Goal: Task Accomplishment & Management: Manage account settings

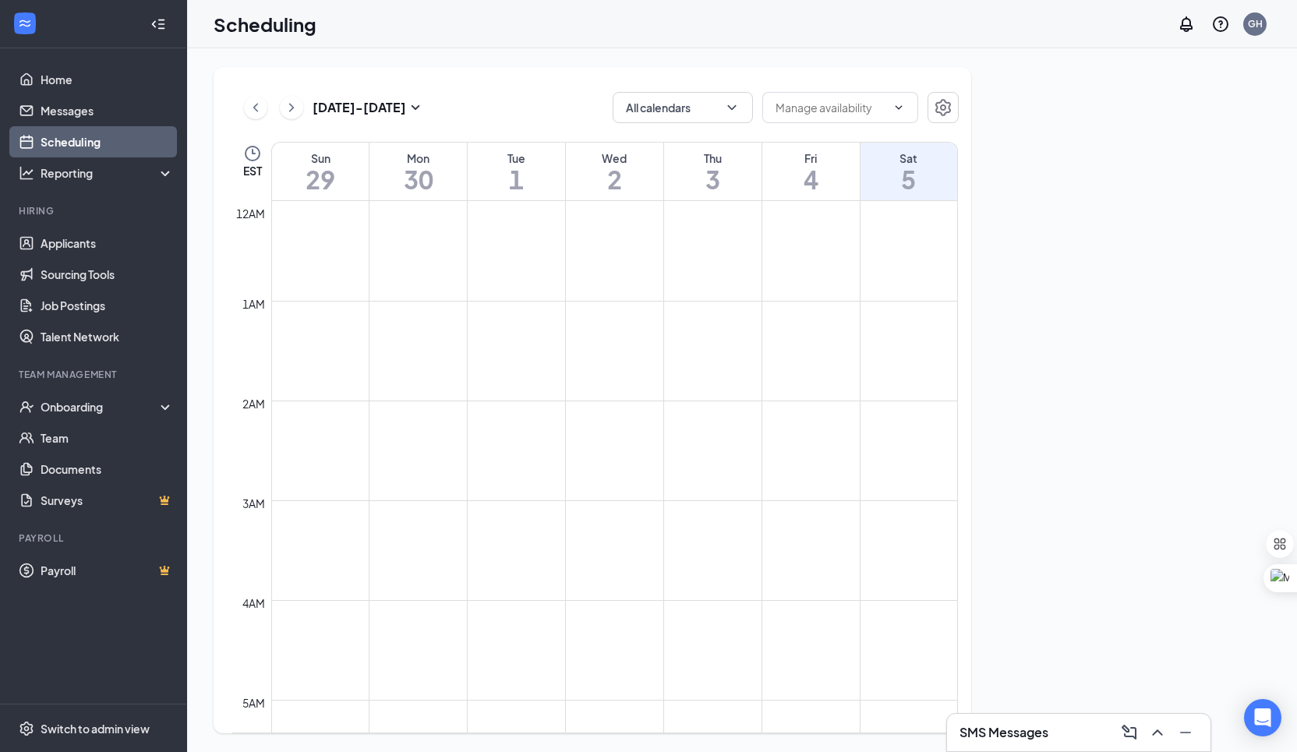
scroll to position [766, 0]
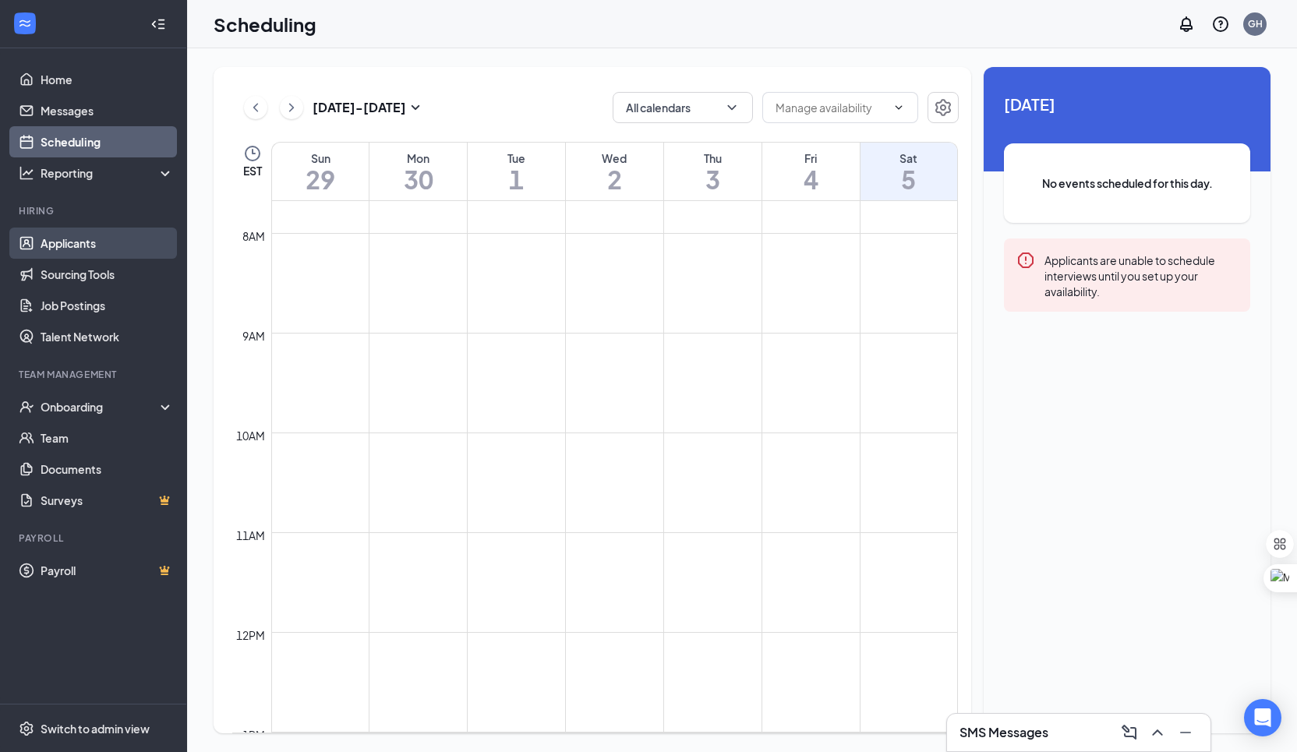
click at [53, 244] on link "Applicants" at bounding box center [107, 243] width 133 height 31
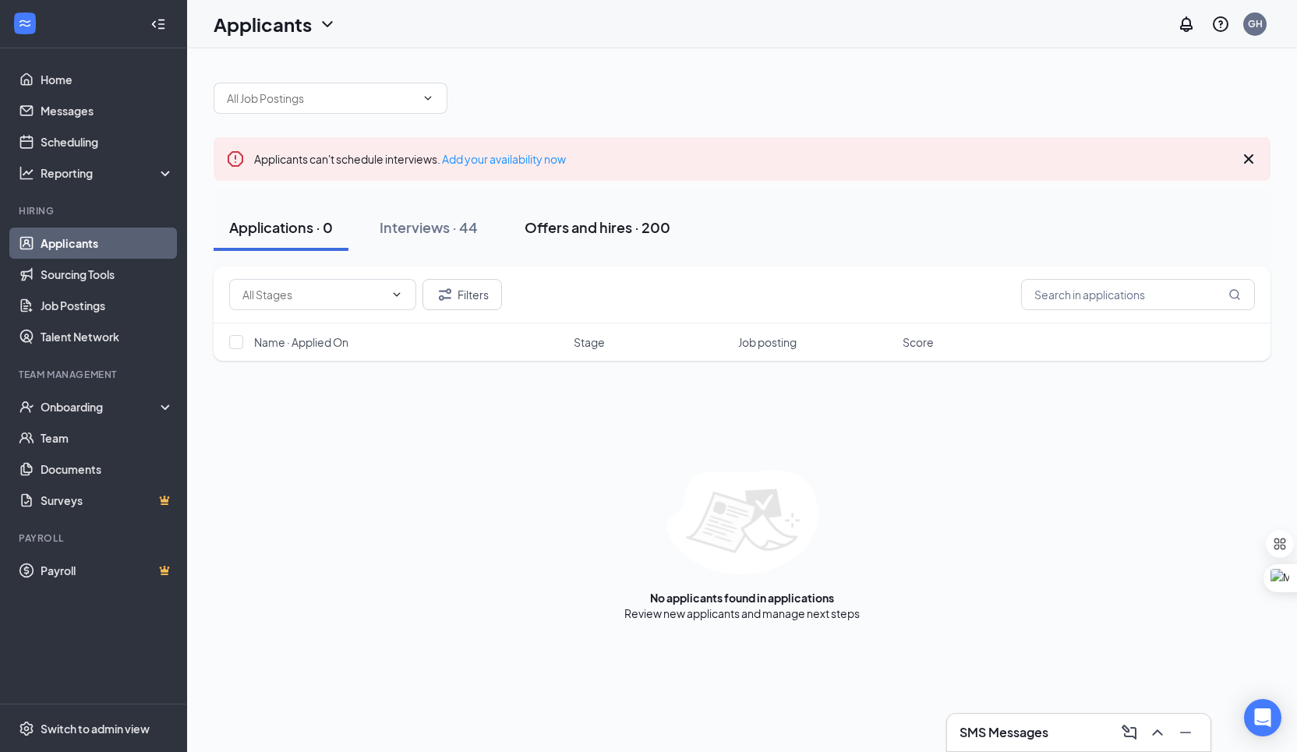
click at [580, 225] on div "Offers and hires · 200" at bounding box center [598, 226] width 146 height 19
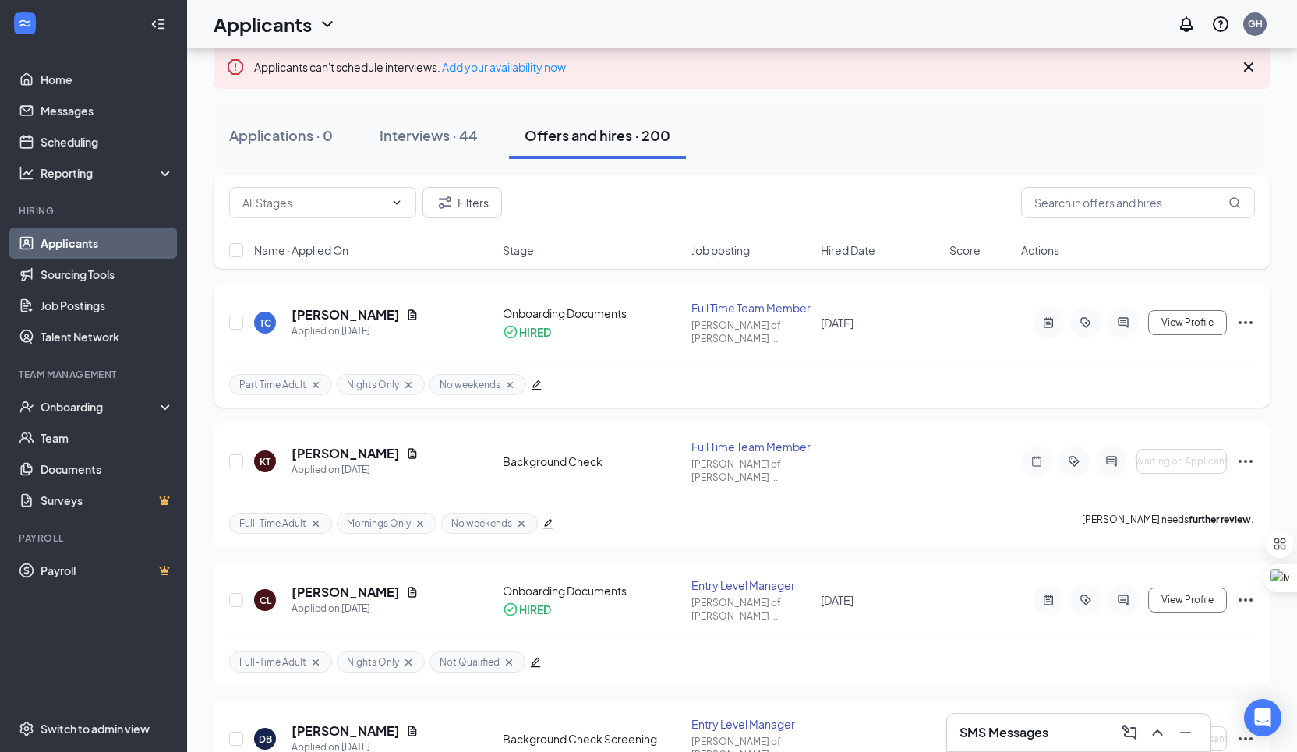
scroll to position [90, 0]
click at [1114, 595] on icon "ActiveChat" at bounding box center [1123, 601] width 19 height 12
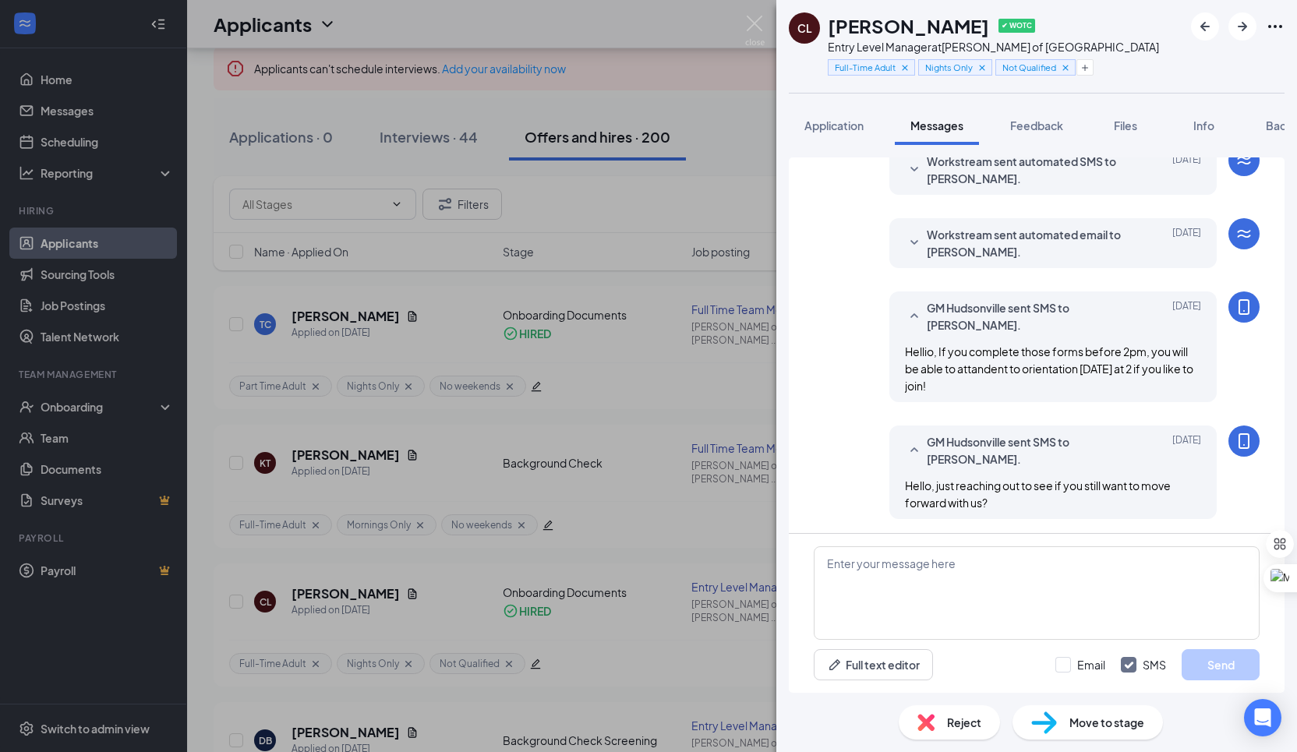
scroll to position [355, 0]
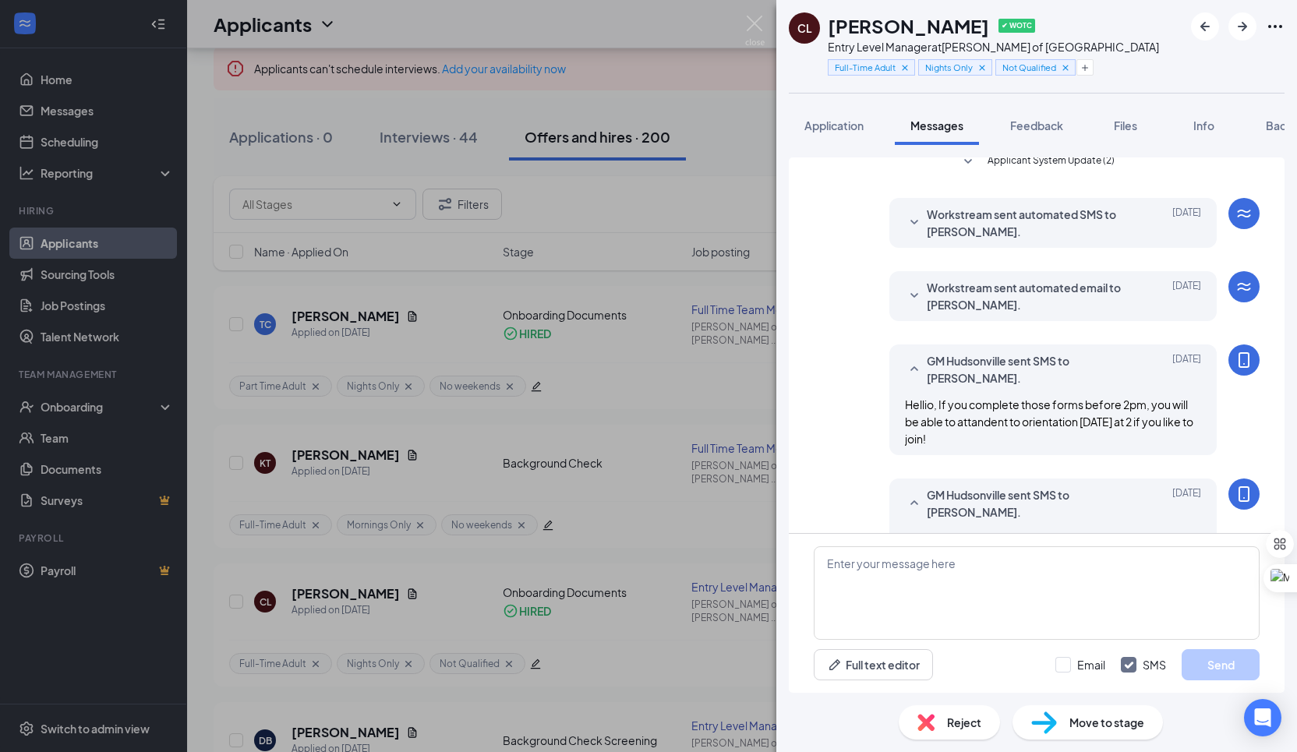
click at [702, 450] on div "CL Chloe Luft ✔ WOTC Entry Level Manager at Culver's of Hudsonville Full-Time A…" at bounding box center [648, 376] width 1297 height 752
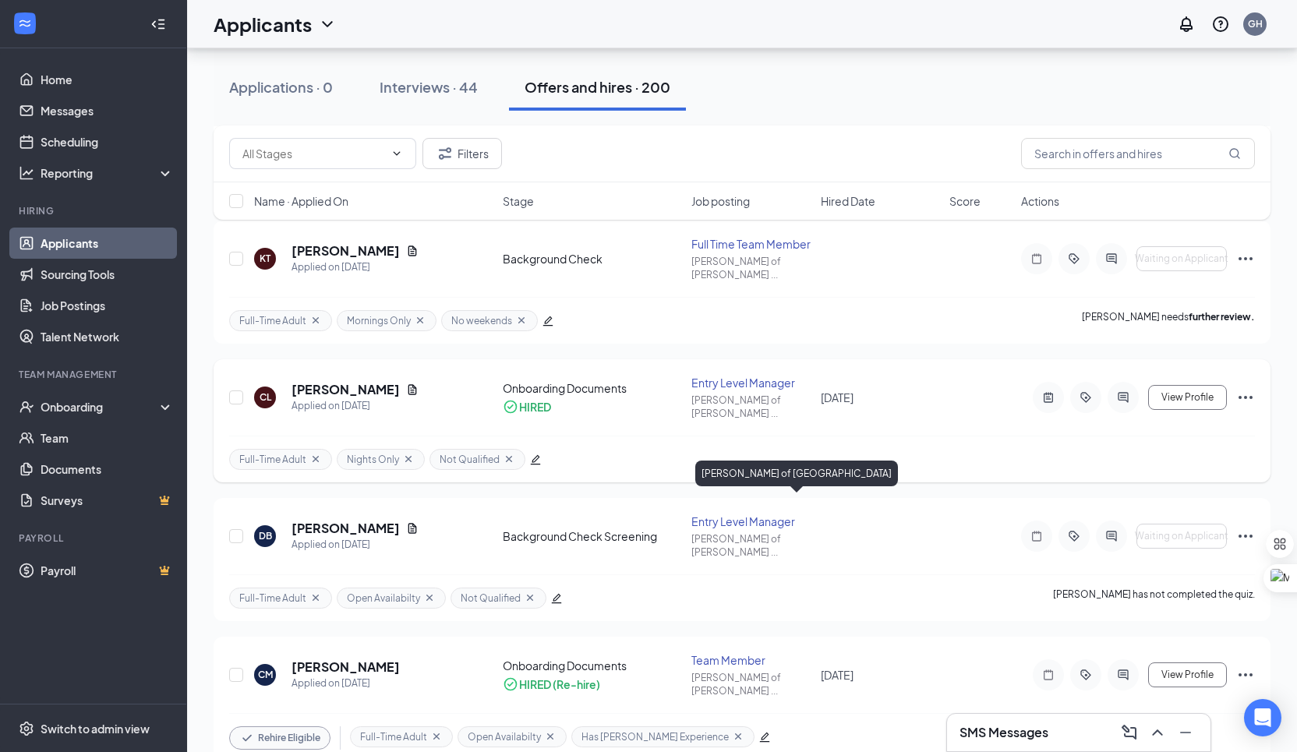
scroll to position [299, 0]
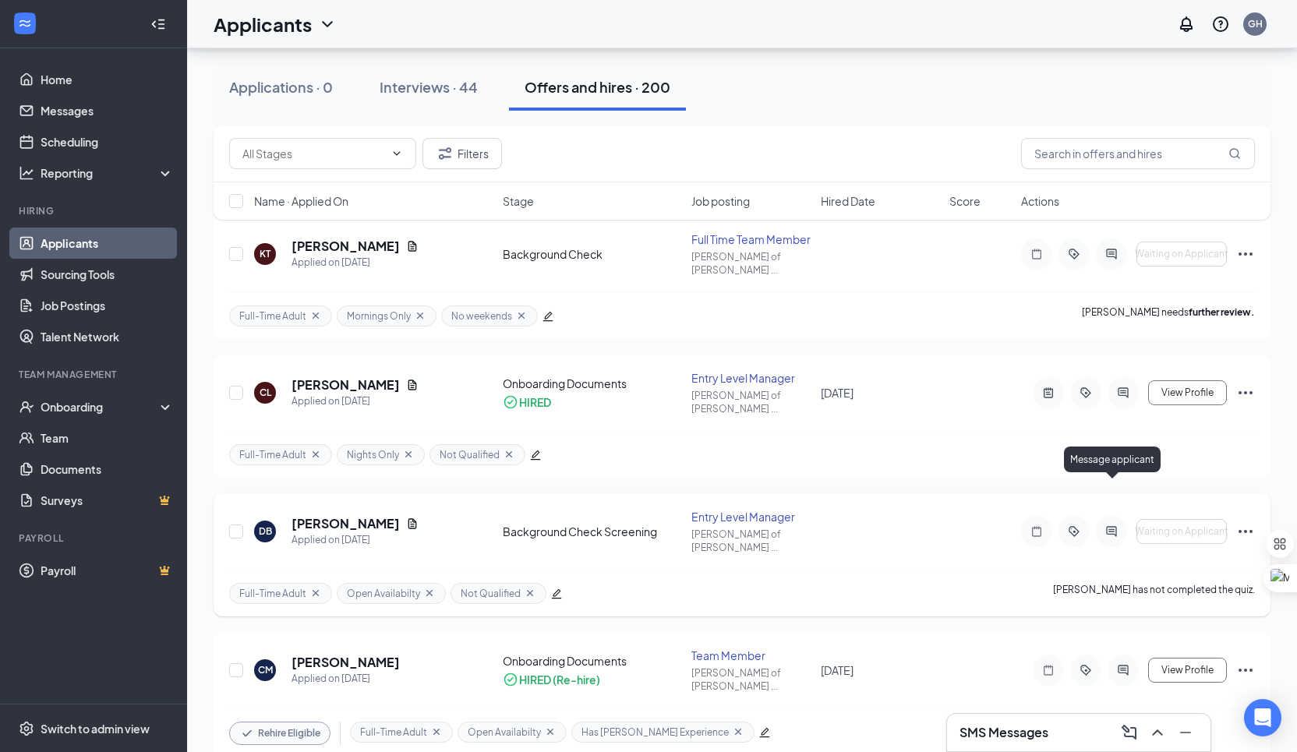
click at [1104, 525] on icon "ActiveChat" at bounding box center [1111, 531] width 19 height 12
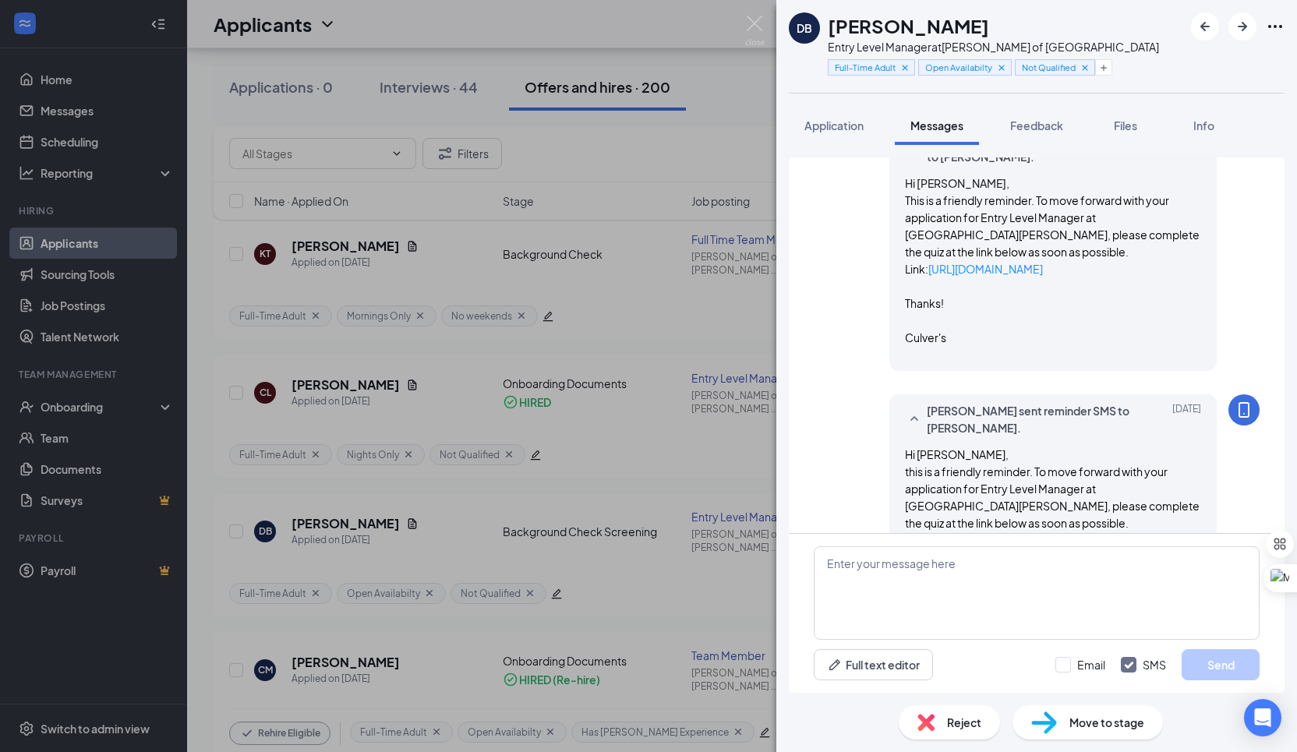
scroll to position [729, 0]
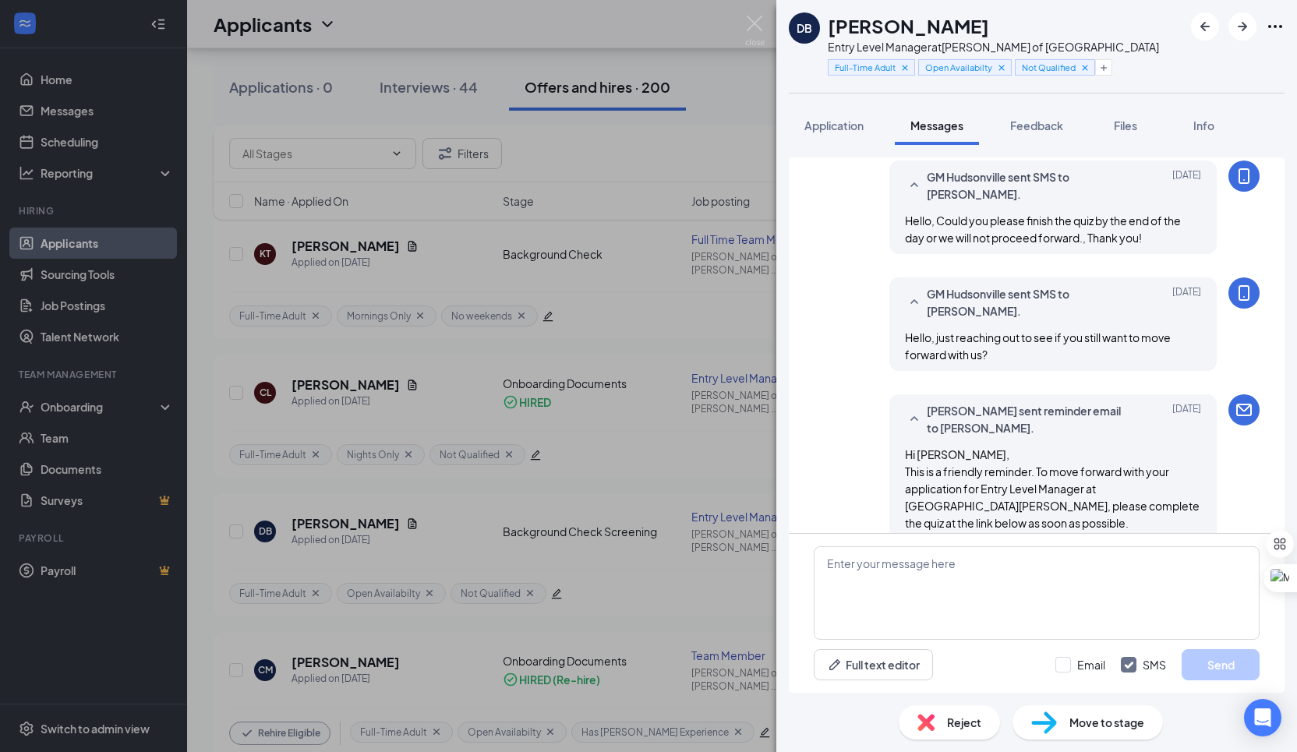
scroll to position [441, 0]
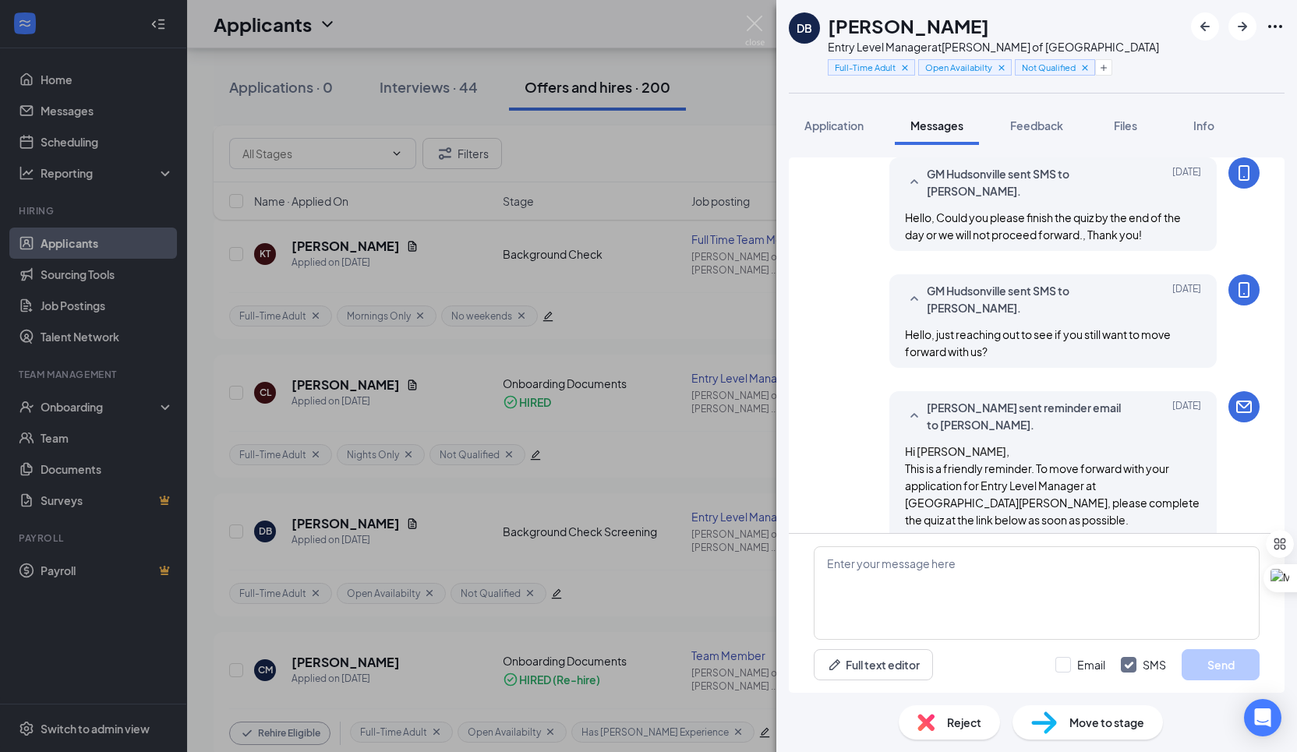
click at [558, 510] on div "DB Danny Bayhan Entry Level Manager at Culver's of Hudsonville Full-Time Adult …" at bounding box center [648, 376] width 1297 height 752
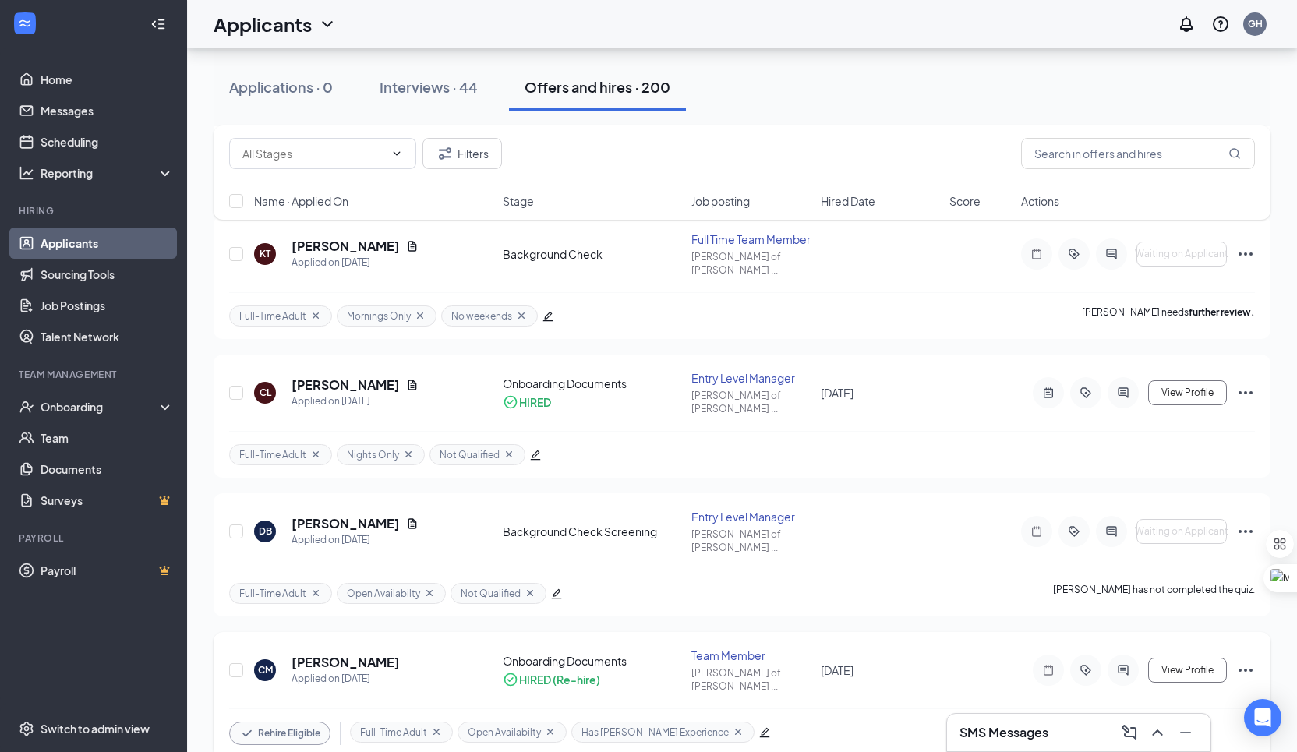
click at [1129, 655] on div at bounding box center [1122, 670] width 31 height 31
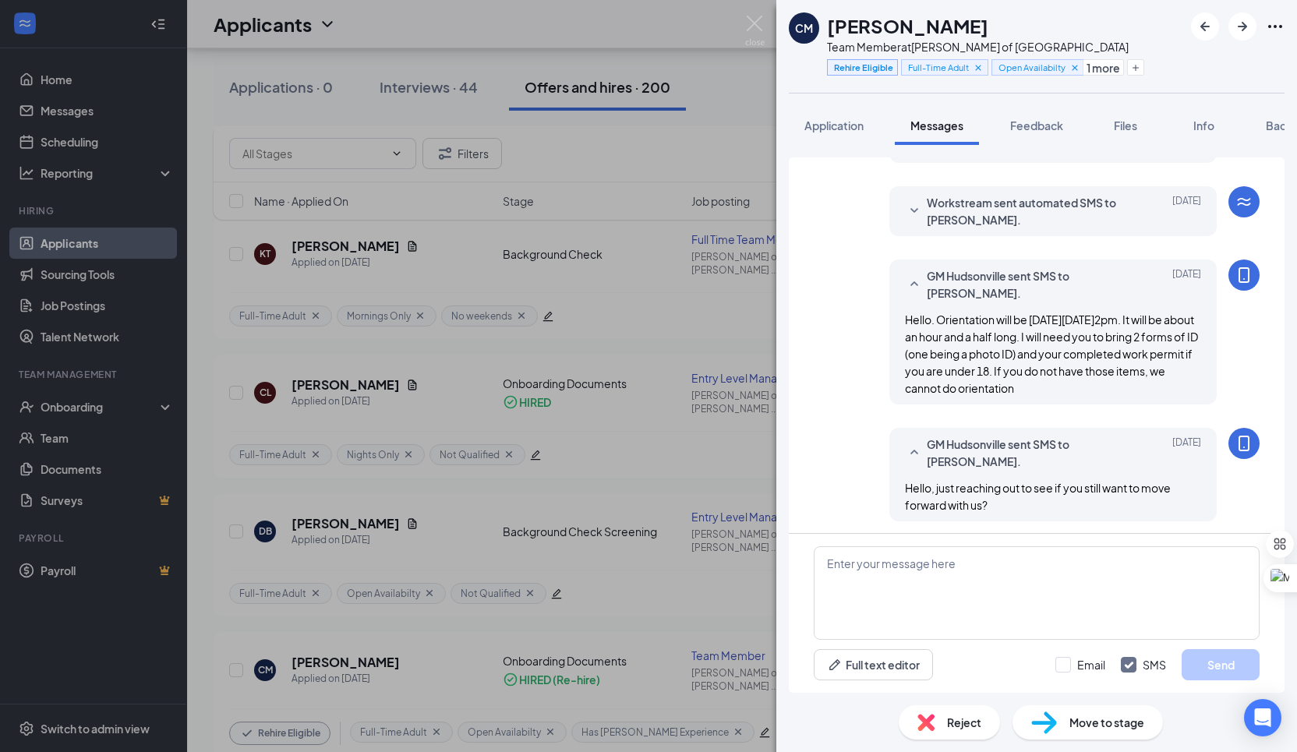
scroll to position [341, 0]
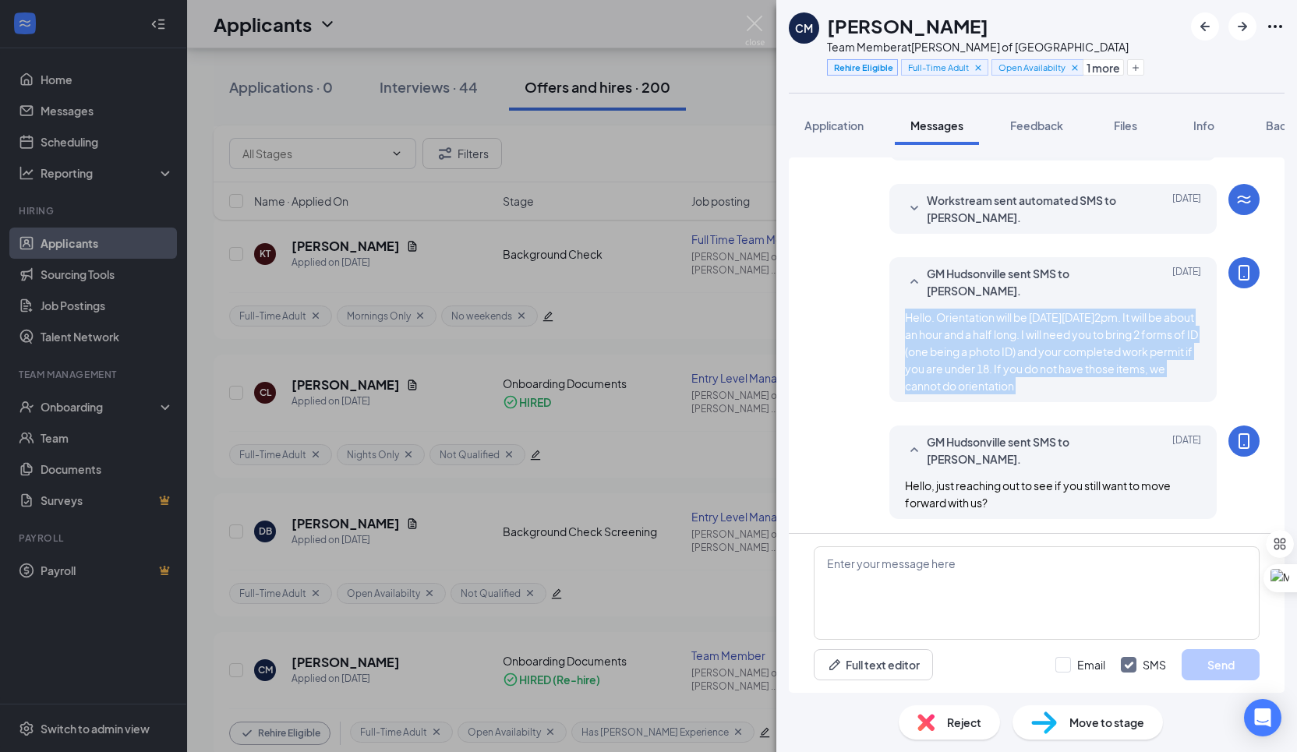
drag, startPoint x: 899, startPoint y: 312, endPoint x: 1098, endPoint y: 422, distance: 227.5
click at [1099, 423] on div "Load earlier interactions (about 18 more) Applicant System Update (1) Workstrea…" at bounding box center [1037, 175] width 446 height 719
copy div "Hello. Orientation will be on Saturday 9/13 @2pm. It will be about an hour and …"
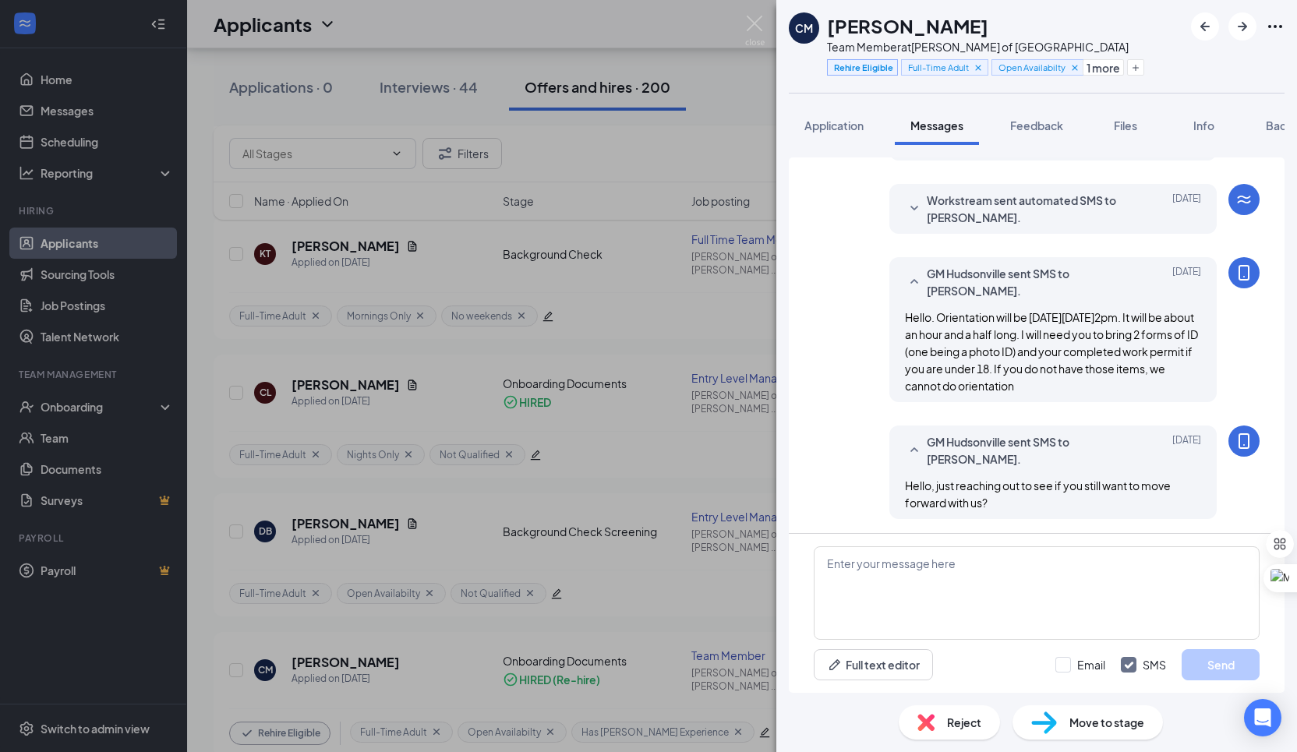
click at [601, 456] on div "CM Chloe Magalski Team Member at Culver's of Hudsonville Rehire Eligible Full-T…" at bounding box center [648, 376] width 1297 height 752
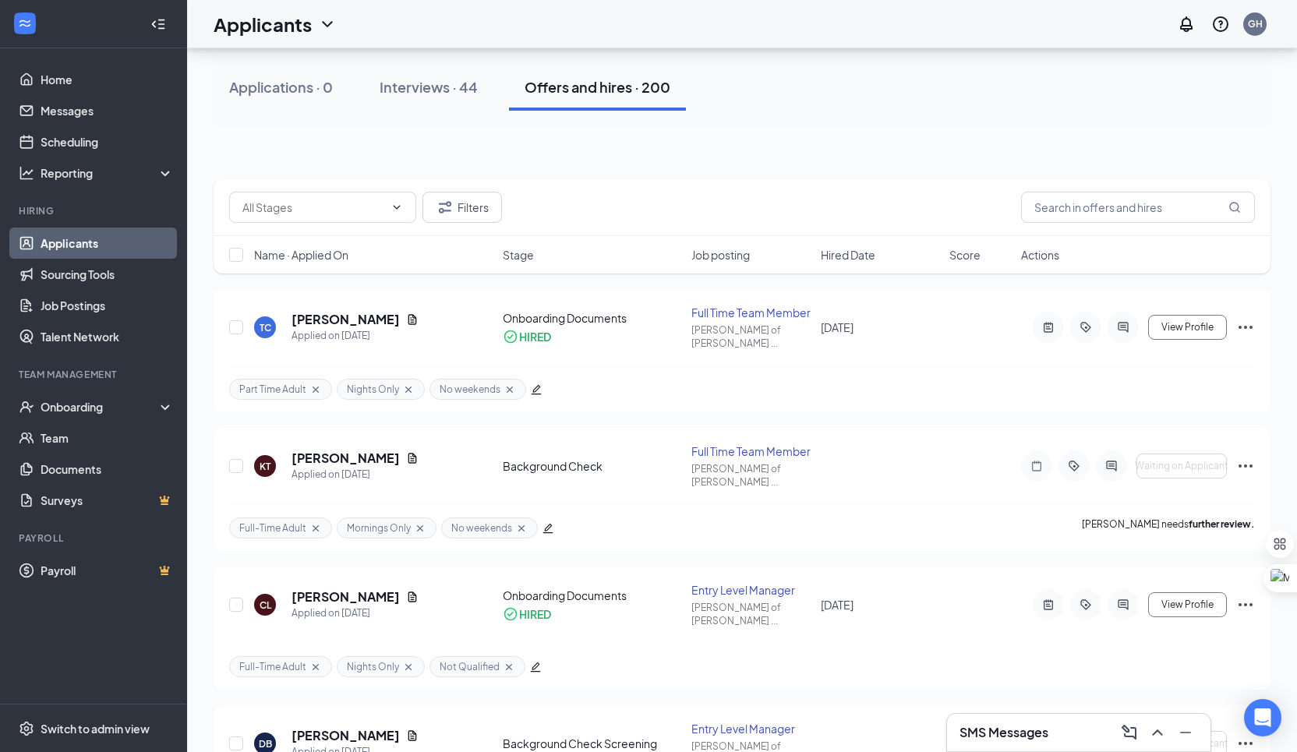
scroll to position [75, 0]
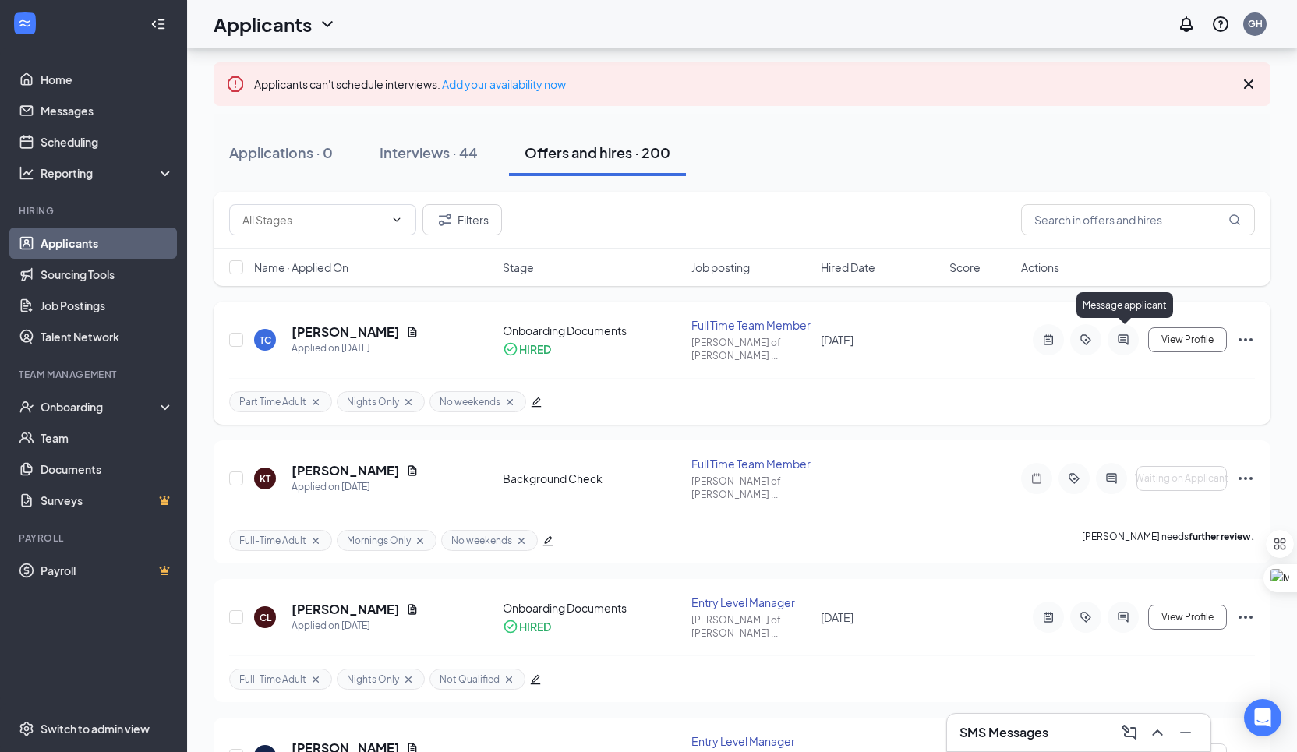
click at [1125, 334] on icon "ActiveChat" at bounding box center [1123, 339] width 10 height 10
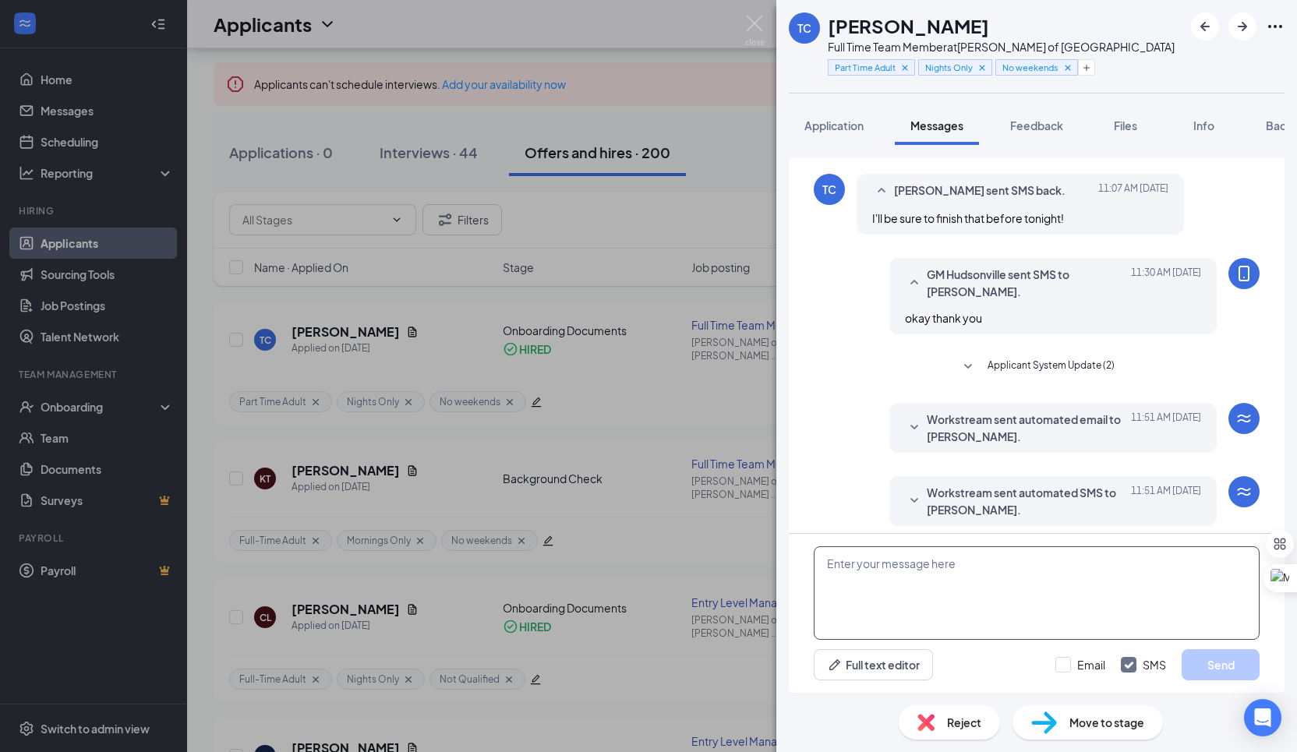
scroll to position [435, 0]
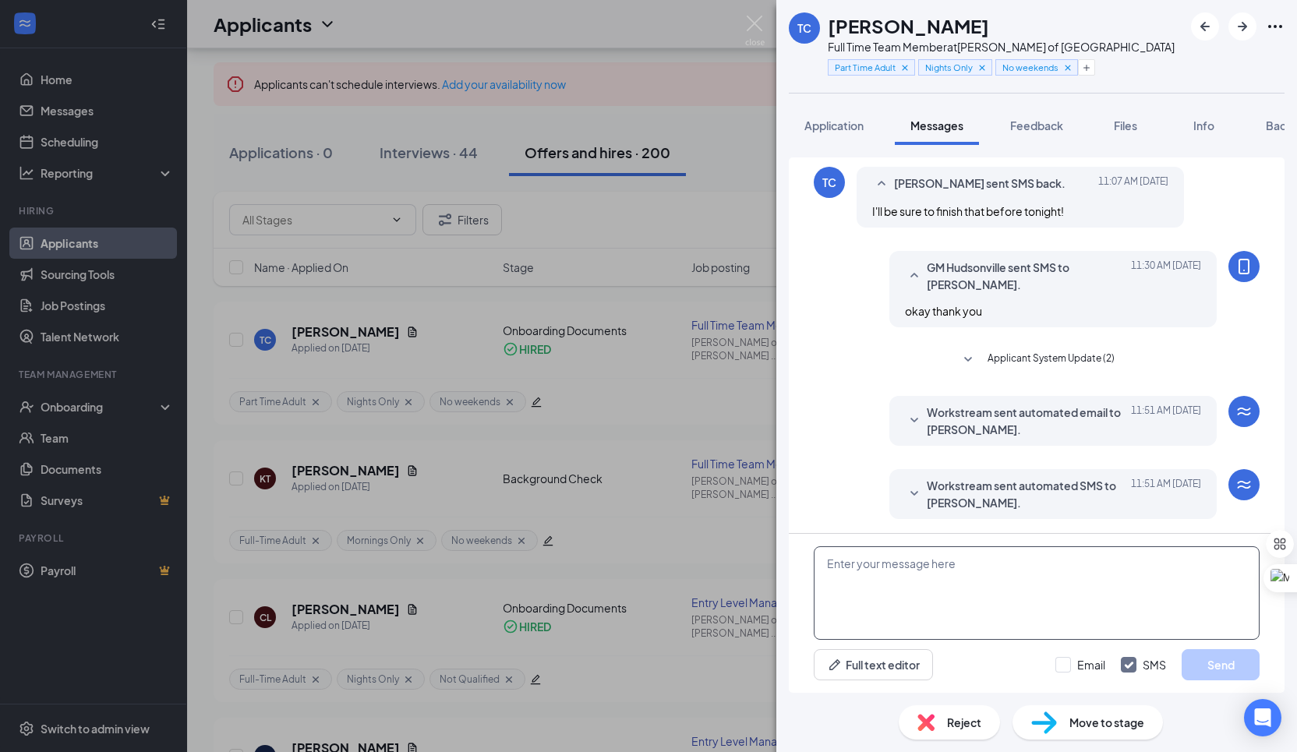
click at [938, 581] on textarea at bounding box center [1037, 593] width 446 height 94
paste textarea "Hello. Orientation will be on Saturday 9/13 @2pm. It will be about an hour and …"
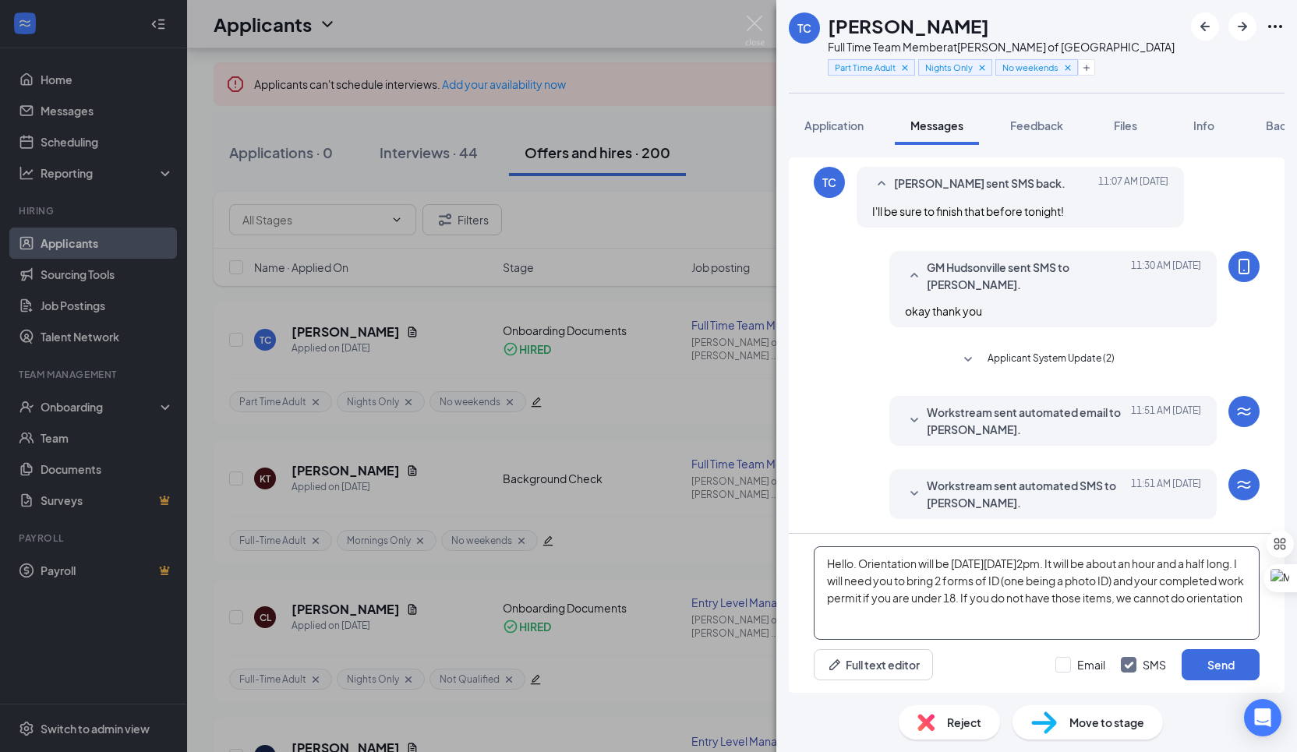
click at [1010, 567] on textarea "Hello. Orientation will be on Saturday 9/13 @2pm. It will be about an hour and …" at bounding box center [1037, 593] width 446 height 94
click at [1014, 567] on textarea "Hello. Orientation will be on Saturday 9/13 @2pm. It will be about an hour and …" at bounding box center [1037, 593] width 446 height 94
click at [1028, 567] on textarea "Hello. Orientation will be on Friday 9/13 @2pm. It will be about an hour and a …" at bounding box center [1037, 593] width 446 height 94
click at [966, 569] on textarea "Hello. Orientation will be on Friday 9/19 @2pm. It will be about an hour and a …" at bounding box center [1037, 593] width 446 height 94
type textarea "Hello. Orientation will be on Friday 9/19 @2pm. It will be about an hour and a …"
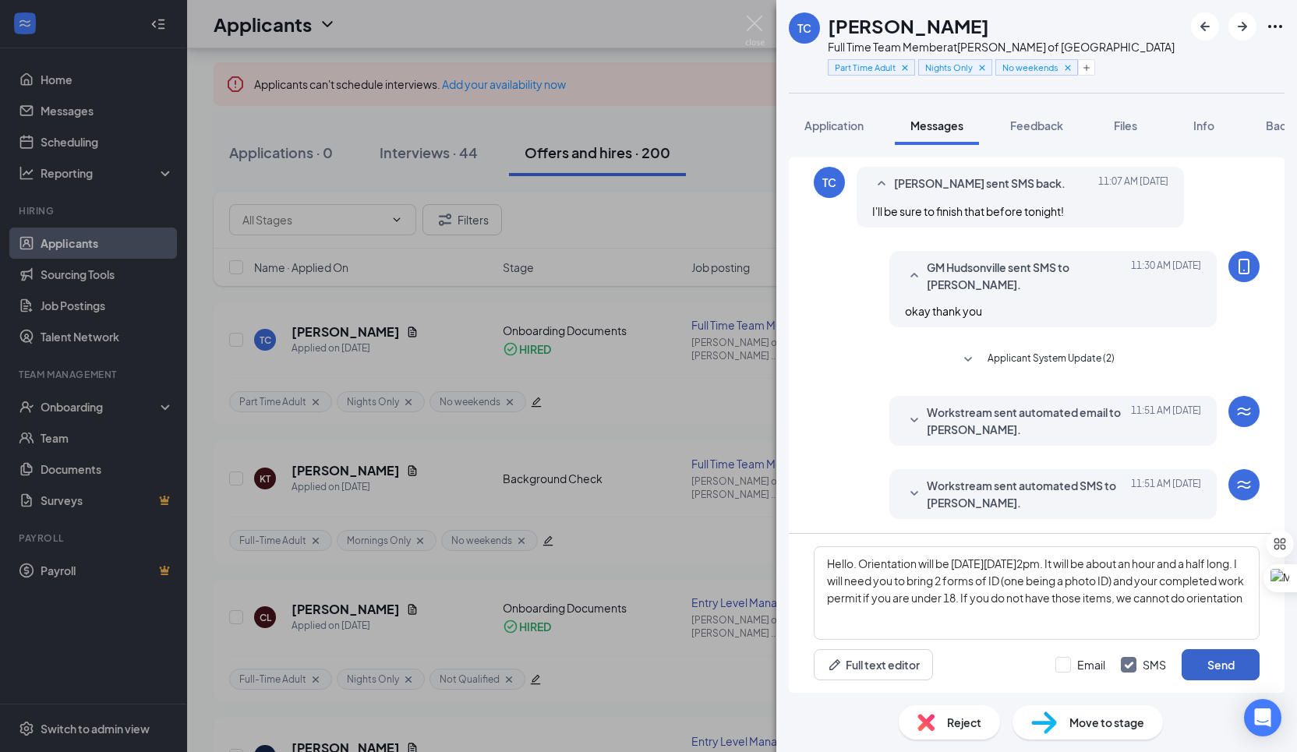
click at [1223, 666] on button "Send" at bounding box center [1221, 664] width 78 height 31
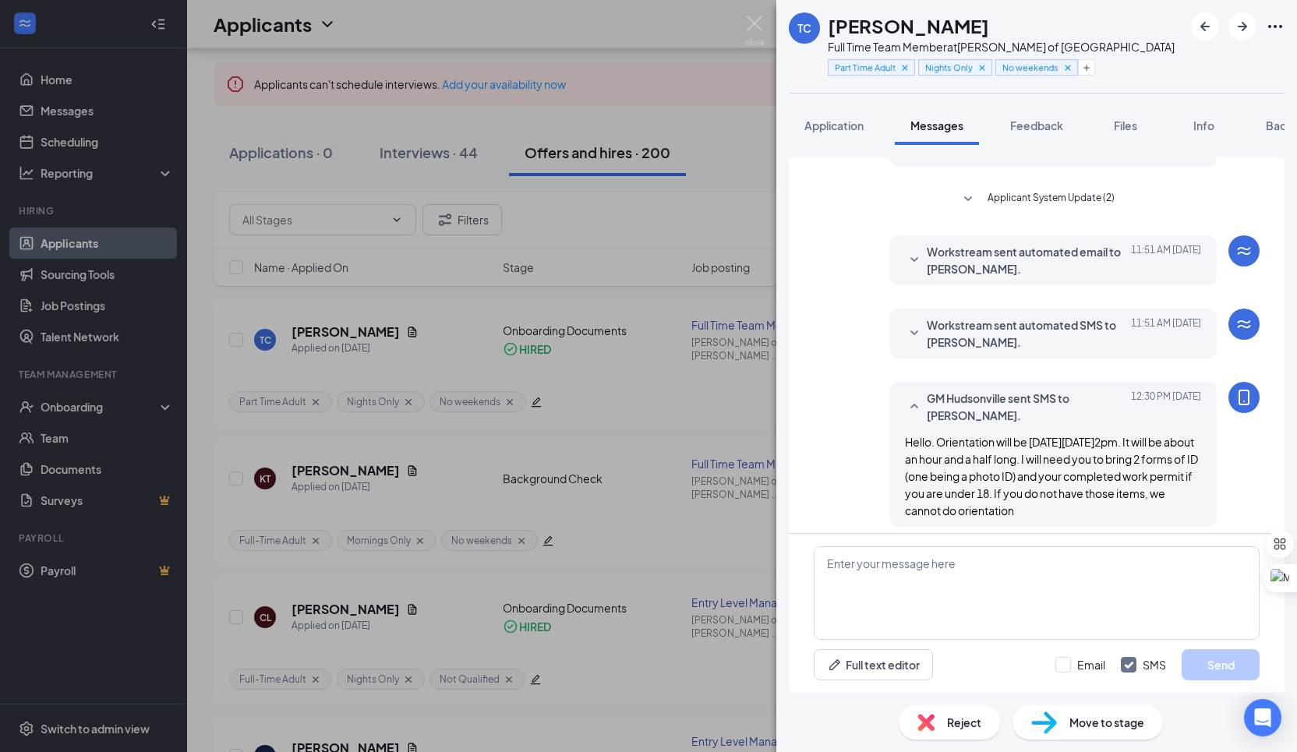
scroll to position [603, 0]
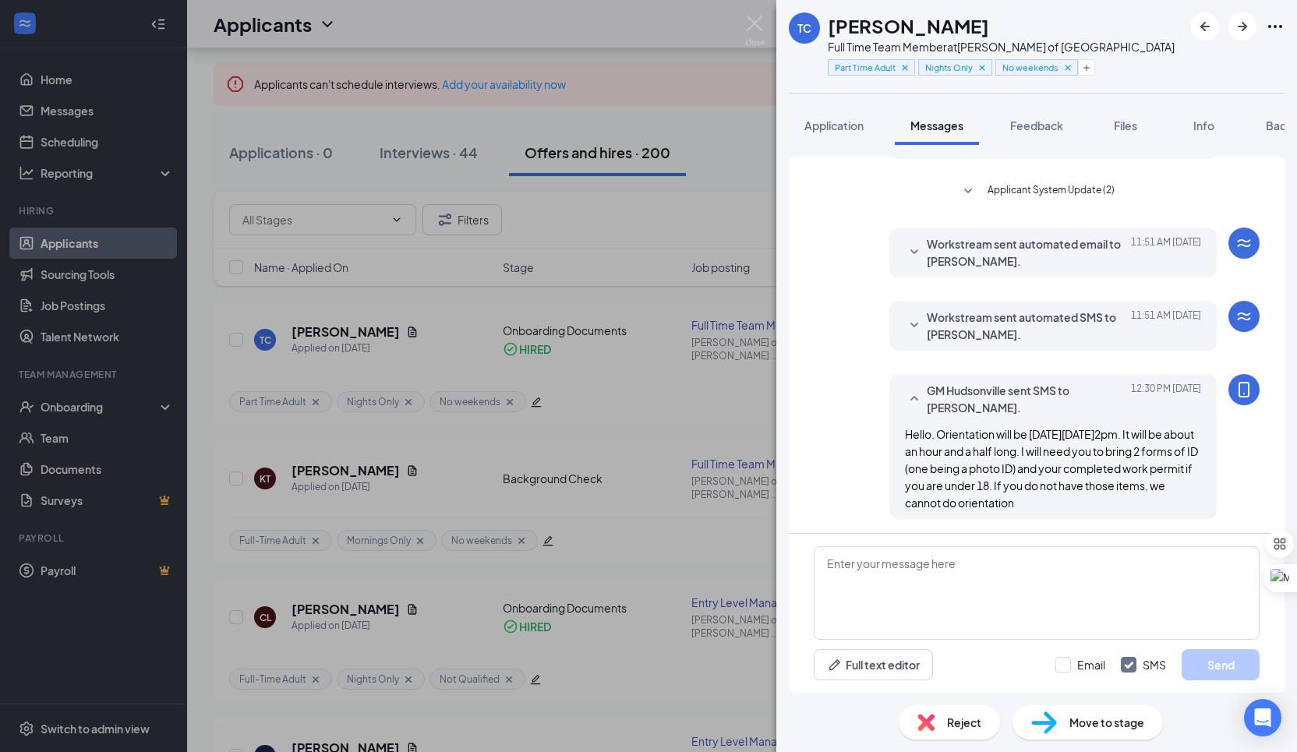
click at [634, 453] on div "TC Tenille Conner Full Time Team Member at Culver's of Hudsonville Part Time Ad…" at bounding box center [648, 376] width 1297 height 752
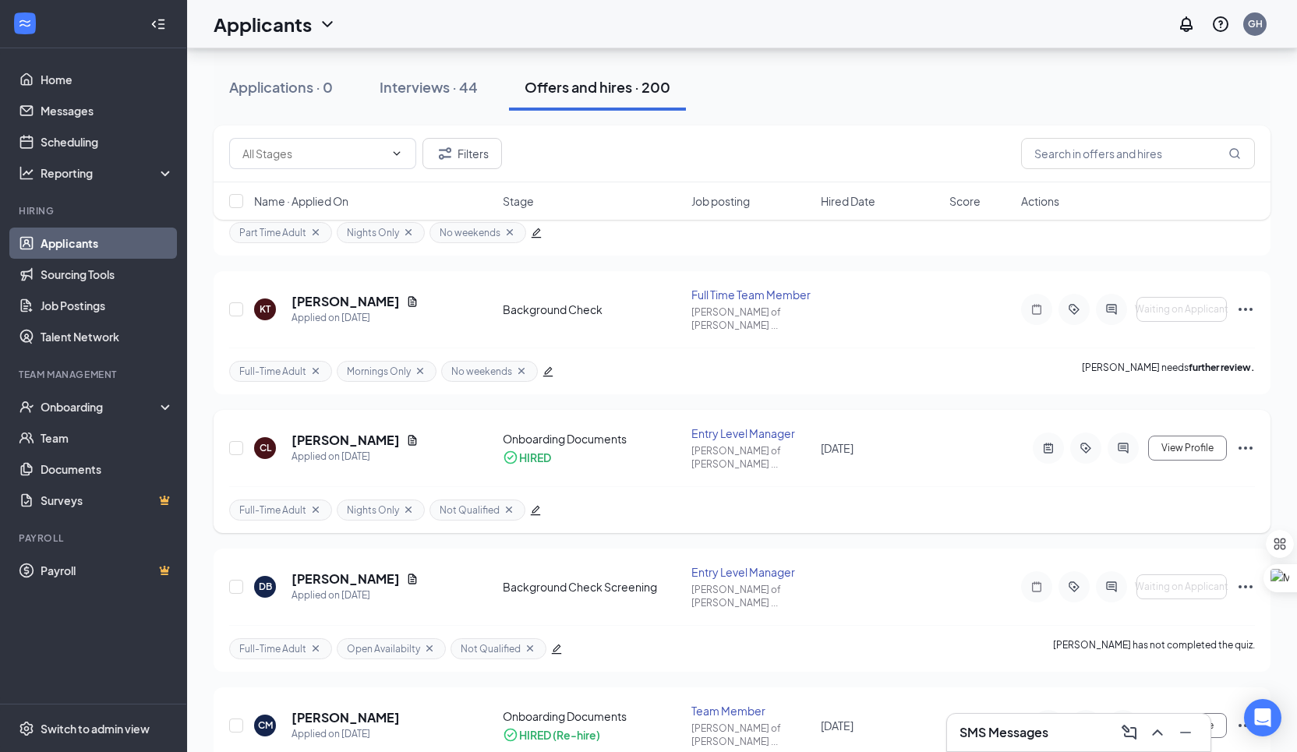
scroll to position [266, 0]
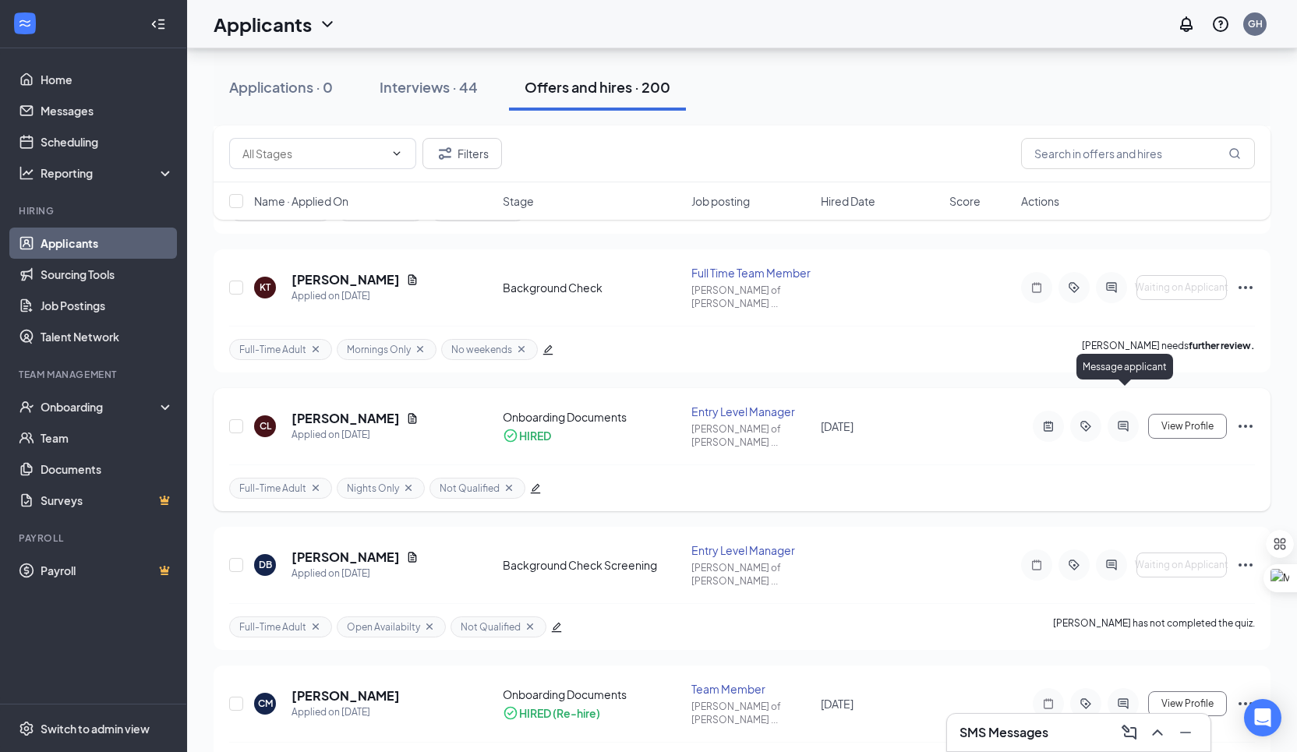
click at [1118, 420] on icon "ActiveChat" at bounding box center [1123, 426] width 19 height 12
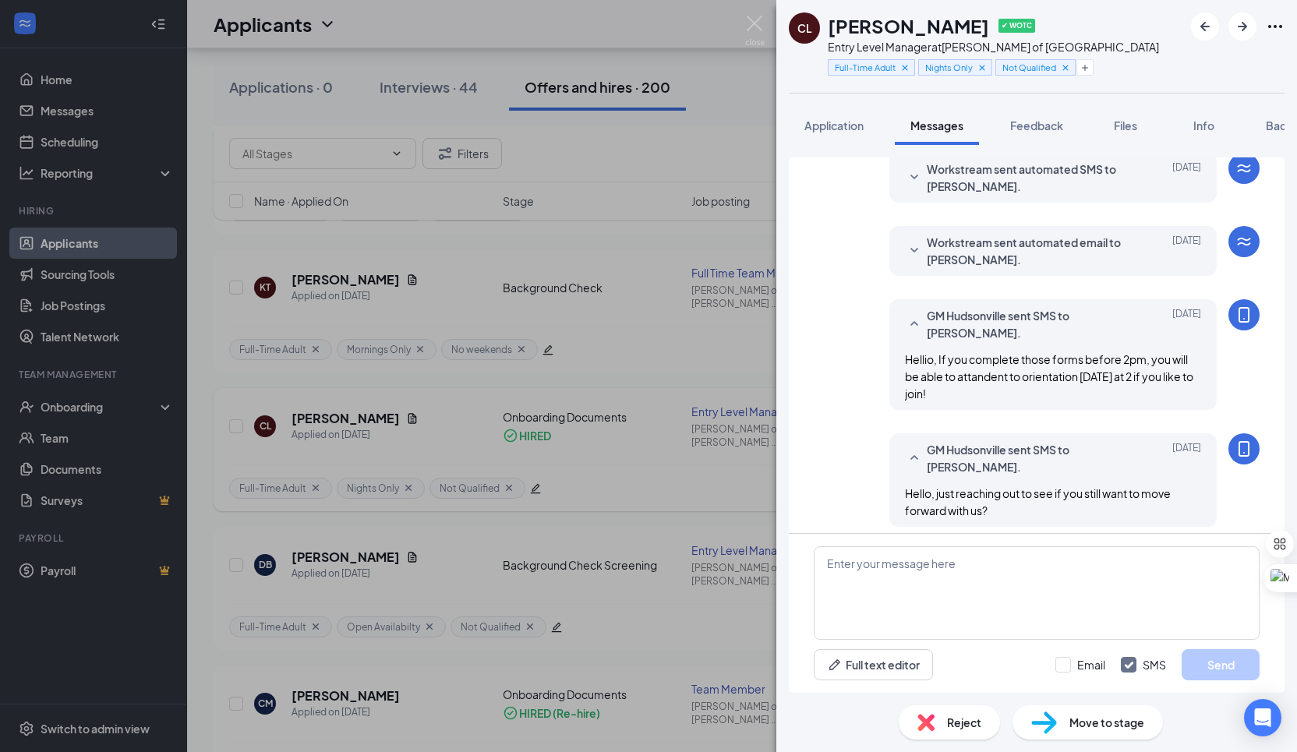
scroll to position [408, 0]
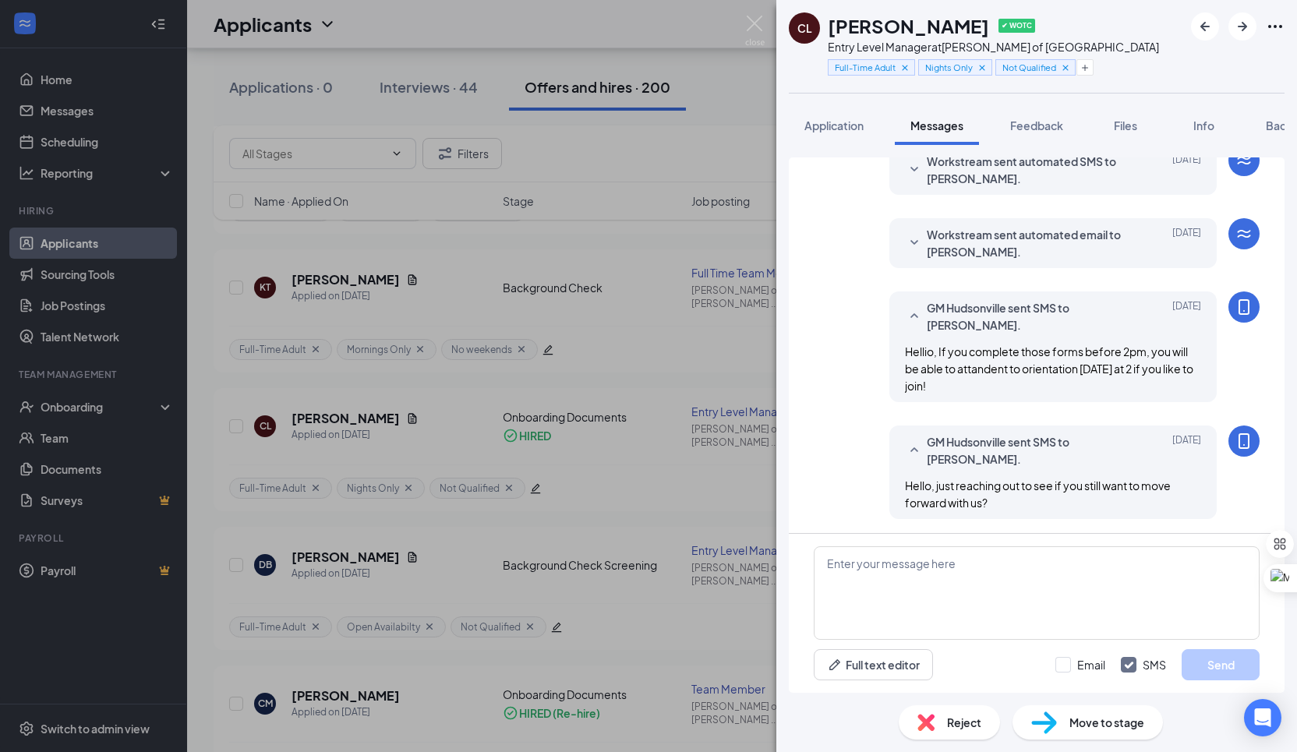
click at [583, 497] on div "CL Chloe Luft ✔ WOTC Entry Level Manager at Culver's of Hudsonville Full-Time A…" at bounding box center [648, 376] width 1297 height 752
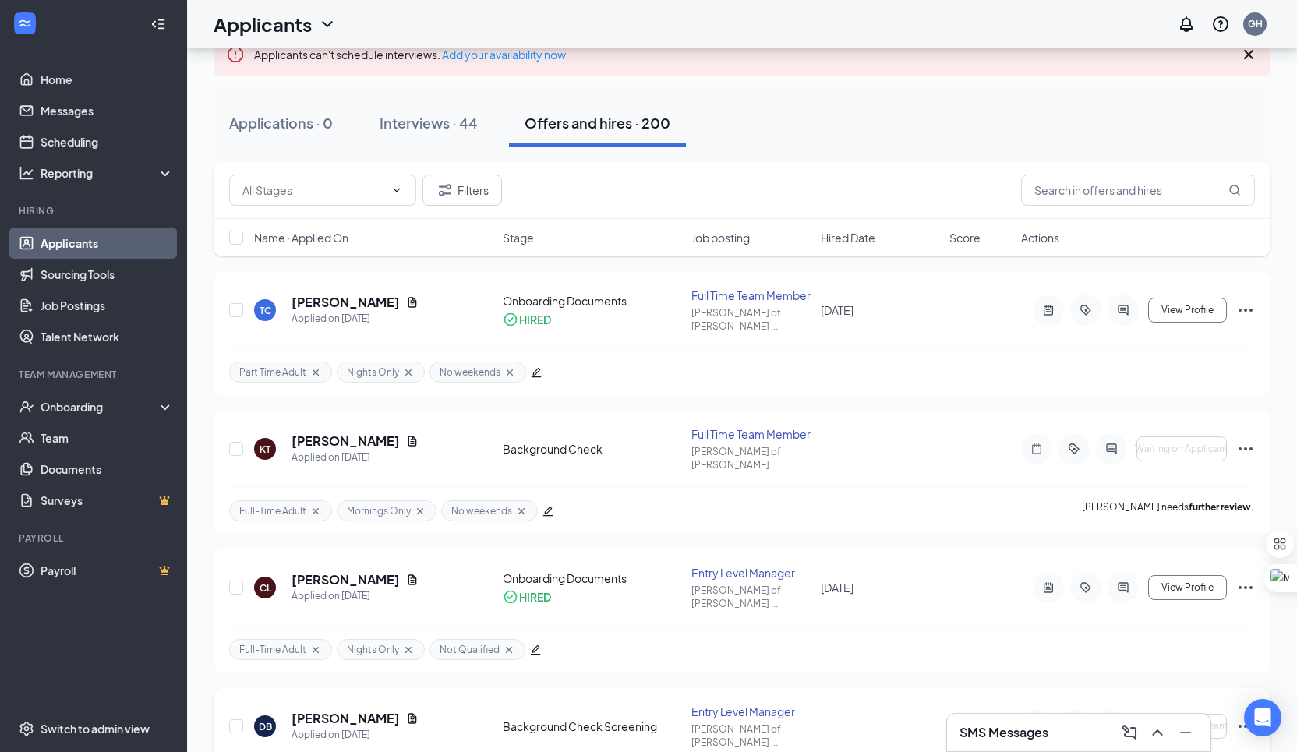
scroll to position [97, 0]
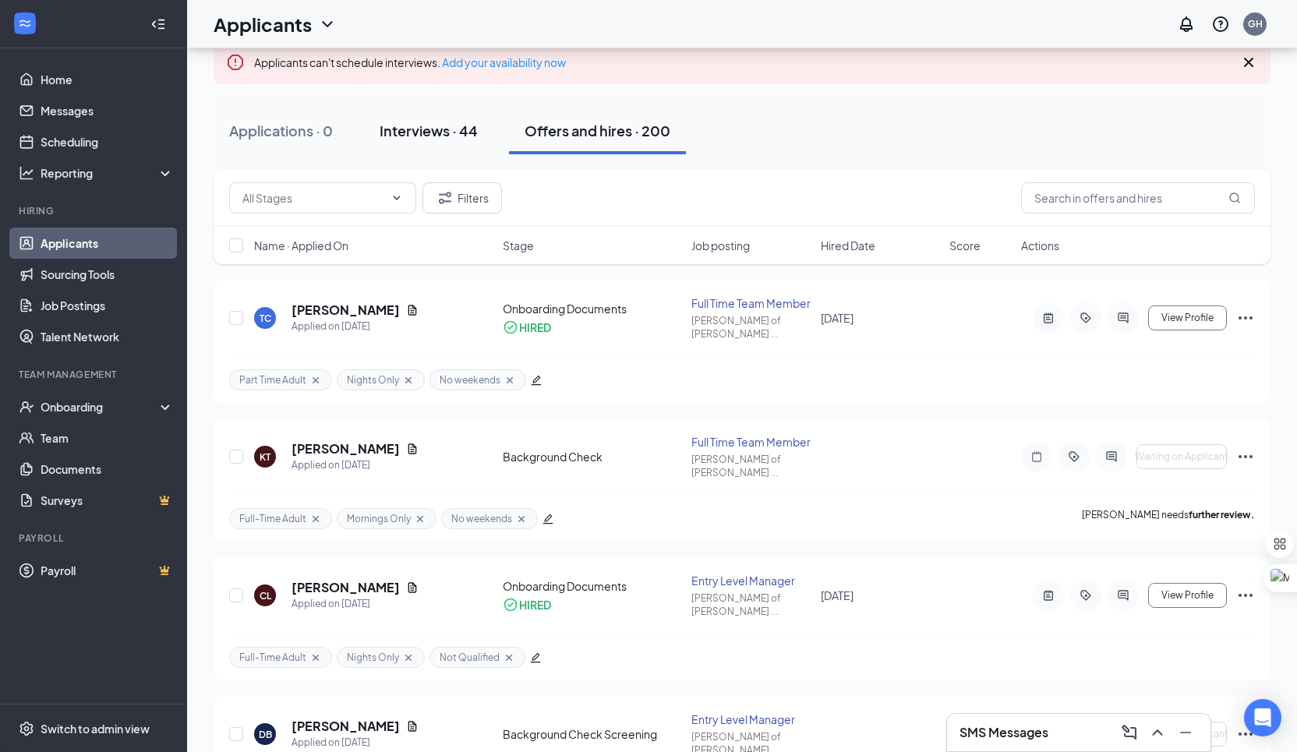
click at [429, 130] on div "Interviews · 44" at bounding box center [429, 130] width 98 height 19
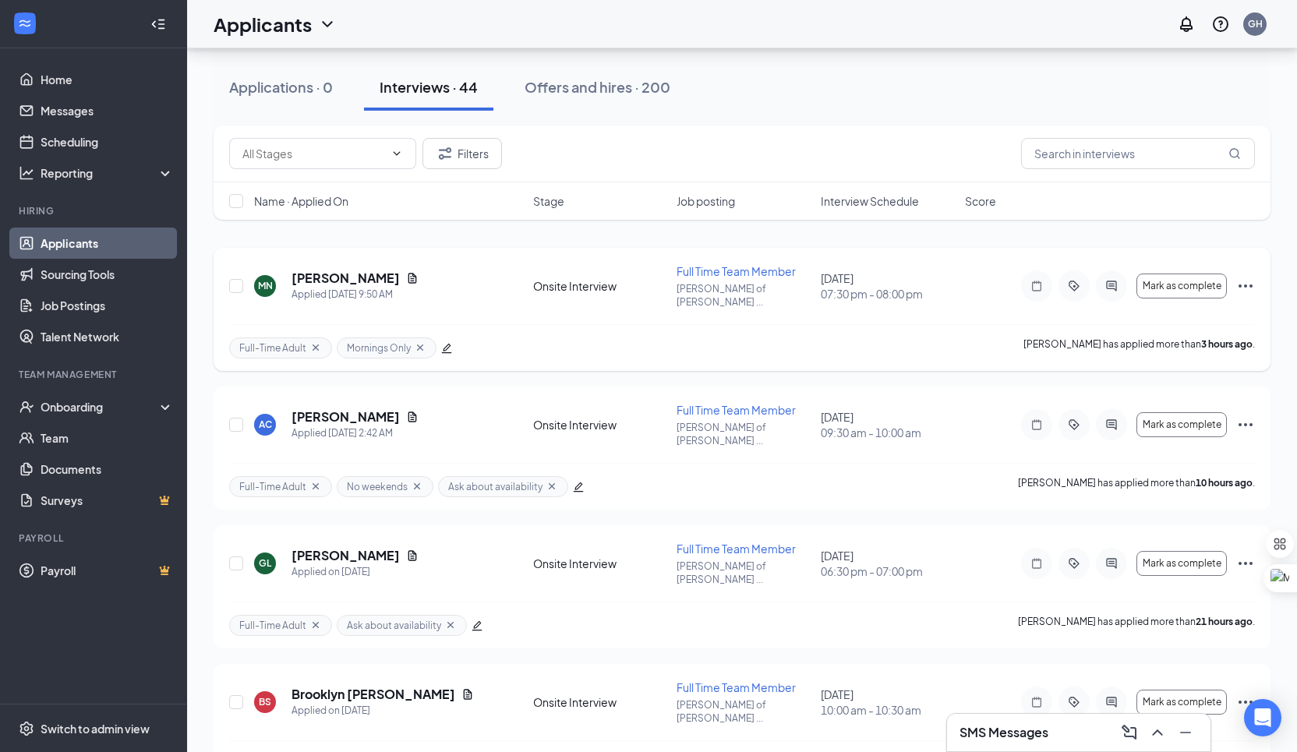
scroll to position [150, 0]
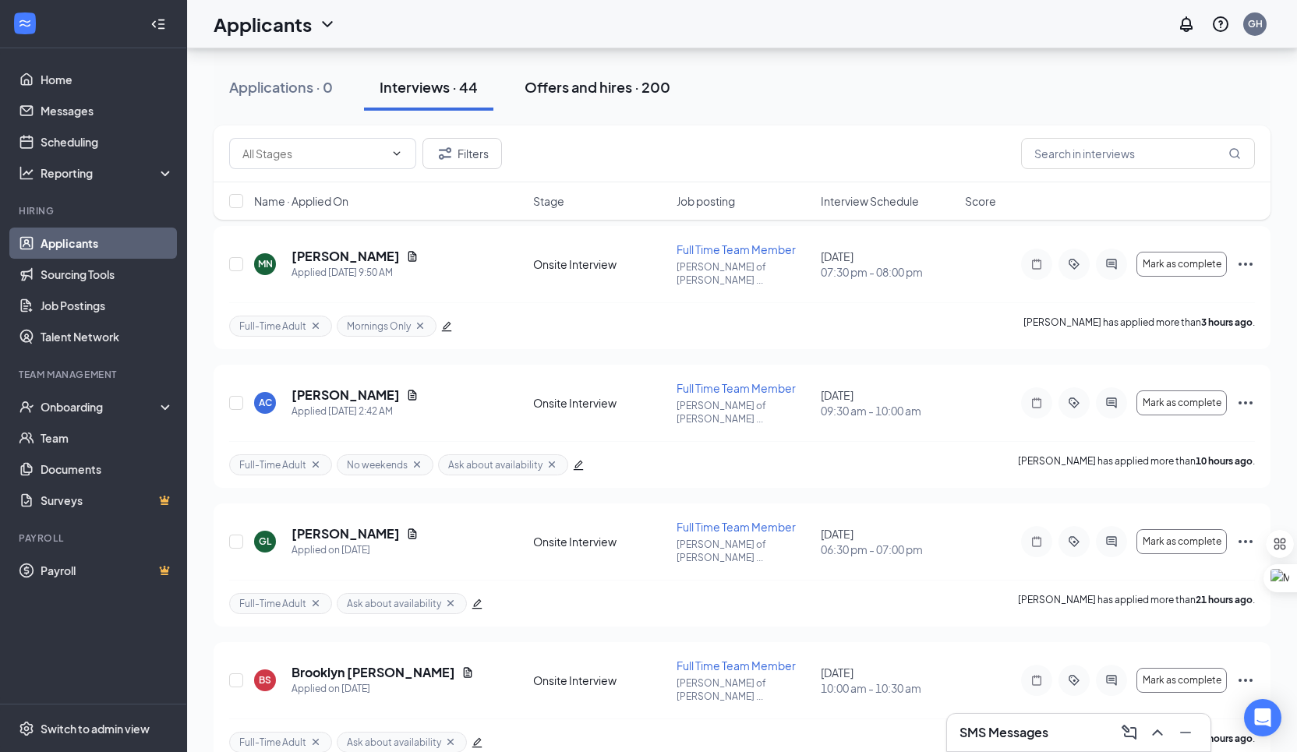
click at [570, 84] on div "Offers and hires · 200" at bounding box center [598, 86] width 146 height 19
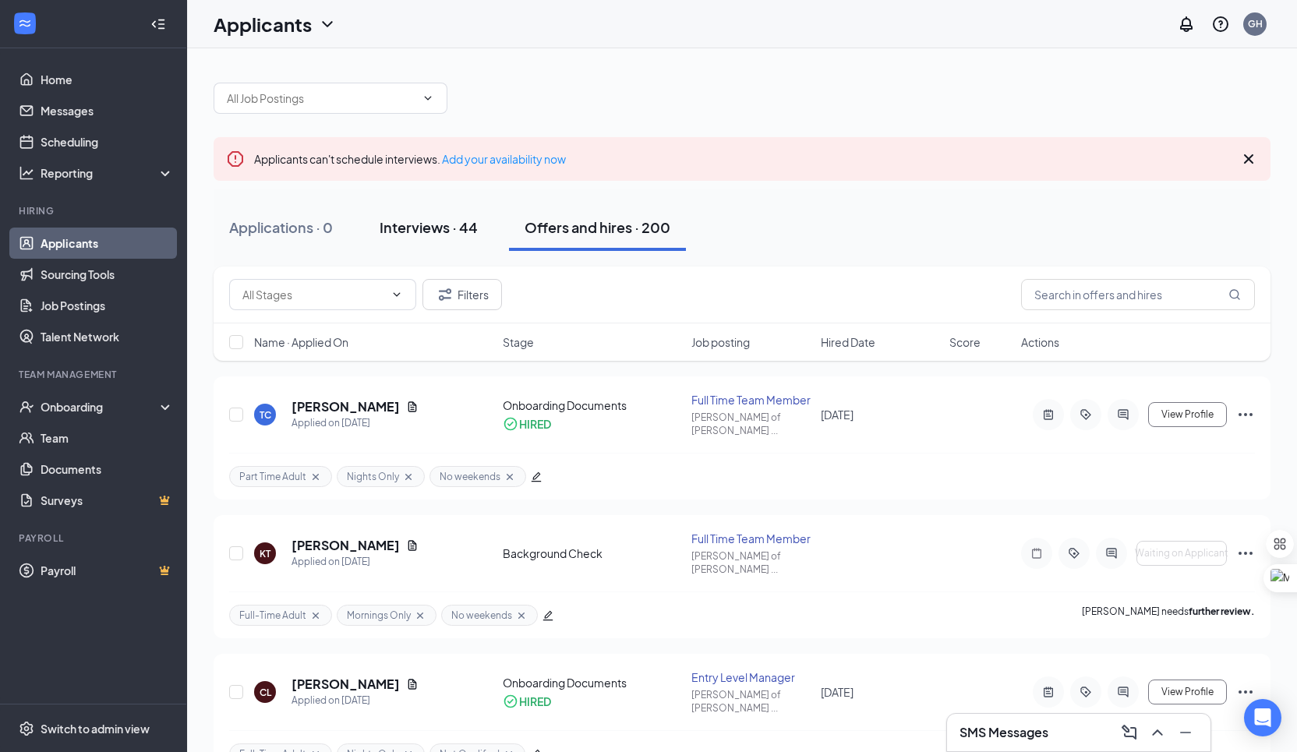
click at [470, 221] on div "Interviews · 44" at bounding box center [429, 226] width 98 height 19
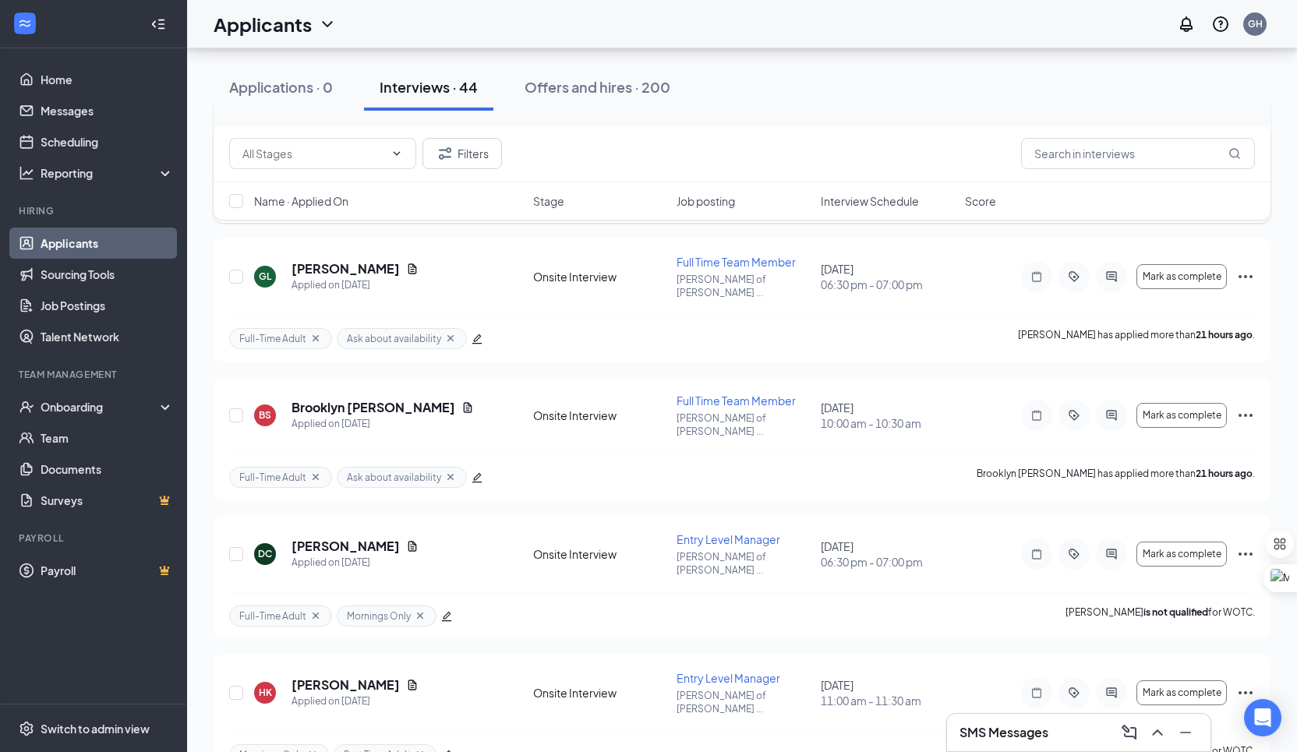
scroll to position [419, 0]
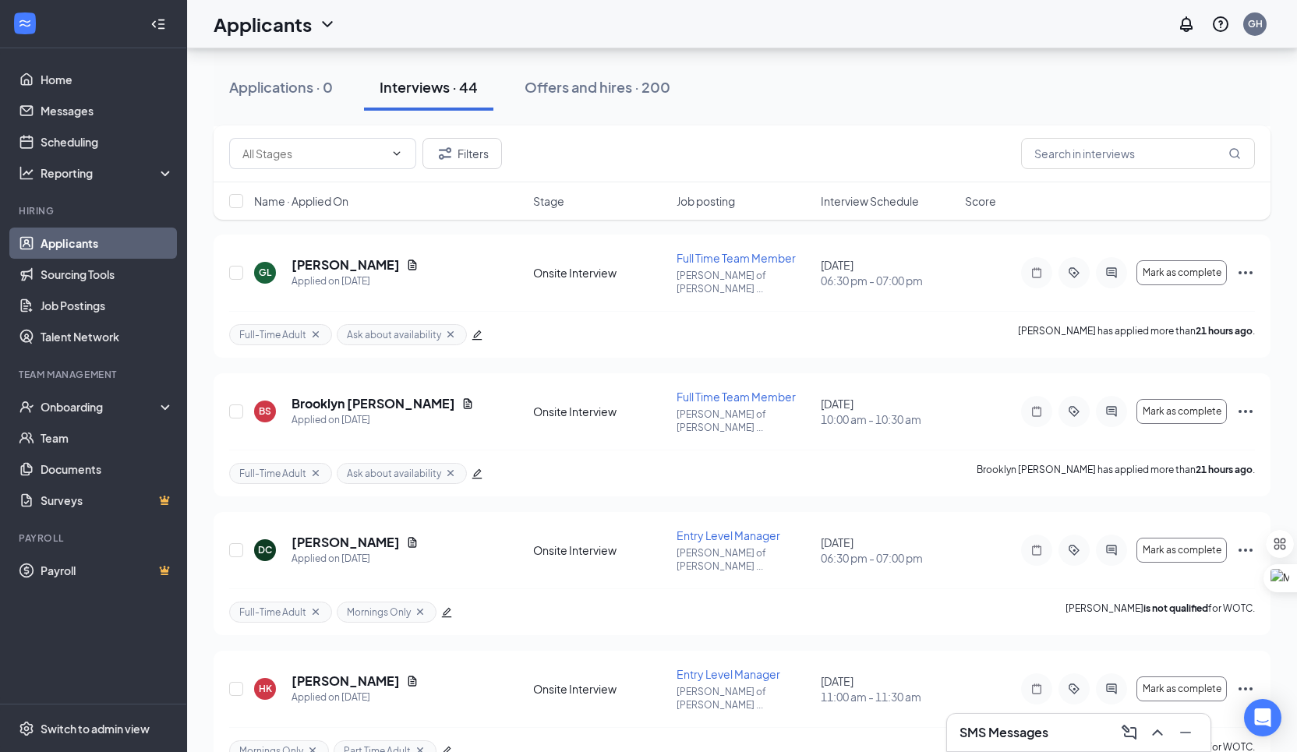
click at [888, 209] on div "Name · Applied On Stage Job posting Interview Schedule Score" at bounding box center [742, 200] width 1057 height 37
click at [888, 206] on span "Interview Schedule" at bounding box center [870, 201] width 98 height 16
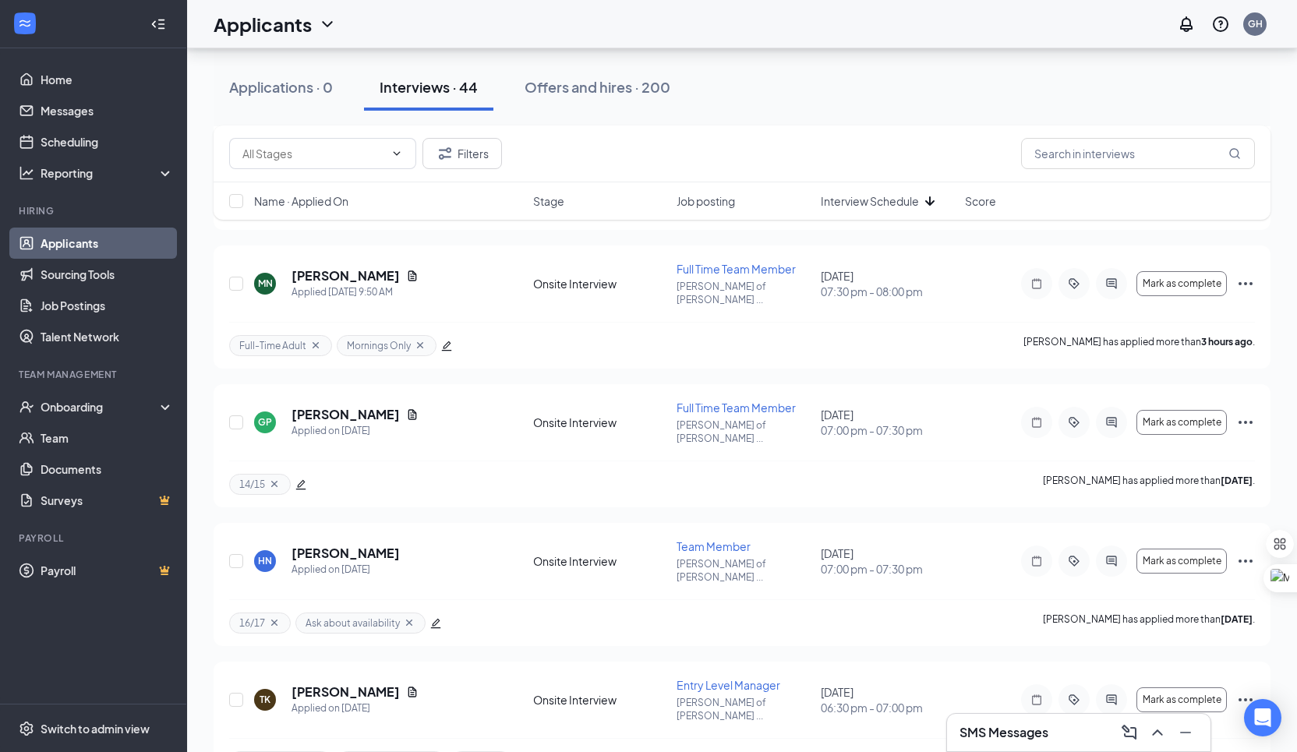
scroll to position [4145, 0]
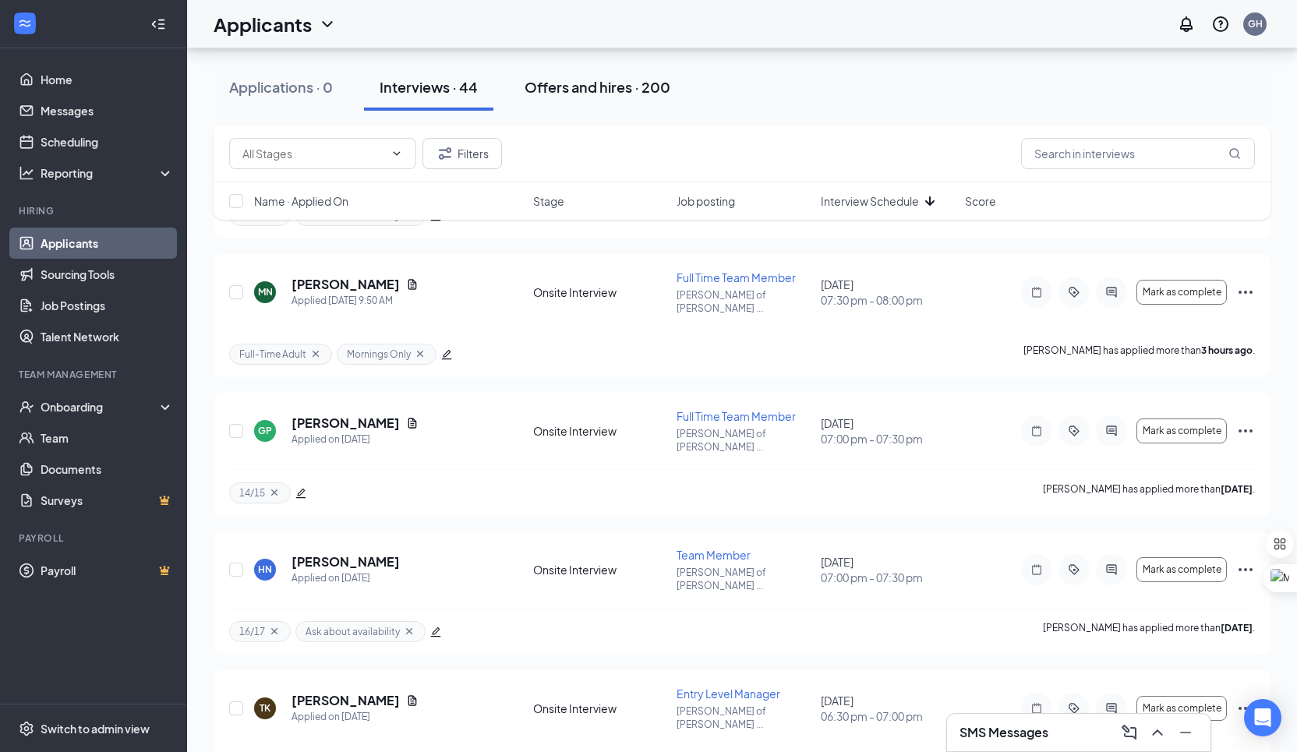
click at [602, 110] on button "Offers and hires · 200" at bounding box center [597, 87] width 177 height 47
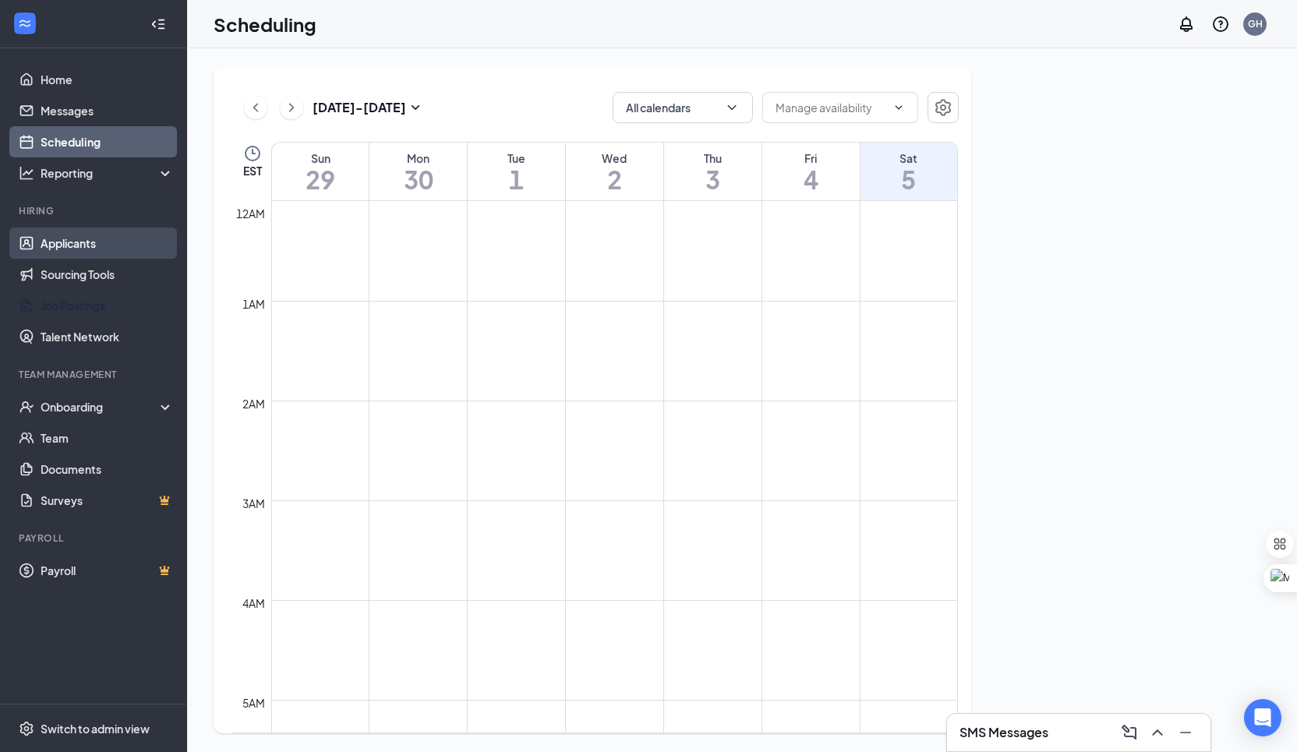
scroll to position [766, 0]
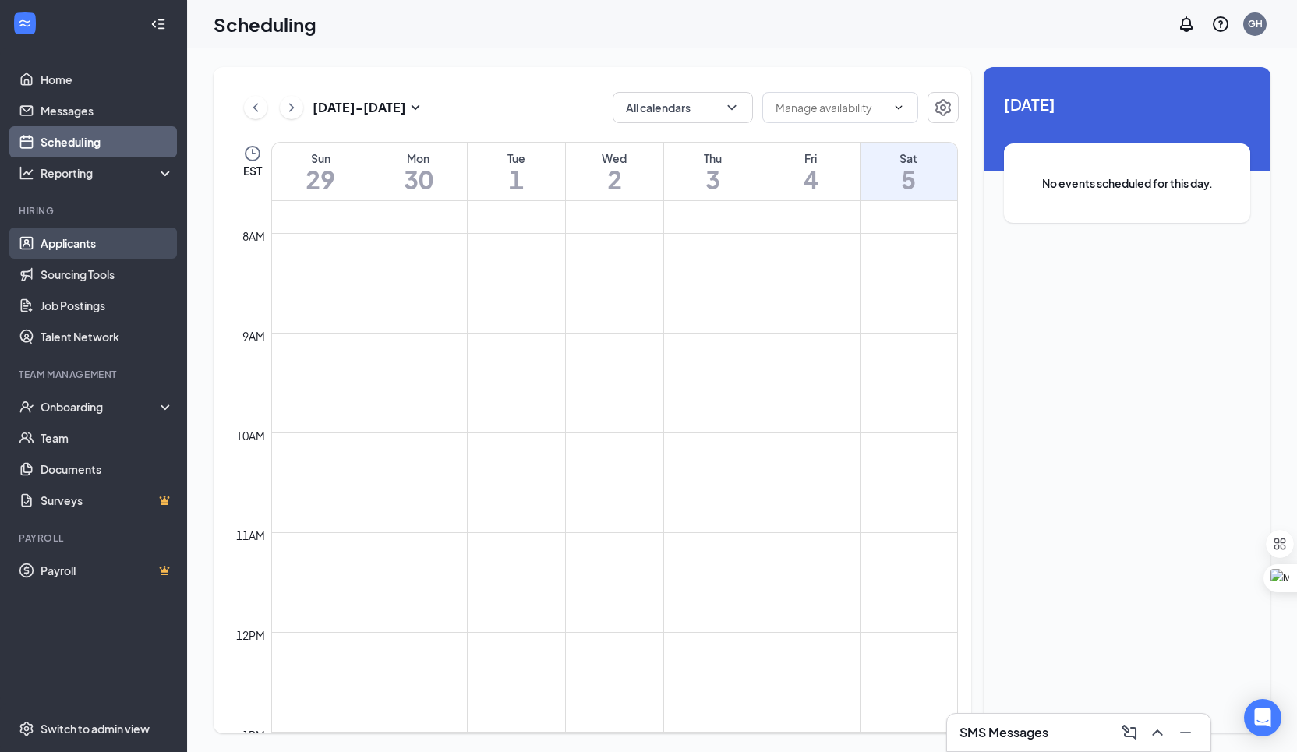
click at [86, 232] on link "Applicants" at bounding box center [107, 243] width 133 height 31
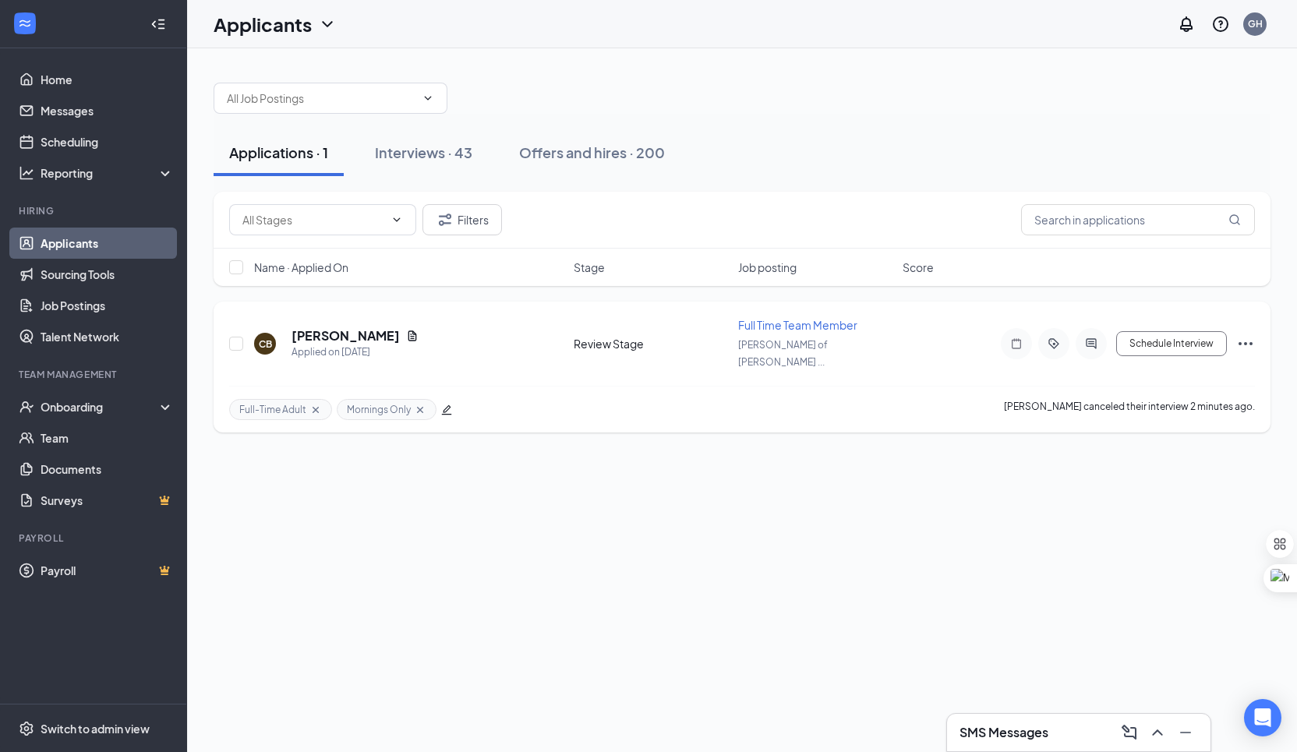
click at [1252, 334] on icon "Ellipses" at bounding box center [1245, 343] width 19 height 19
click at [1190, 570] on li "Reject" at bounding box center [1175, 559] width 159 height 34
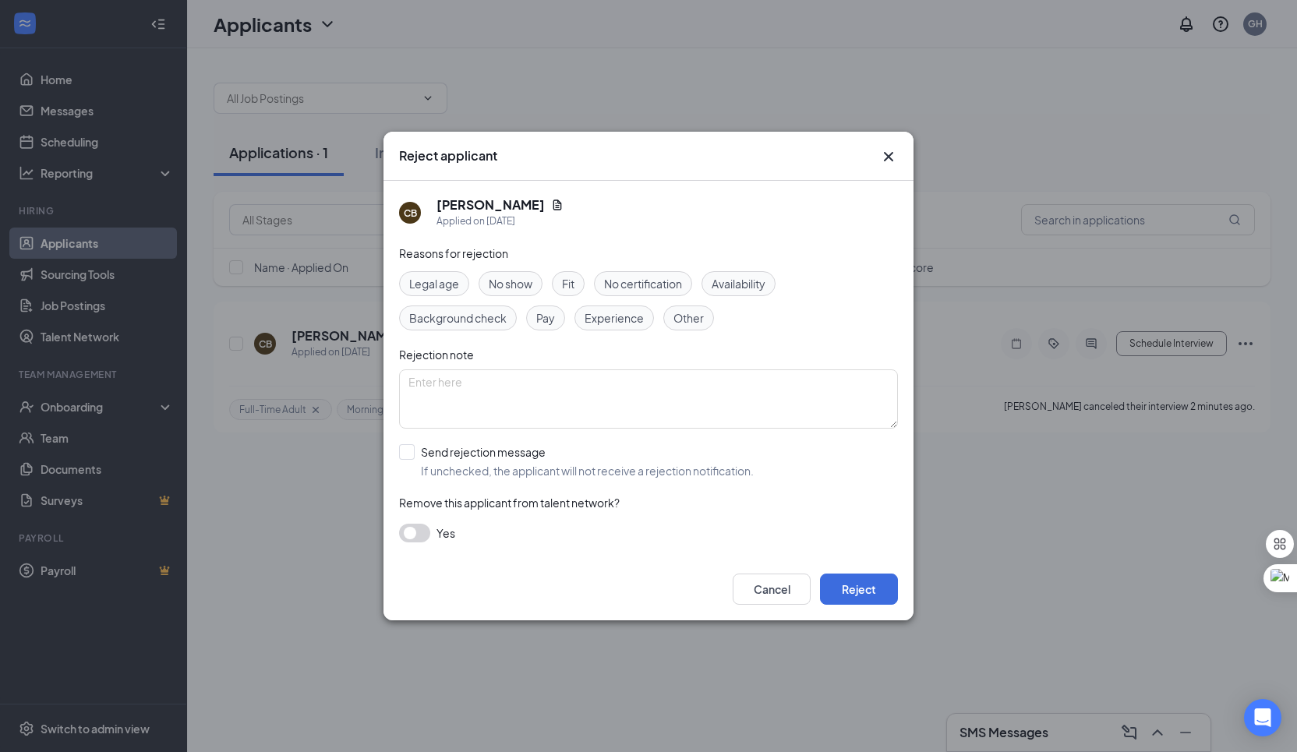
click at [751, 289] on span "Availability" at bounding box center [739, 283] width 54 height 17
click at [525, 458] on input "Send rejection message If unchecked, the applicant will not receive a rejection…" at bounding box center [576, 461] width 355 height 34
checkbox input "true"
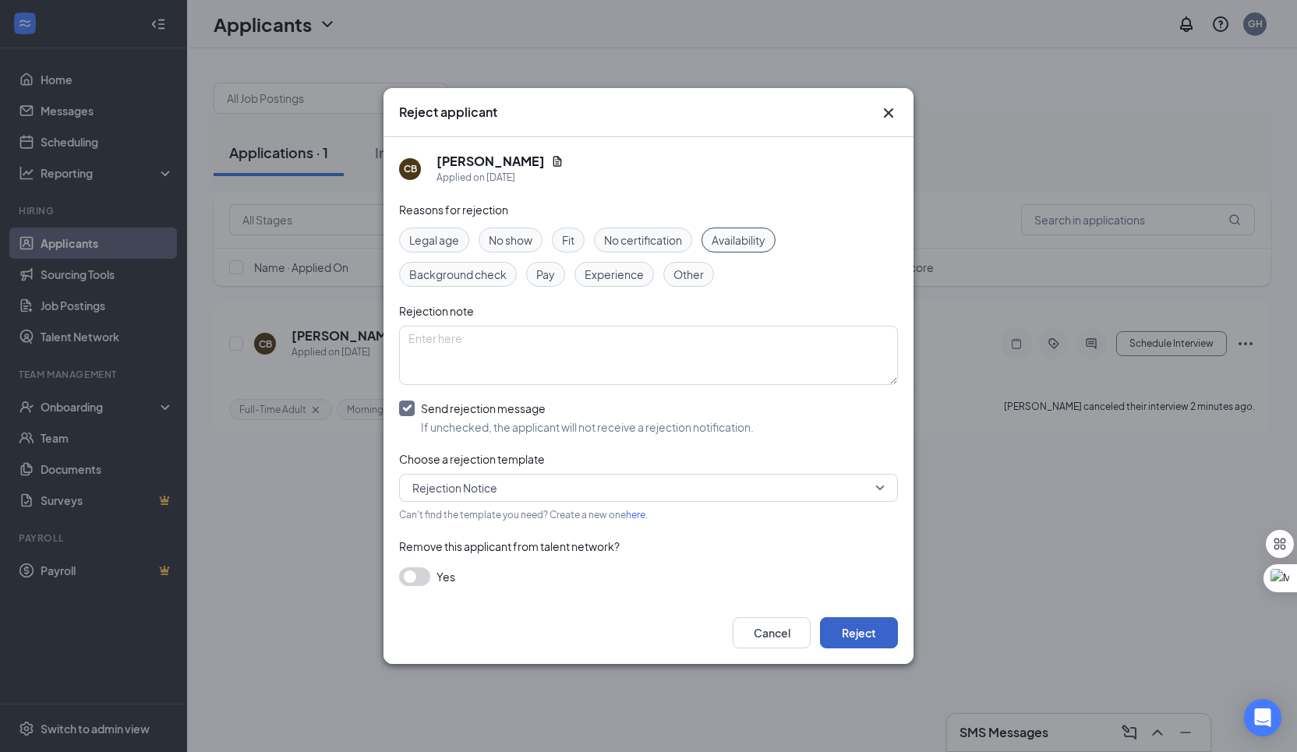
click at [857, 636] on button "Reject" at bounding box center [859, 632] width 78 height 31
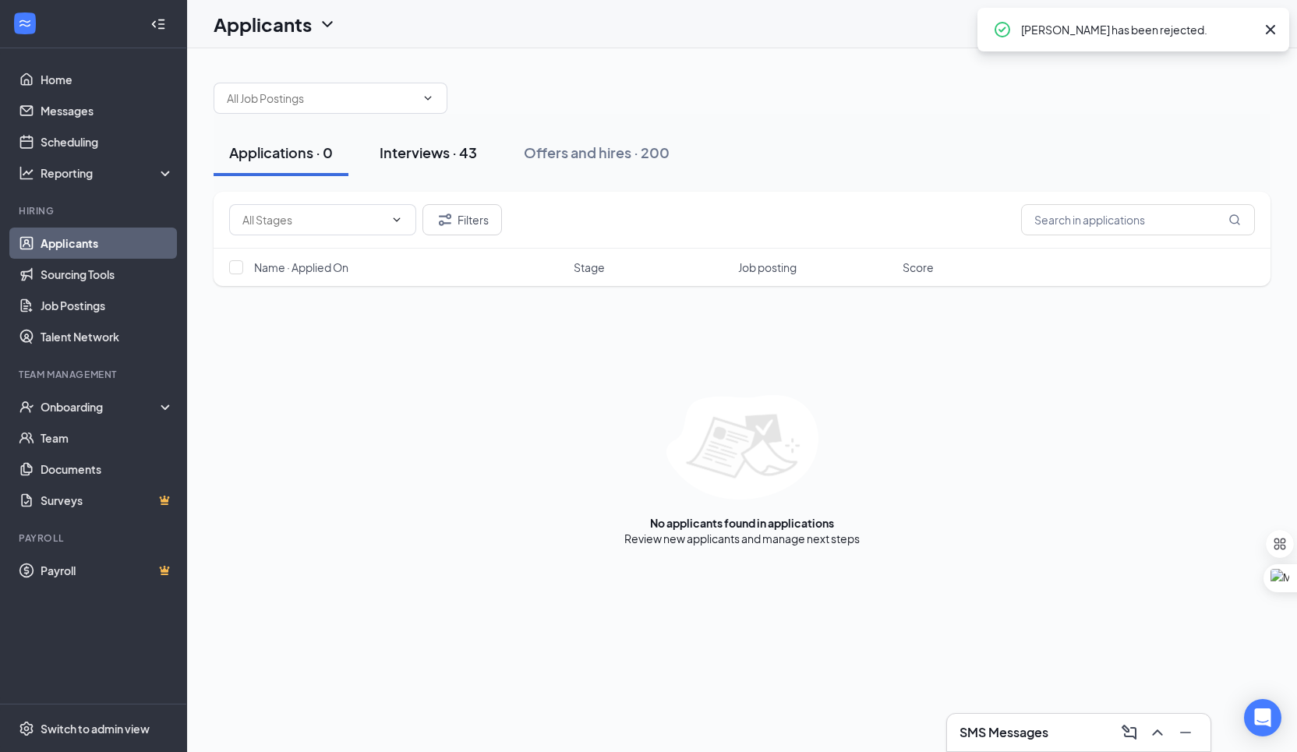
click at [468, 141] on button "Interviews · 43" at bounding box center [428, 152] width 129 height 47
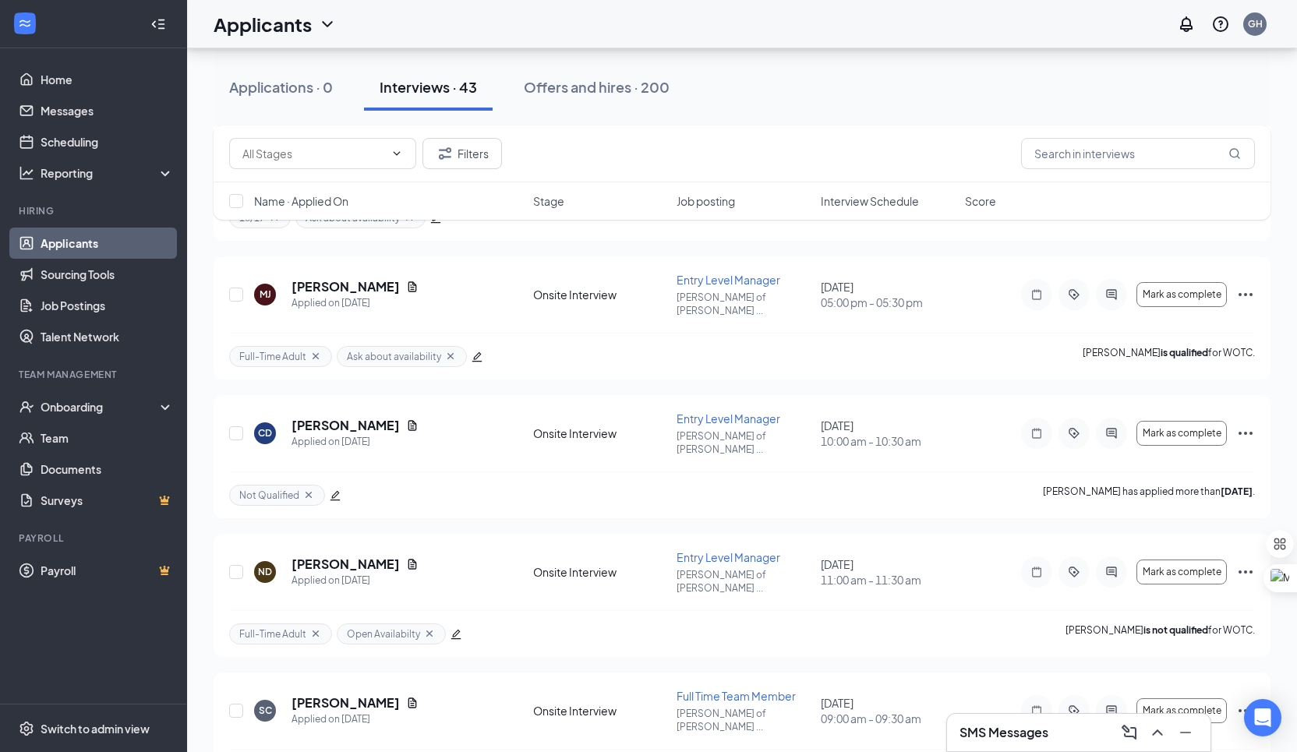
scroll to position [4947, 0]
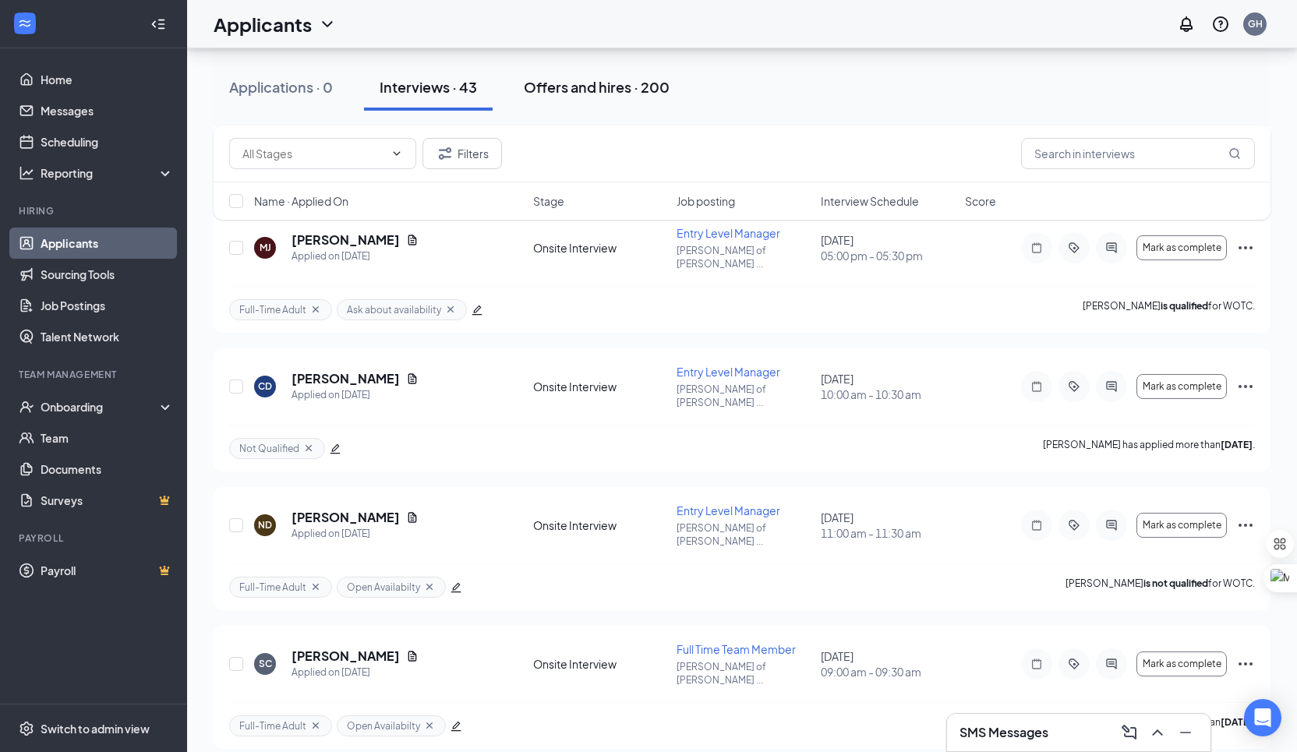
click at [546, 84] on div "Offers and hires · 200" at bounding box center [597, 86] width 146 height 19
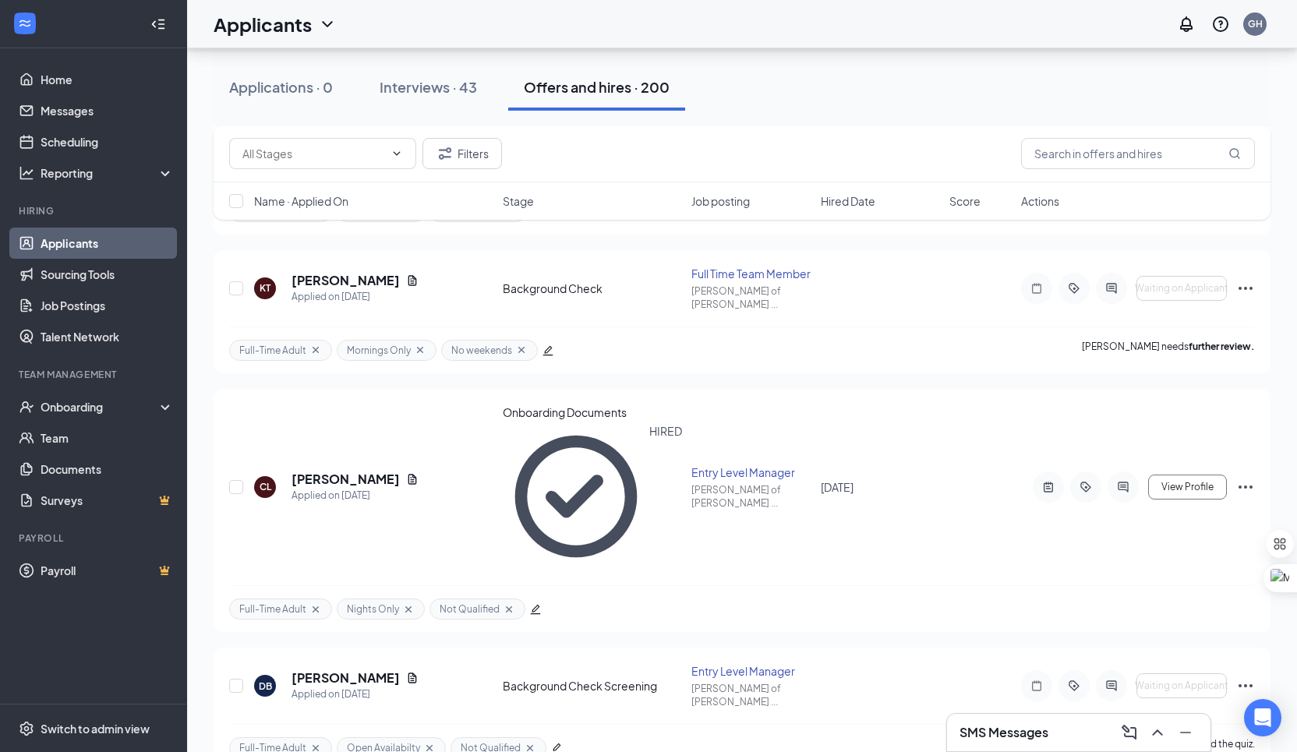
scroll to position [312, 0]
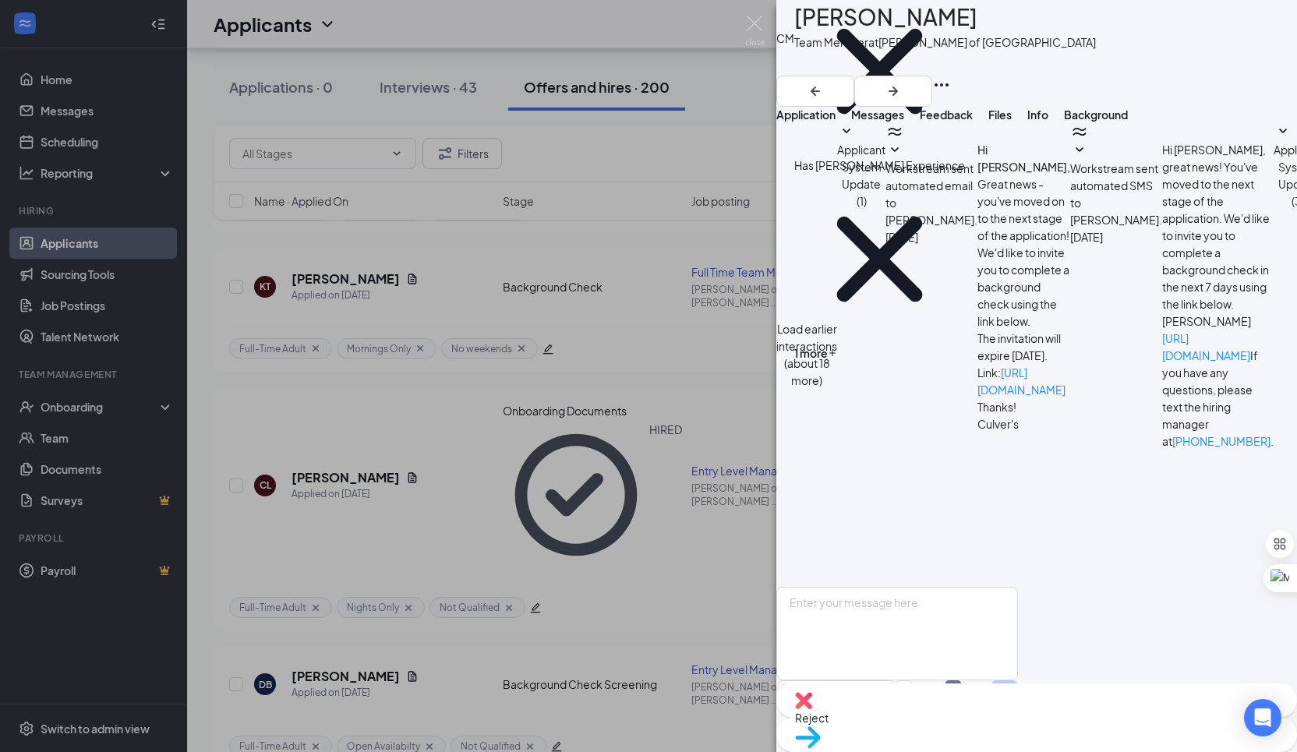
scroll to position [341, 0]
click at [687, 536] on div "CM Chloe Magalski Team Member at Culver's of Hudsonville Rehire Eligible Full-T…" at bounding box center [648, 376] width 1297 height 752
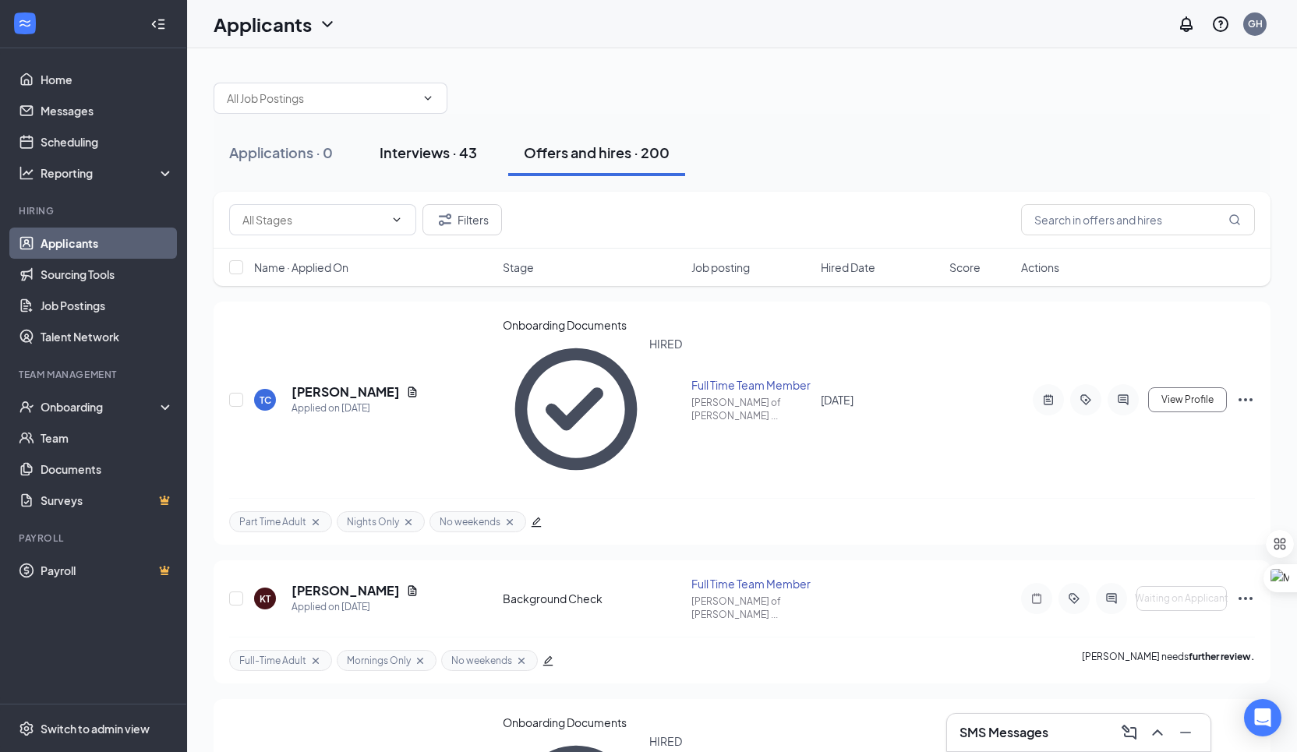
click at [425, 139] on button "Interviews · 43" at bounding box center [428, 152] width 129 height 47
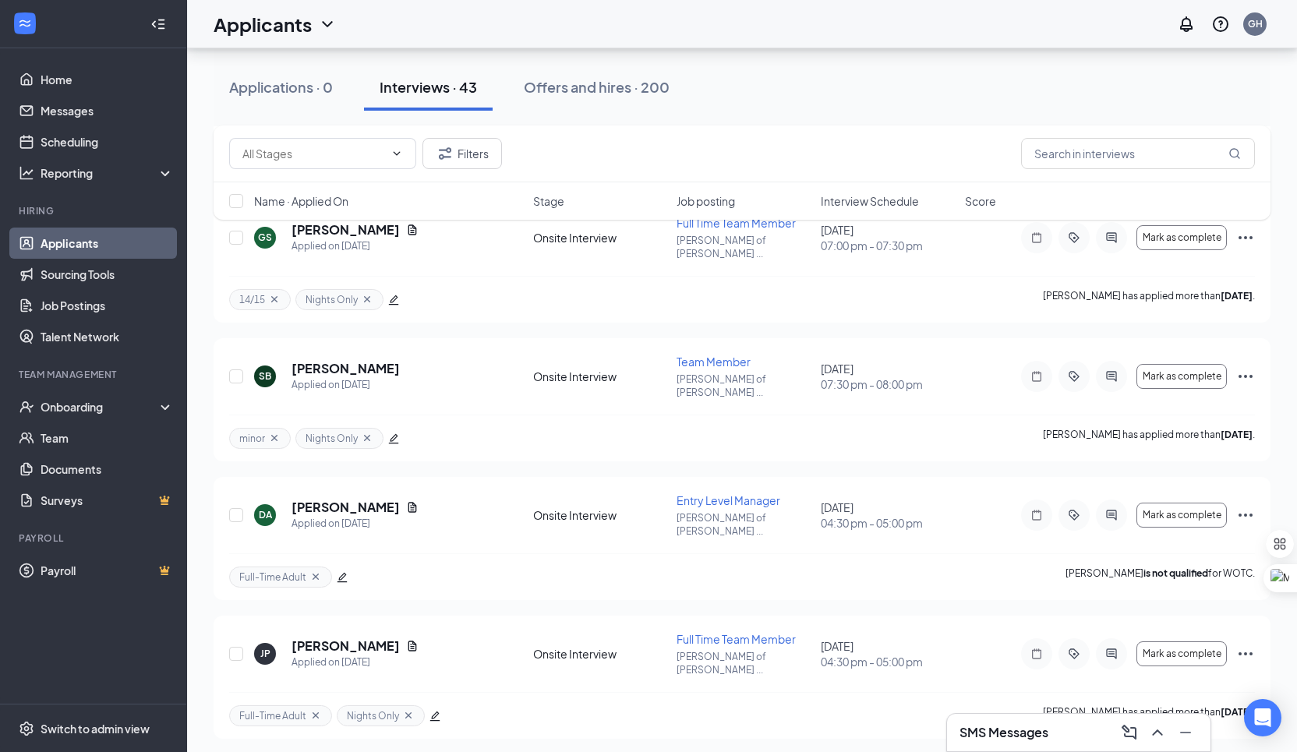
scroll to position [3861, 0]
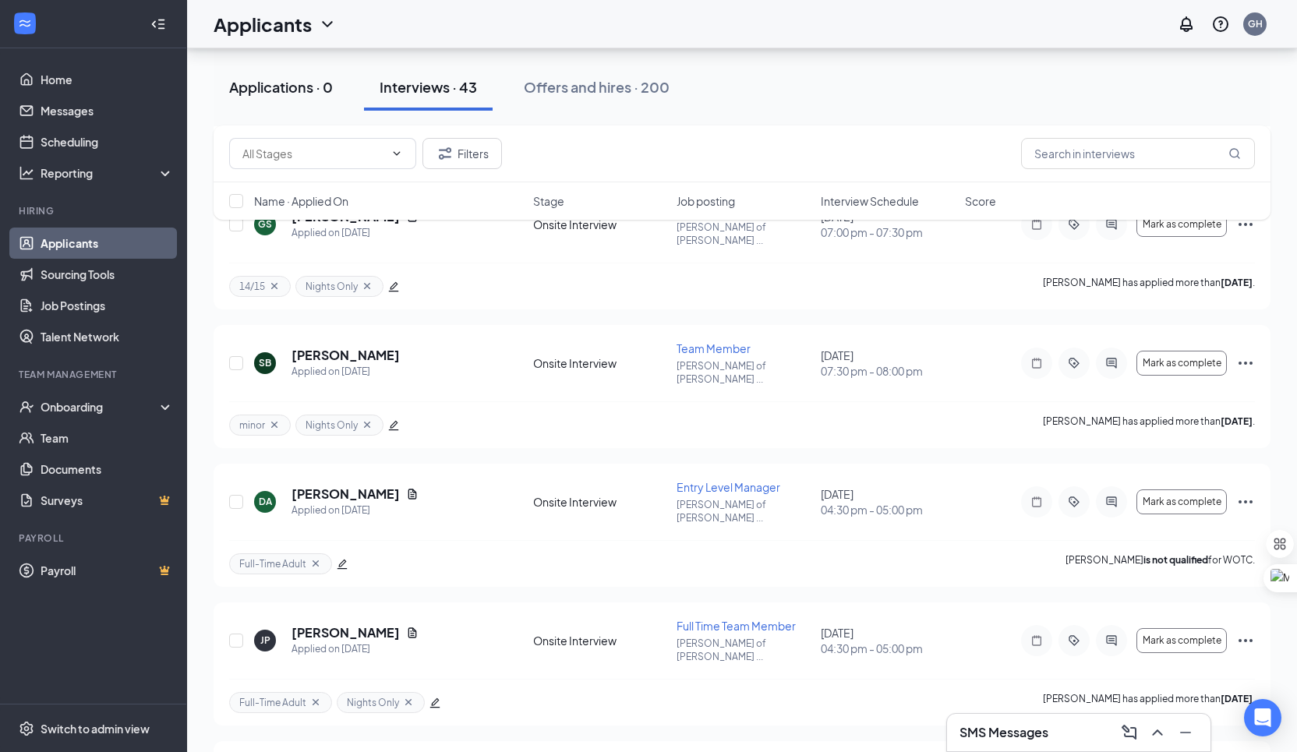
click at [305, 74] on button "Applications · 0" at bounding box center [281, 87] width 135 height 47
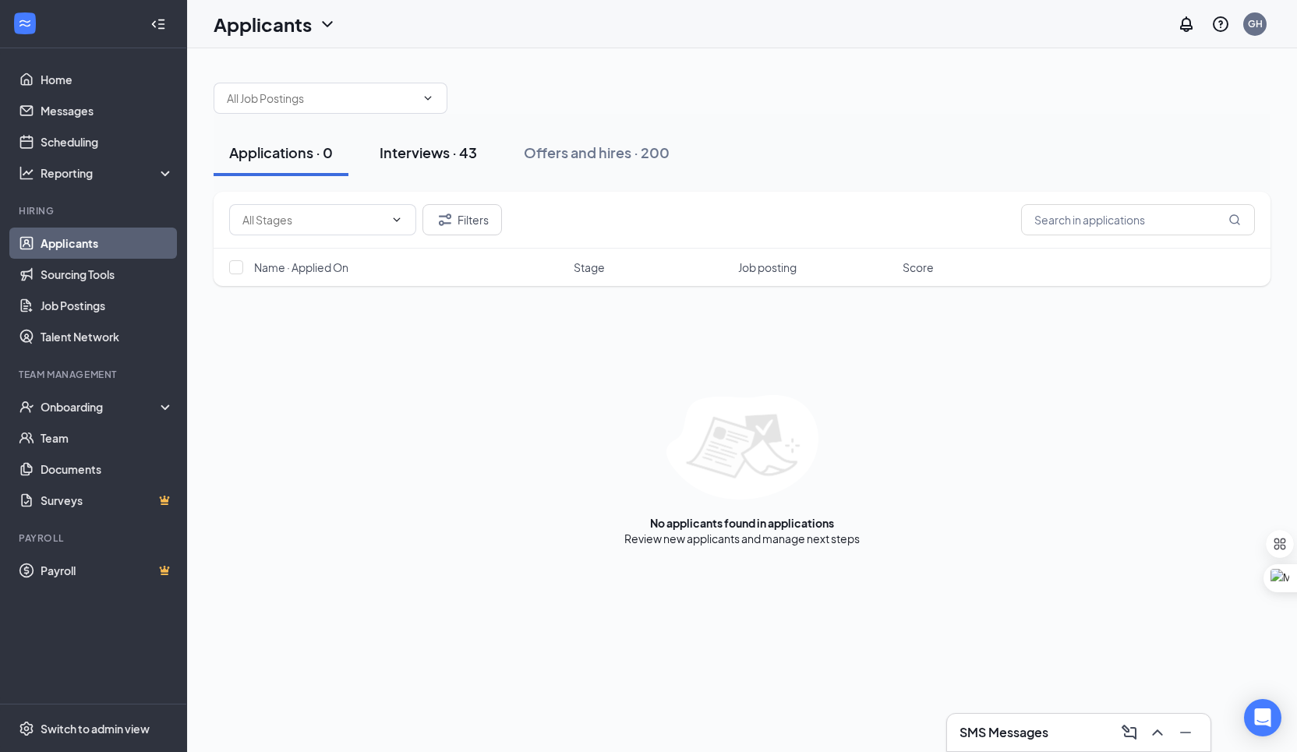
click at [450, 162] on button "Interviews · 43" at bounding box center [428, 152] width 129 height 47
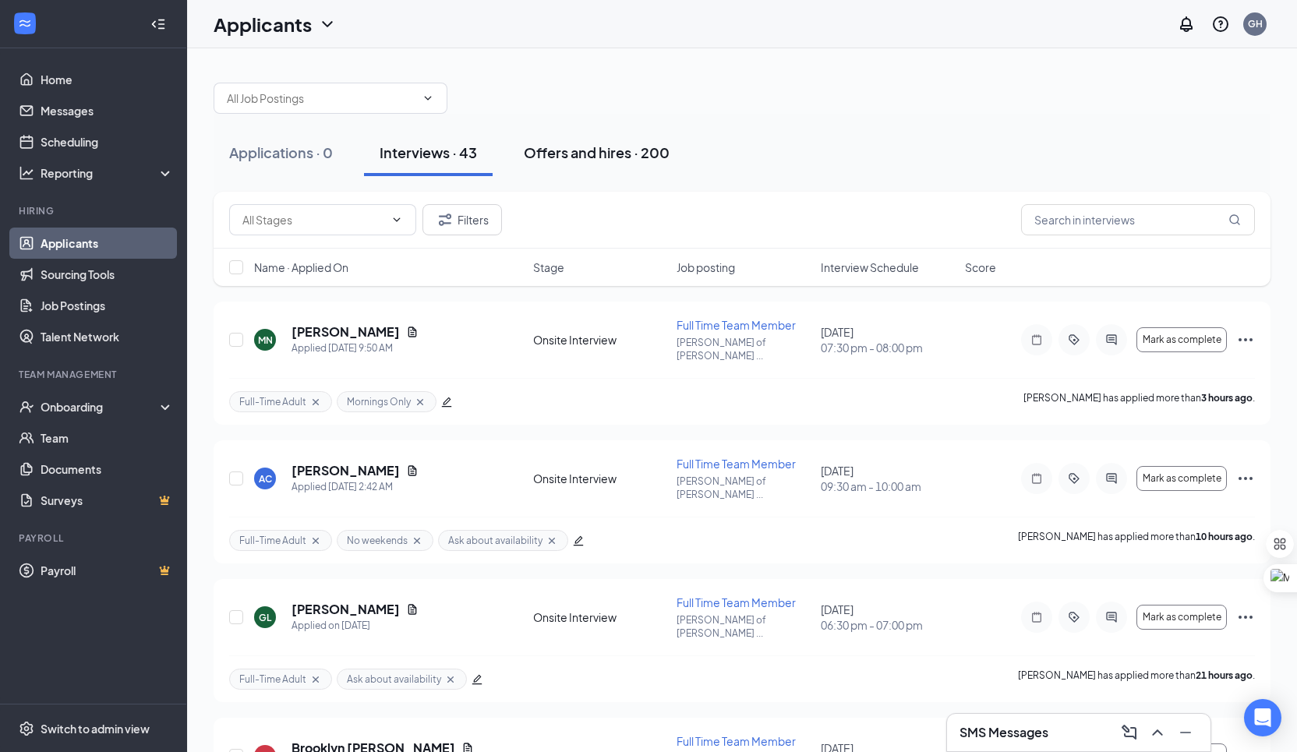
click at [563, 162] on button "Offers and hires · 200" at bounding box center [596, 152] width 177 height 47
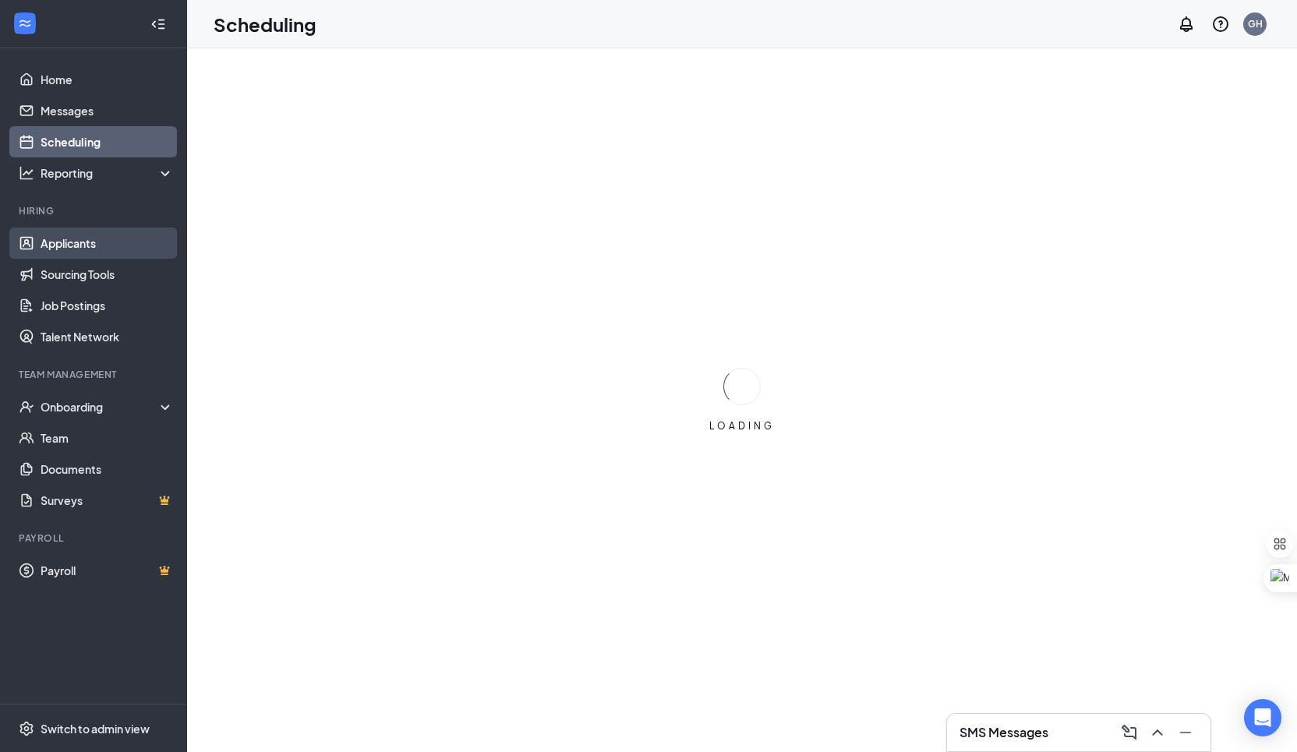
click at [88, 242] on link "Applicants" at bounding box center [107, 243] width 133 height 31
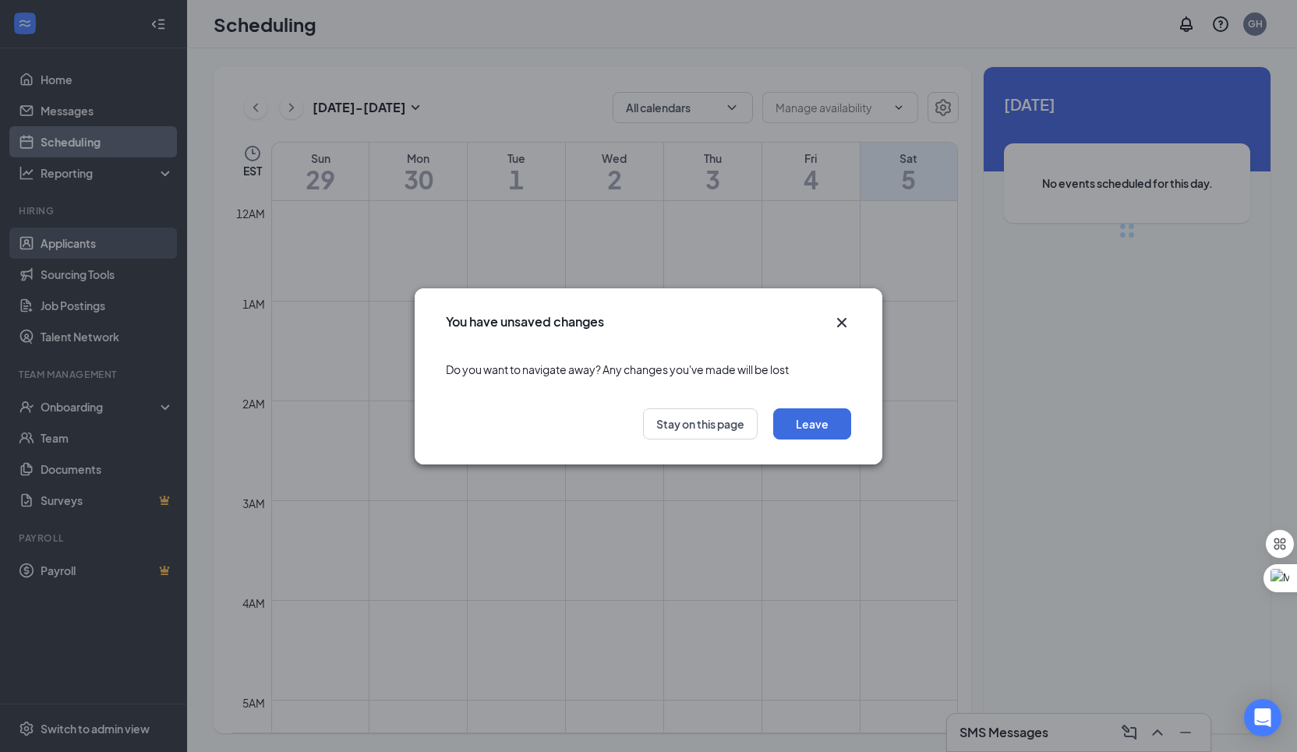
scroll to position [766, 0]
click at [786, 424] on button "Leave" at bounding box center [812, 423] width 78 height 31
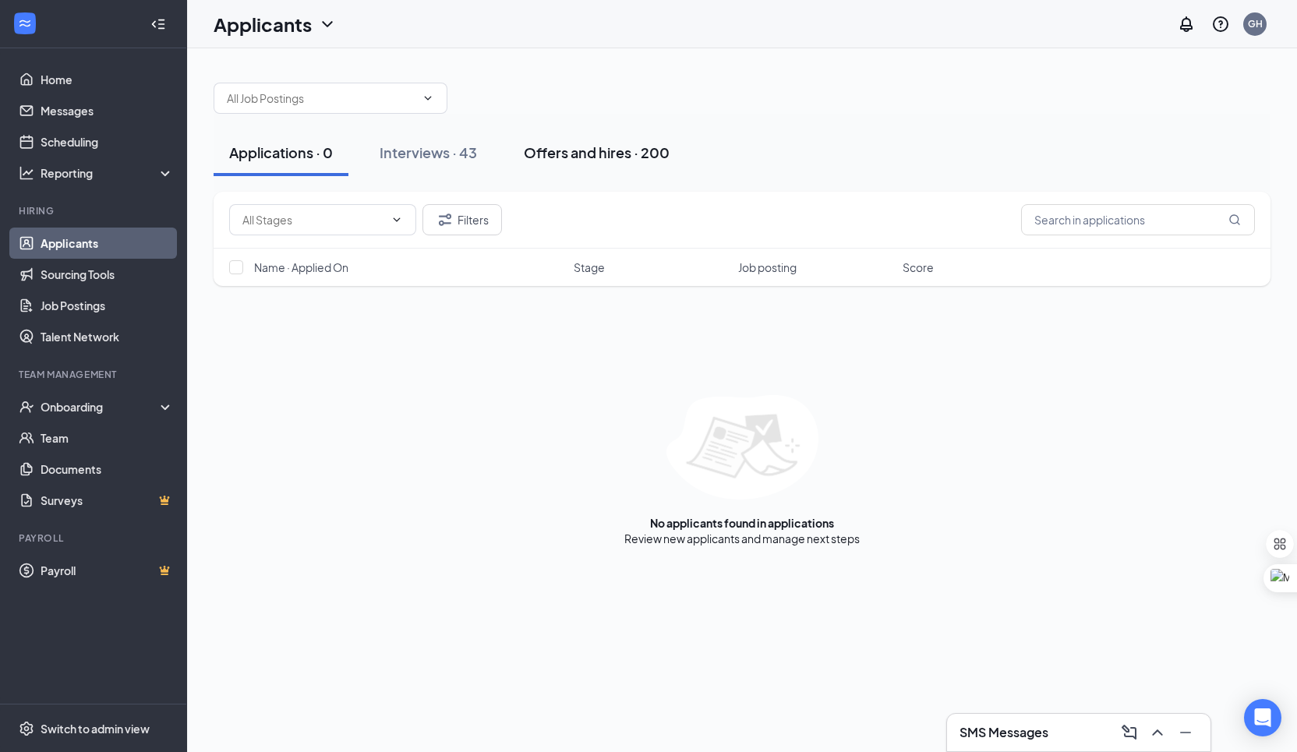
click at [617, 156] on div "Offers and hires · 200" at bounding box center [597, 152] width 146 height 19
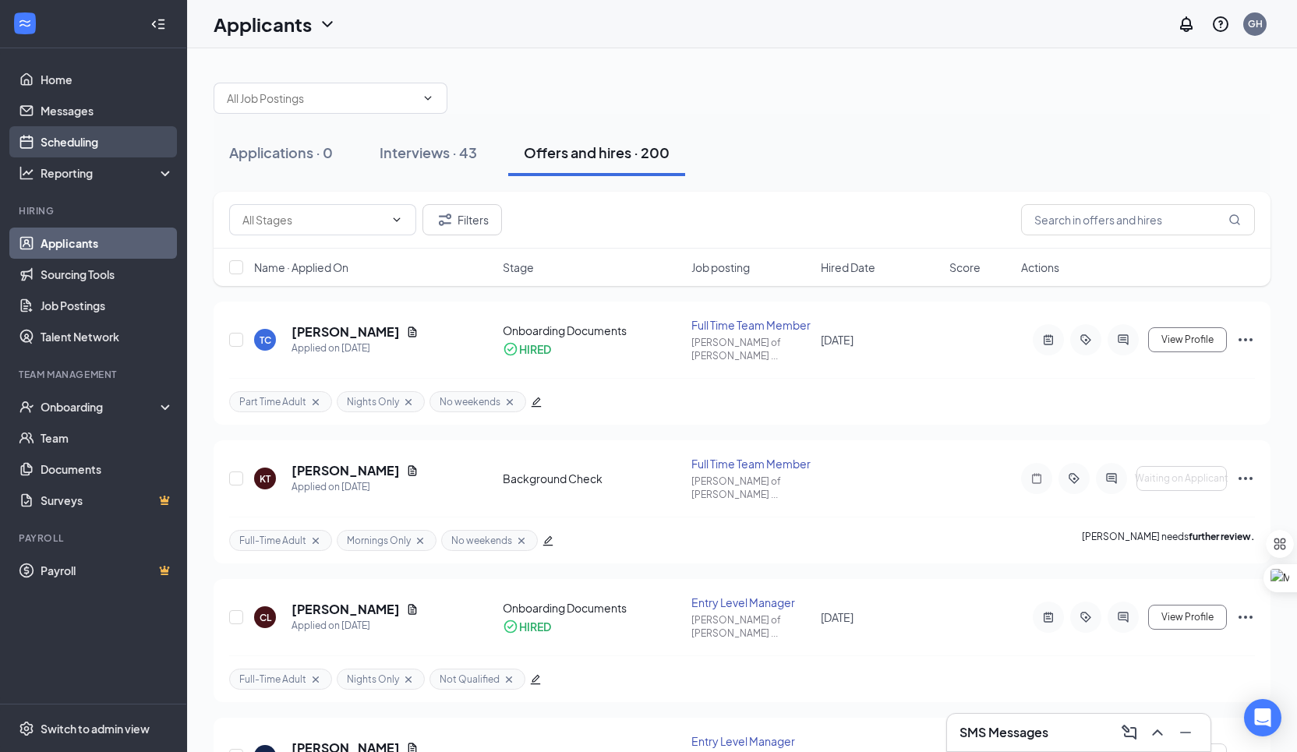
click at [137, 142] on link "Scheduling" at bounding box center [107, 141] width 133 height 31
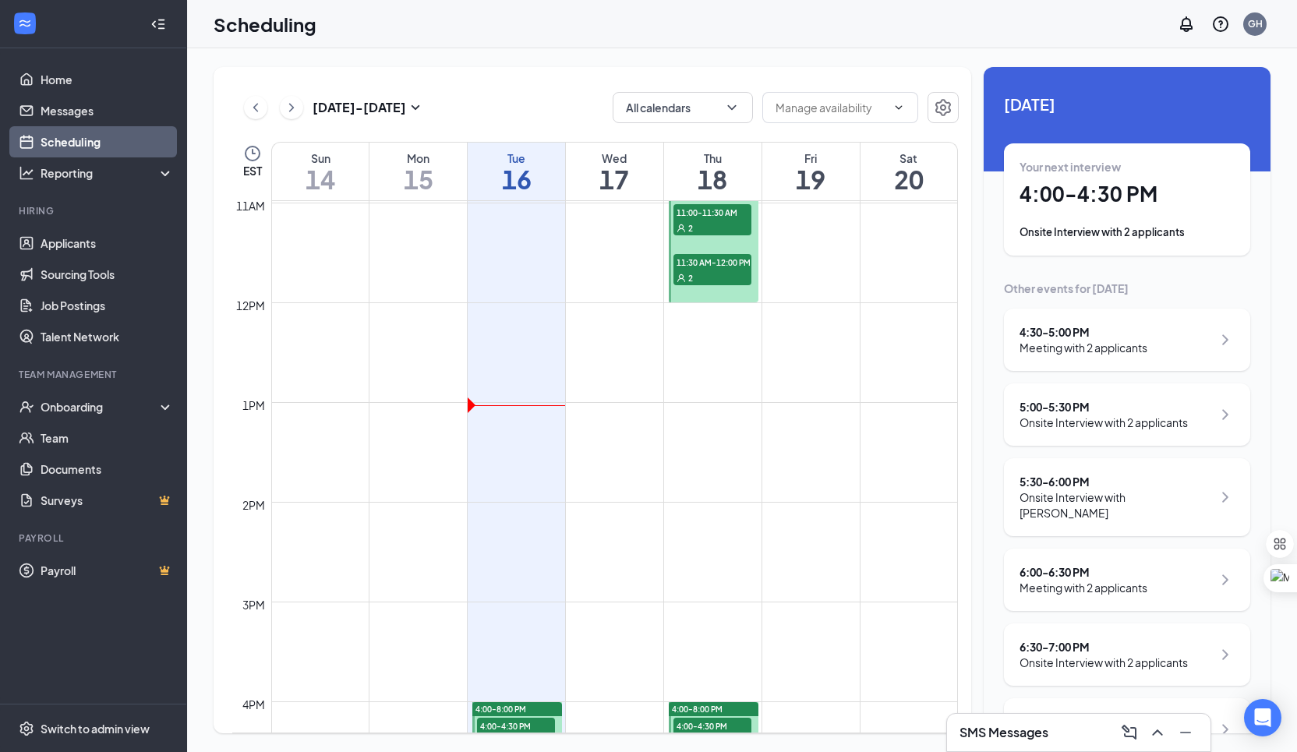
scroll to position [1125, 0]
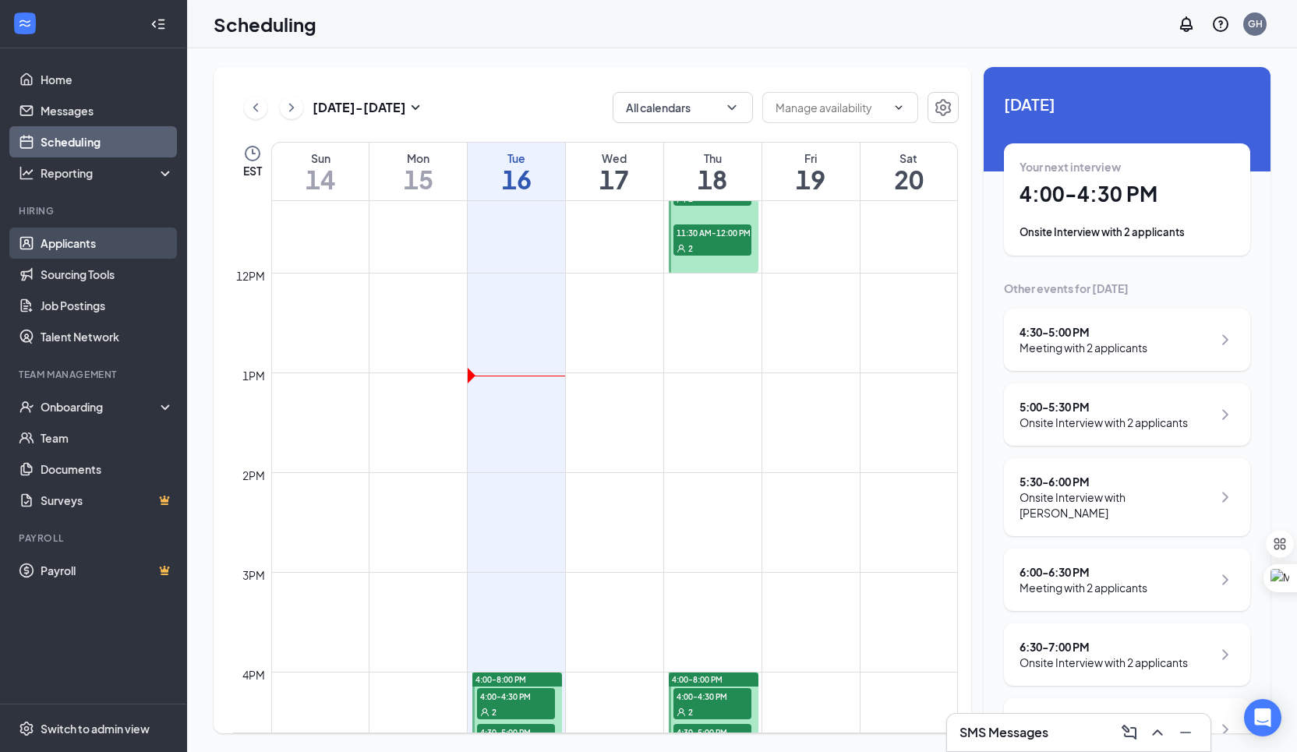
click at [106, 234] on link "Applicants" at bounding box center [107, 243] width 133 height 31
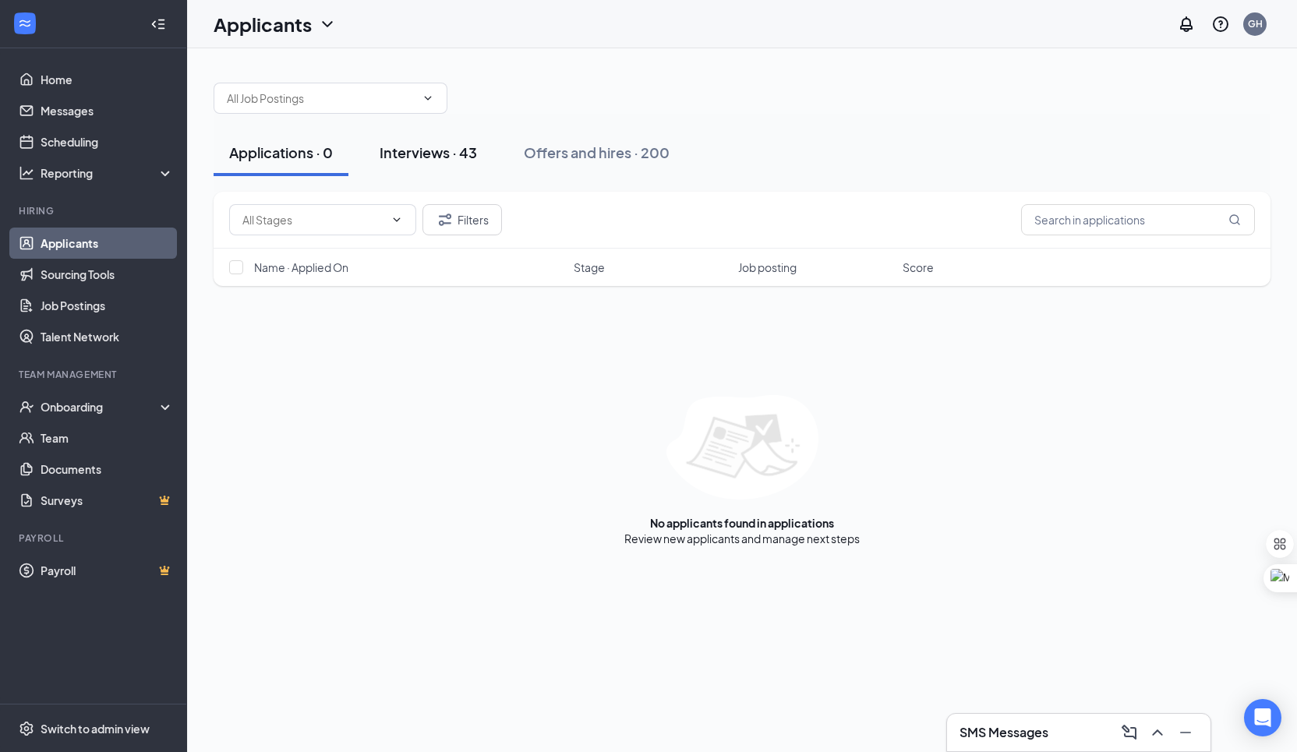
click at [447, 156] on div "Interviews · 43" at bounding box center [428, 152] width 97 height 19
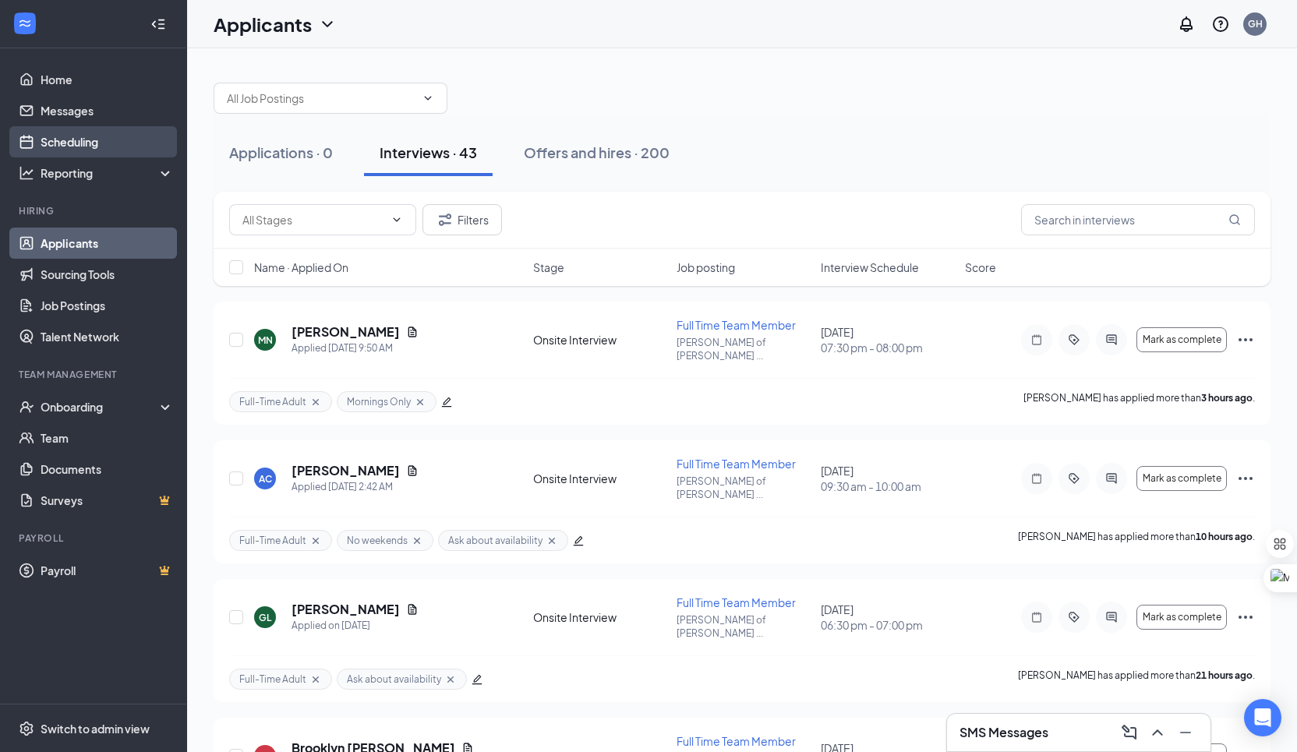
click at [97, 140] on link "Scheduling" at bounding box center [107, 141] width 133 height 31
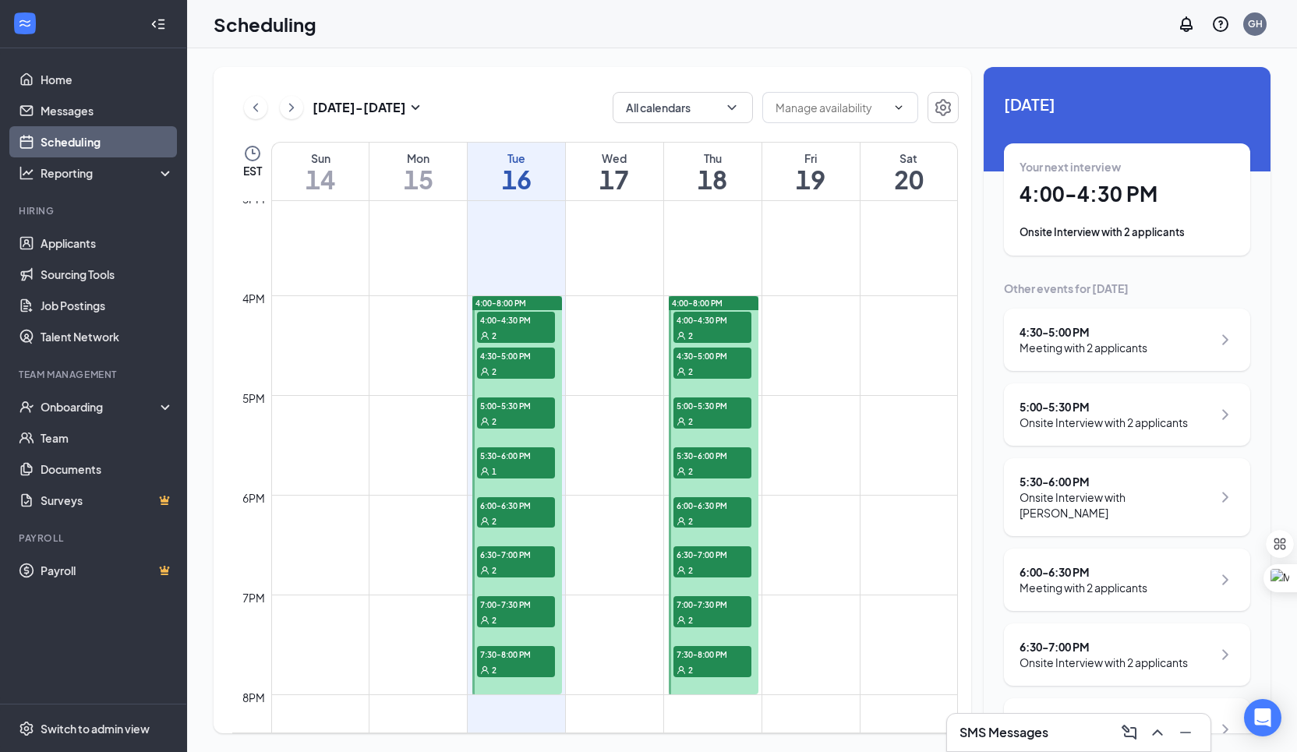
scroll to position [1504, 0]
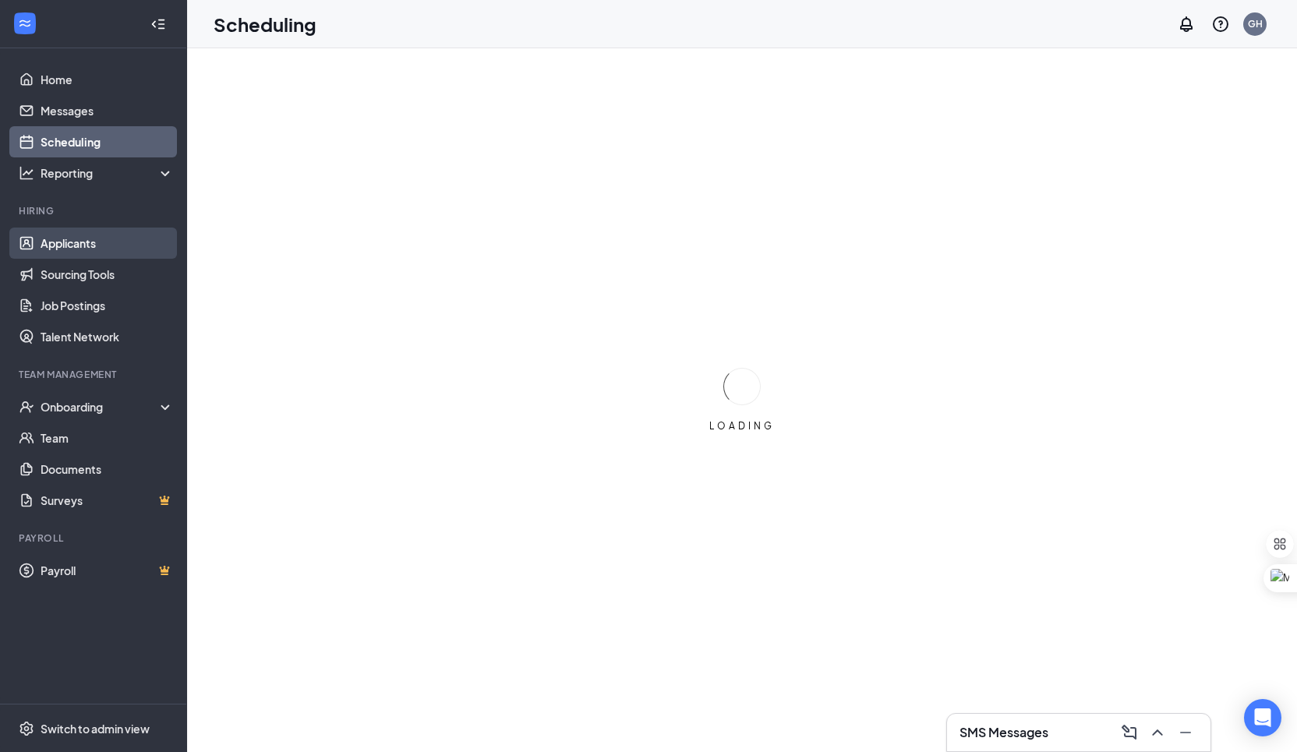
click at [71, 239] on link "Applicants" at bounding box center [107, 243] width 133 height 31
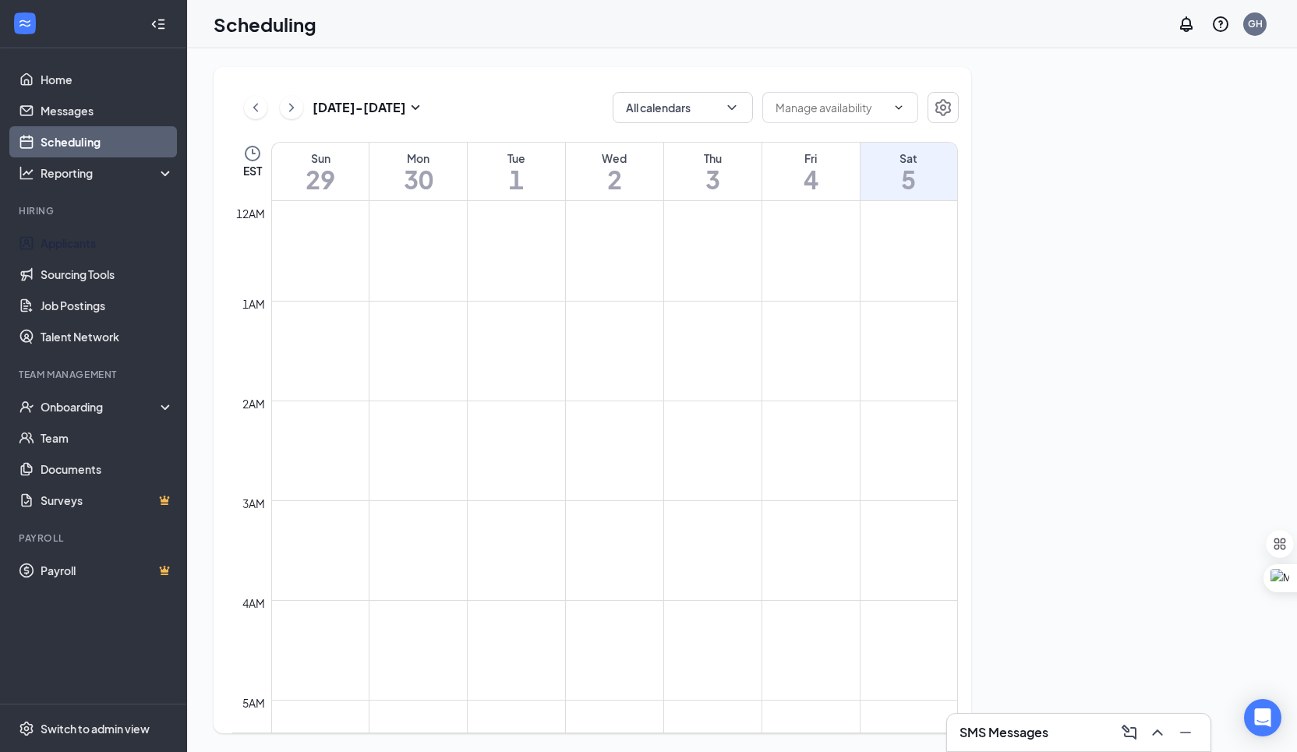
scroll to position [766, 0]
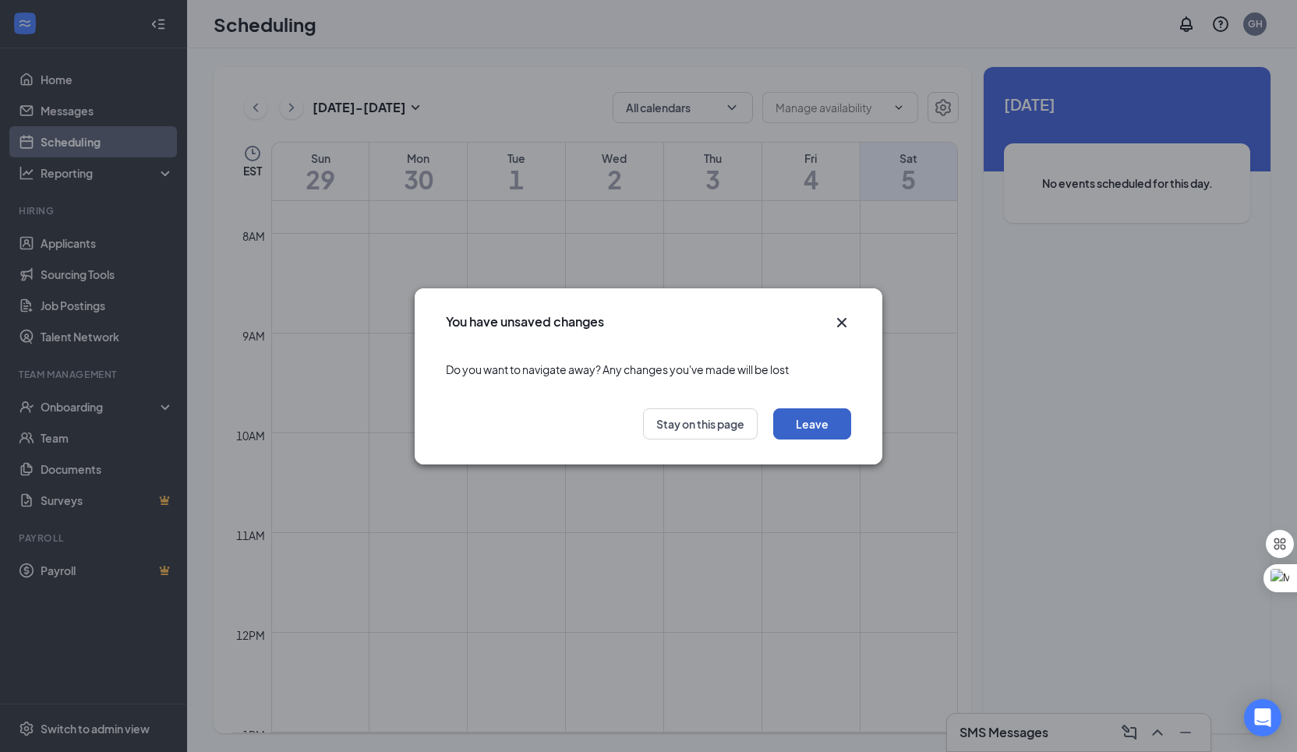
click at [807, 415] on button "Leave" at bounding box center [812, 423] width 78 height 31
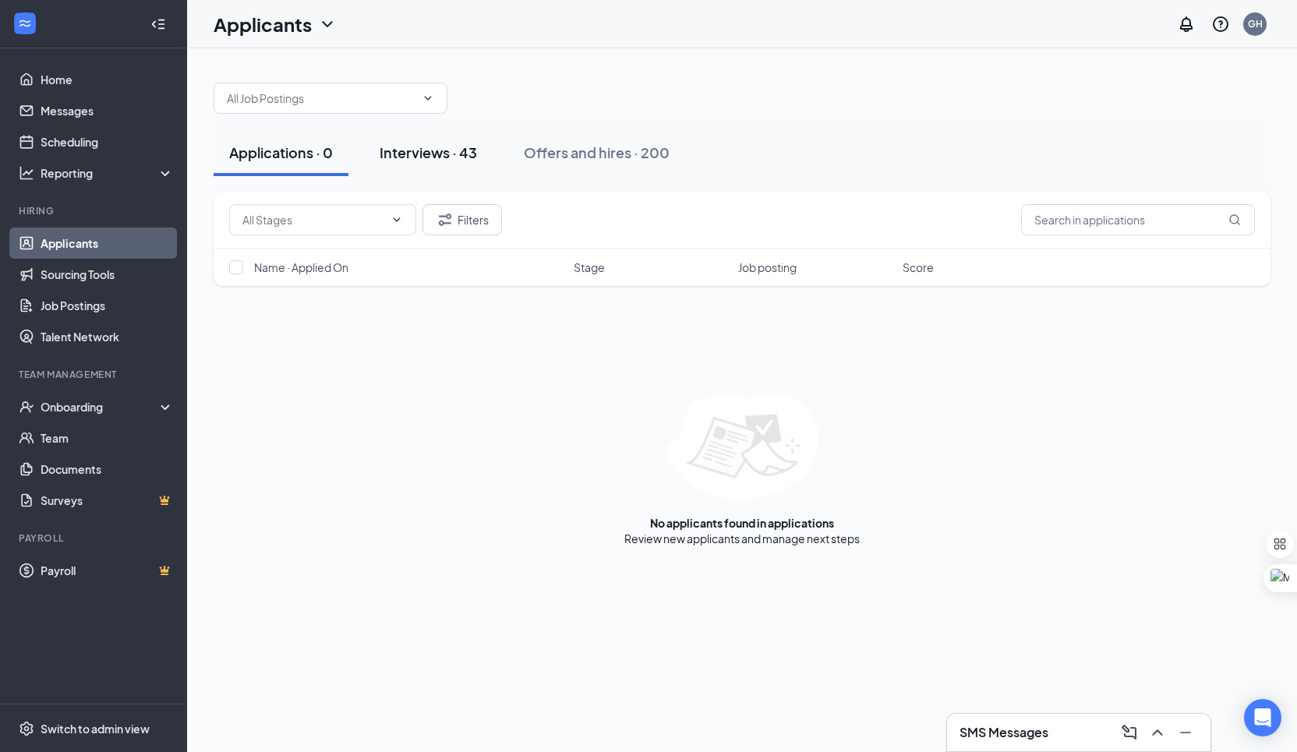
click at [451, 166] on button "Interviews · 43" at bounding box center [428, 152] width 129 height 47
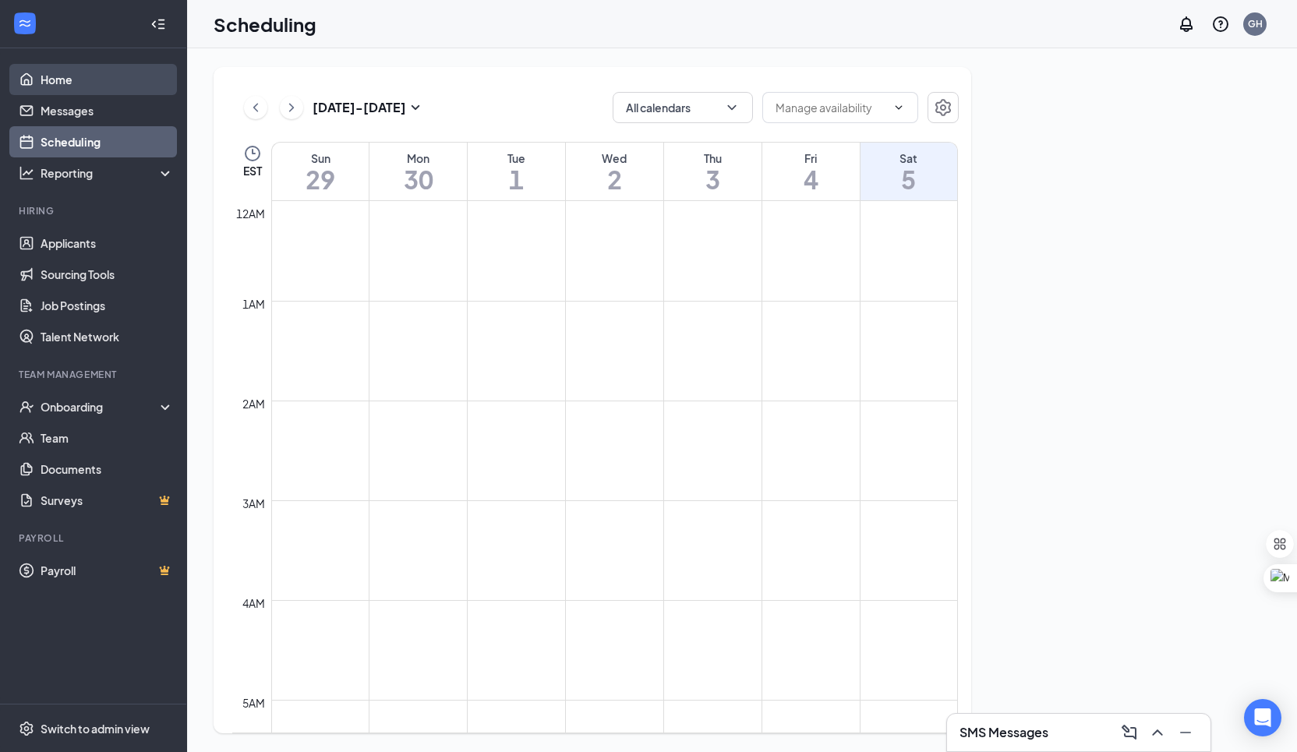
click at [131, 79] on link "Home" at bounding box center [107, 79] width 133 height 31
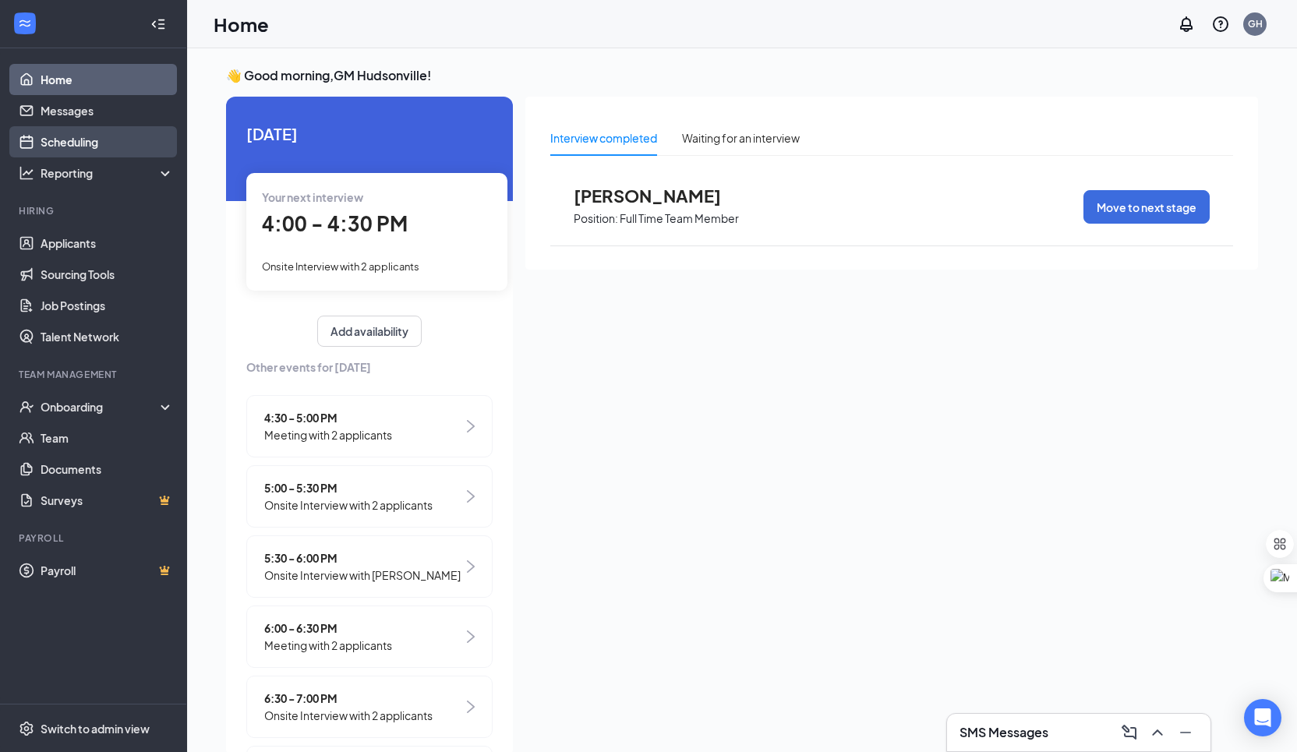
click at [137, 146] on link "Scheduling" at bounding box center [107, 141] width 133 height 31
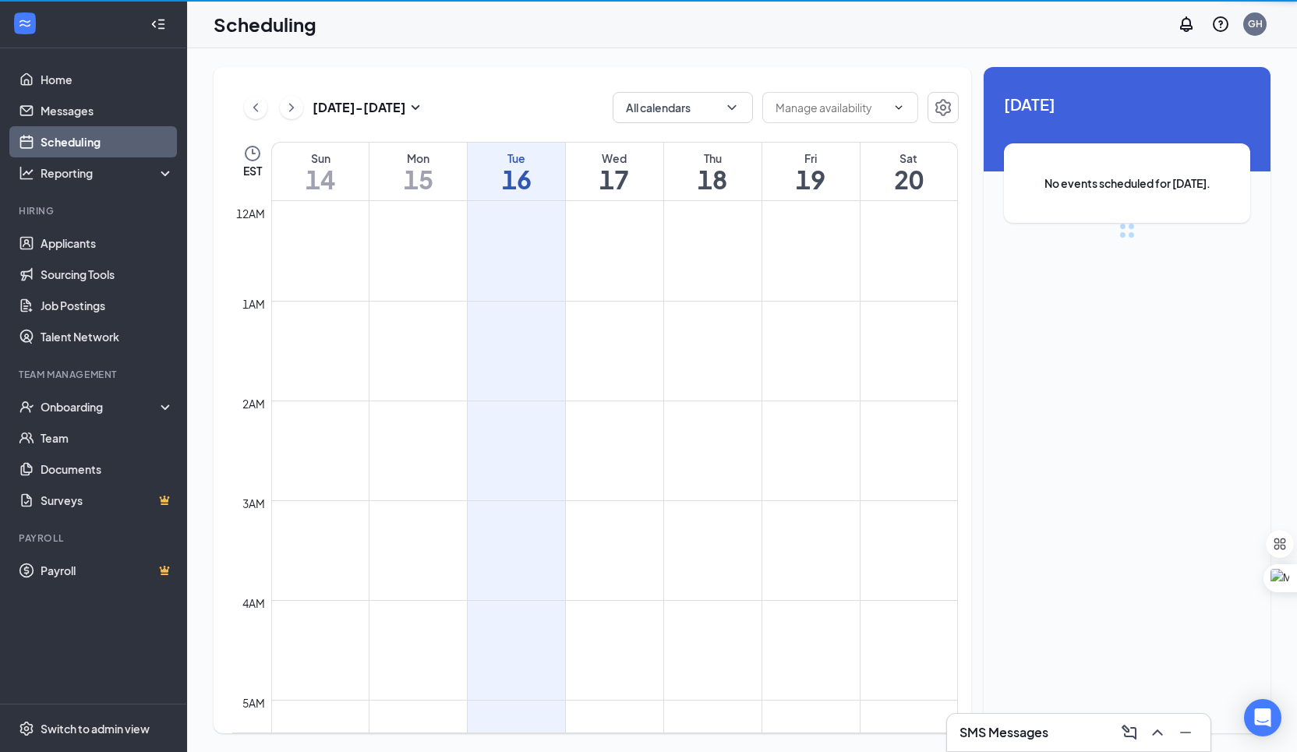
scroll to position [766, 0]
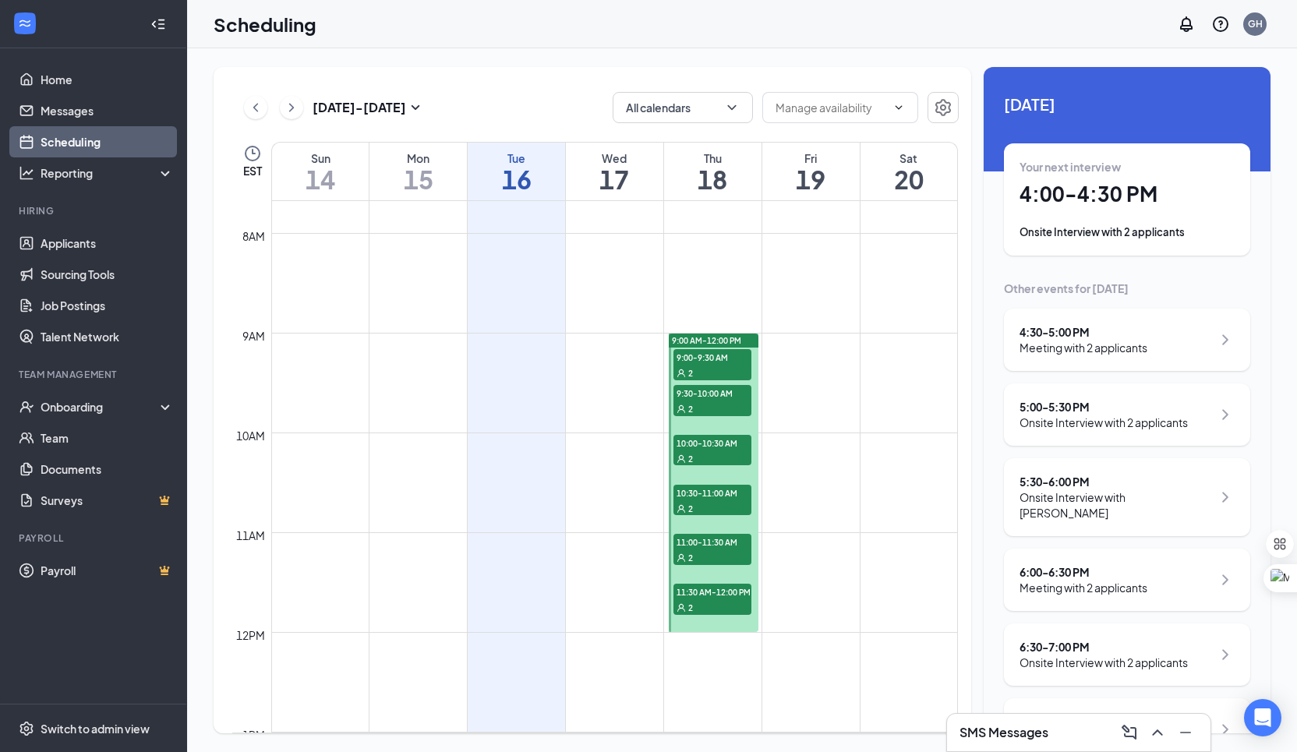
click at [300, 109] on button at bounding box center [291, 107] width 23 height 23
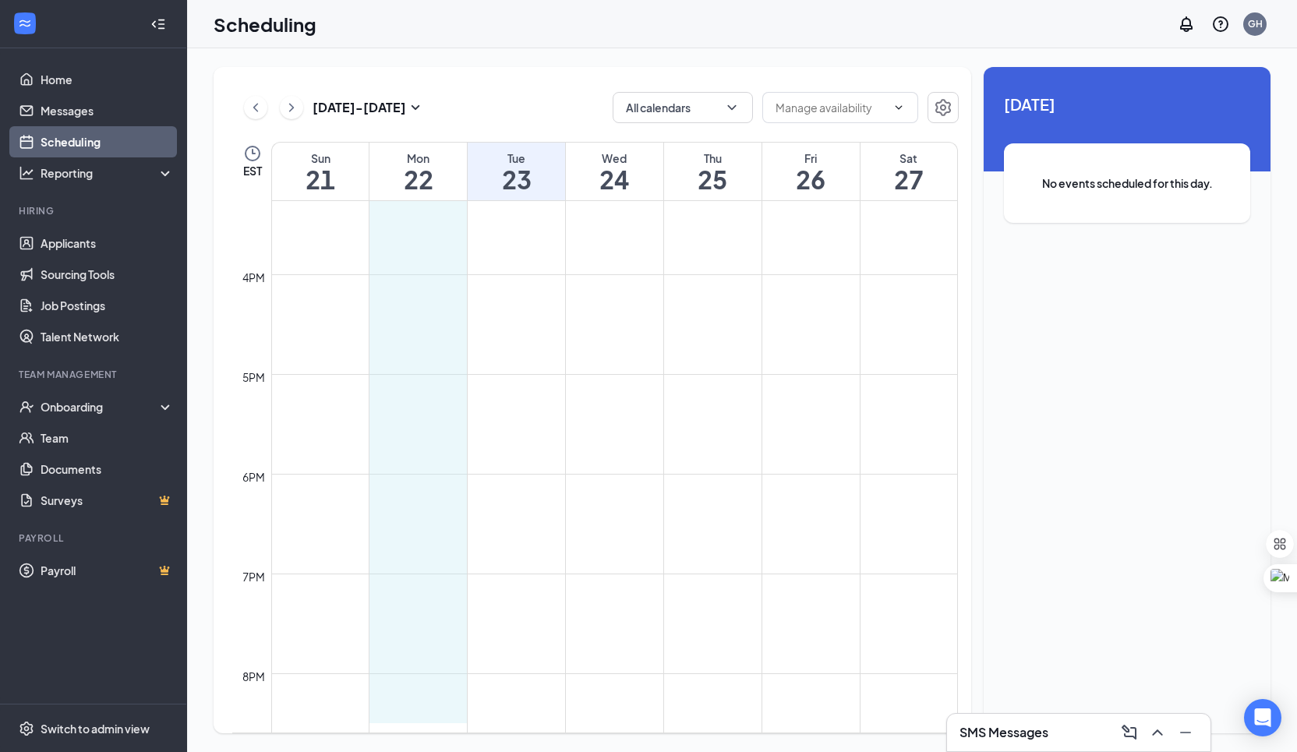
scroll to position [1526, 0]
drag, startPoint x: 434, startPoint y: 260, endPoint x: 430, endPoint y: 659, distance: 399.1
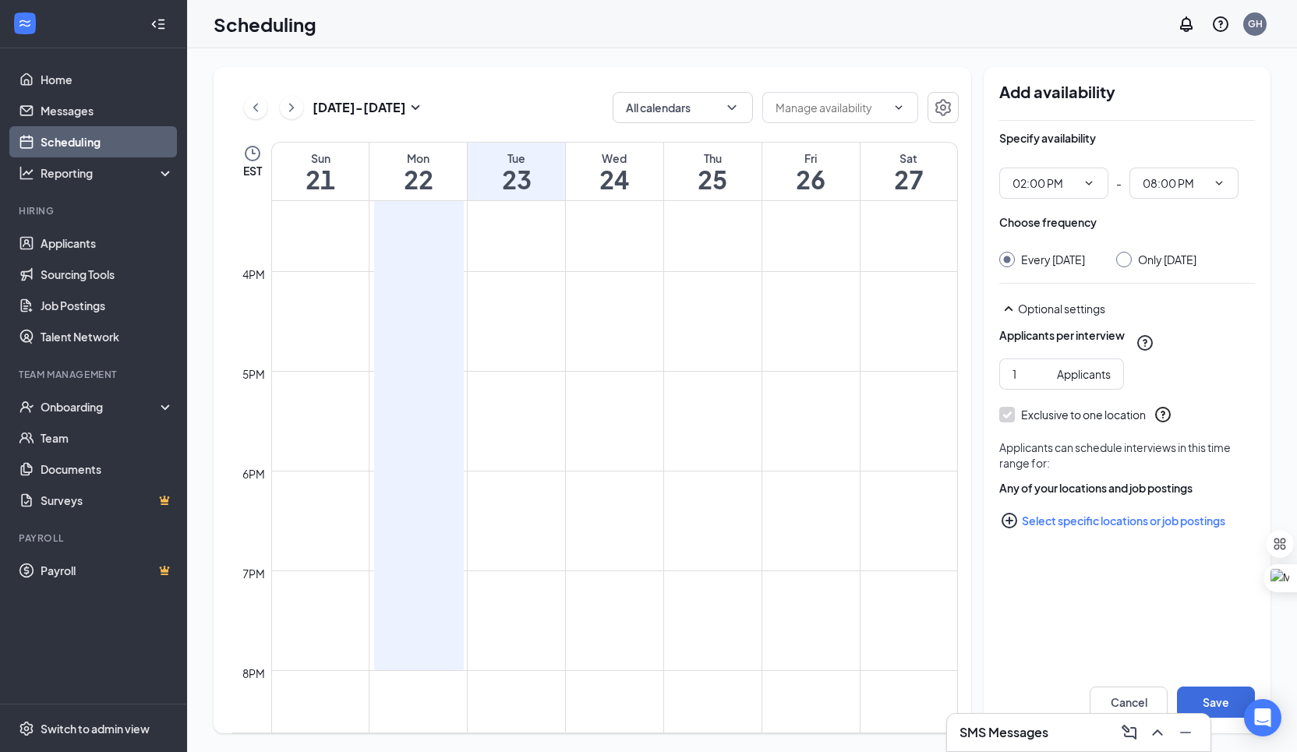
click at [1125, 259] on input "Only [DATE]" at bounding box center [1121, 257] width 11 height 11
radio input "true"
radio input "false"
type input "2"
click at [1042, 366] on input "2" at bounding box center [1031, 374] width 38 height 17
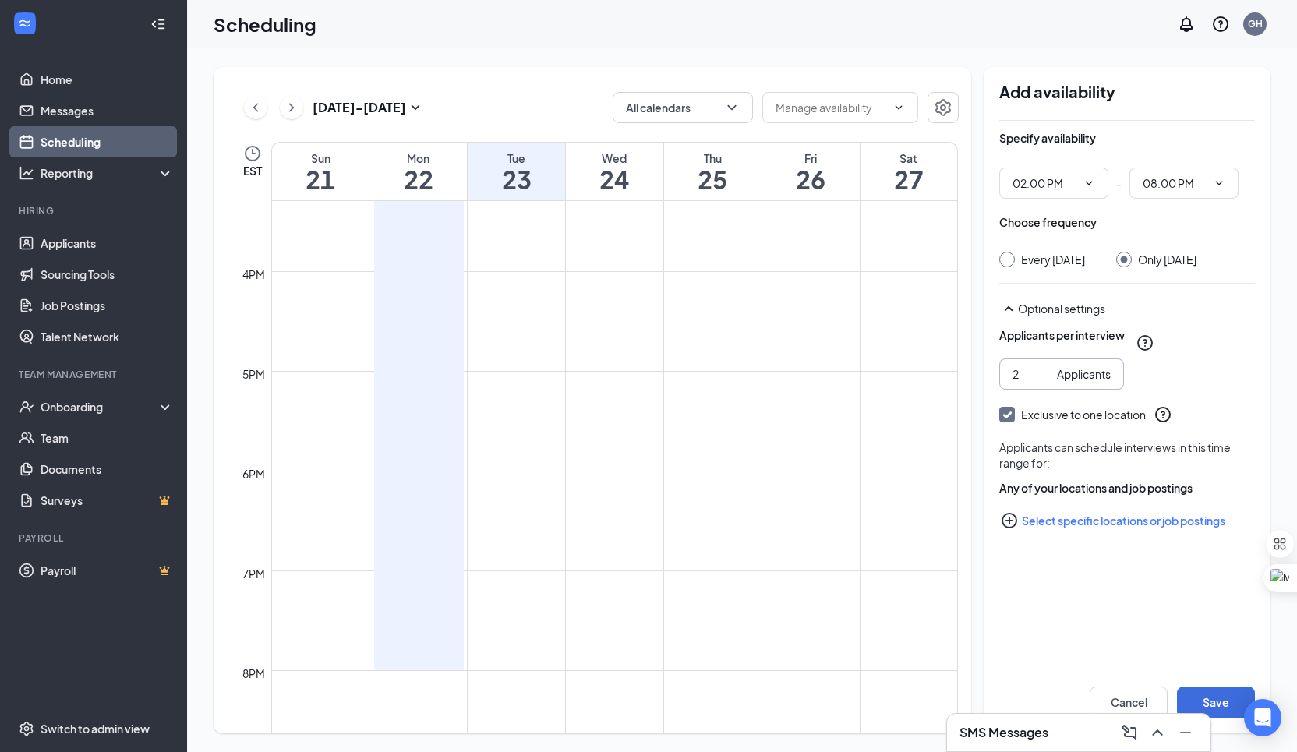
click at [1146, 567] on div "Specify availability 02:00 PM - 08:00 PM Choose frequency Every [DATE] Only [DA…" at bounding box center [1127, 360] width 256 height 478
click at [1218, 694] on button "Save" at bounding box center [1216, 702] width 78 height 31
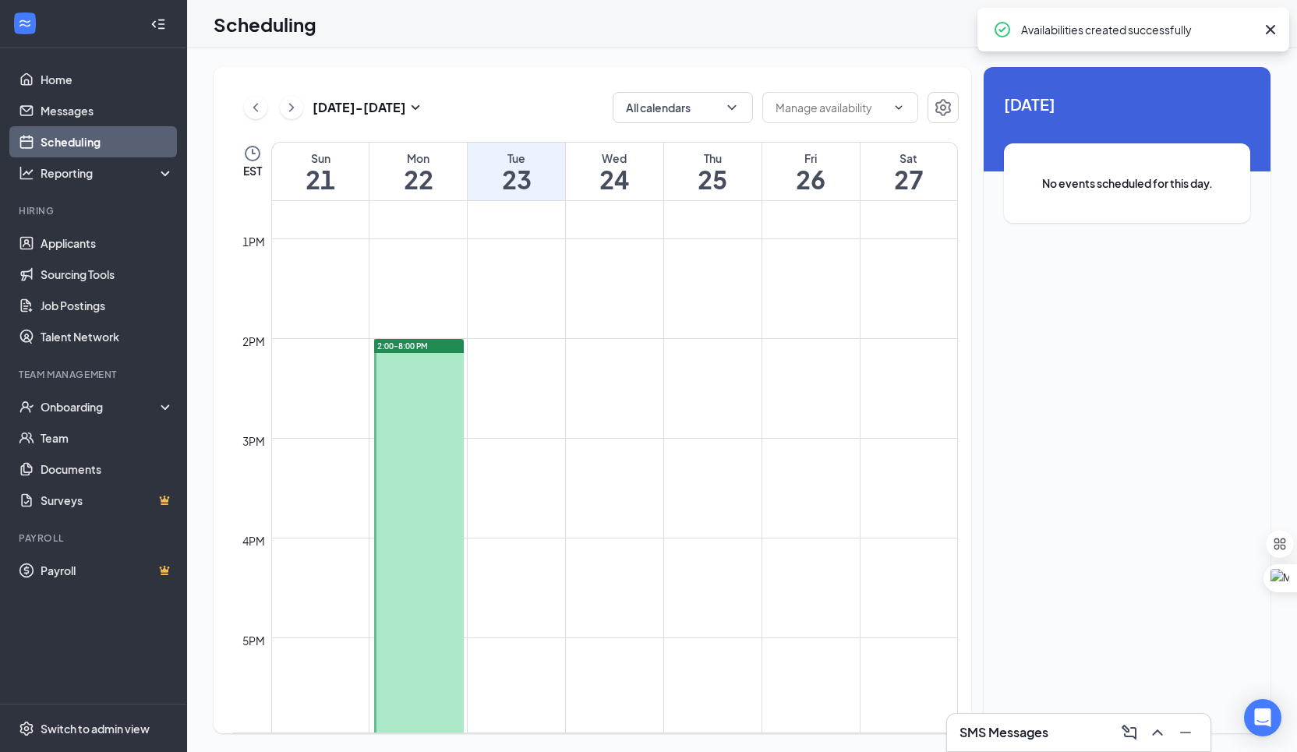
scroll to position [1291, 0]
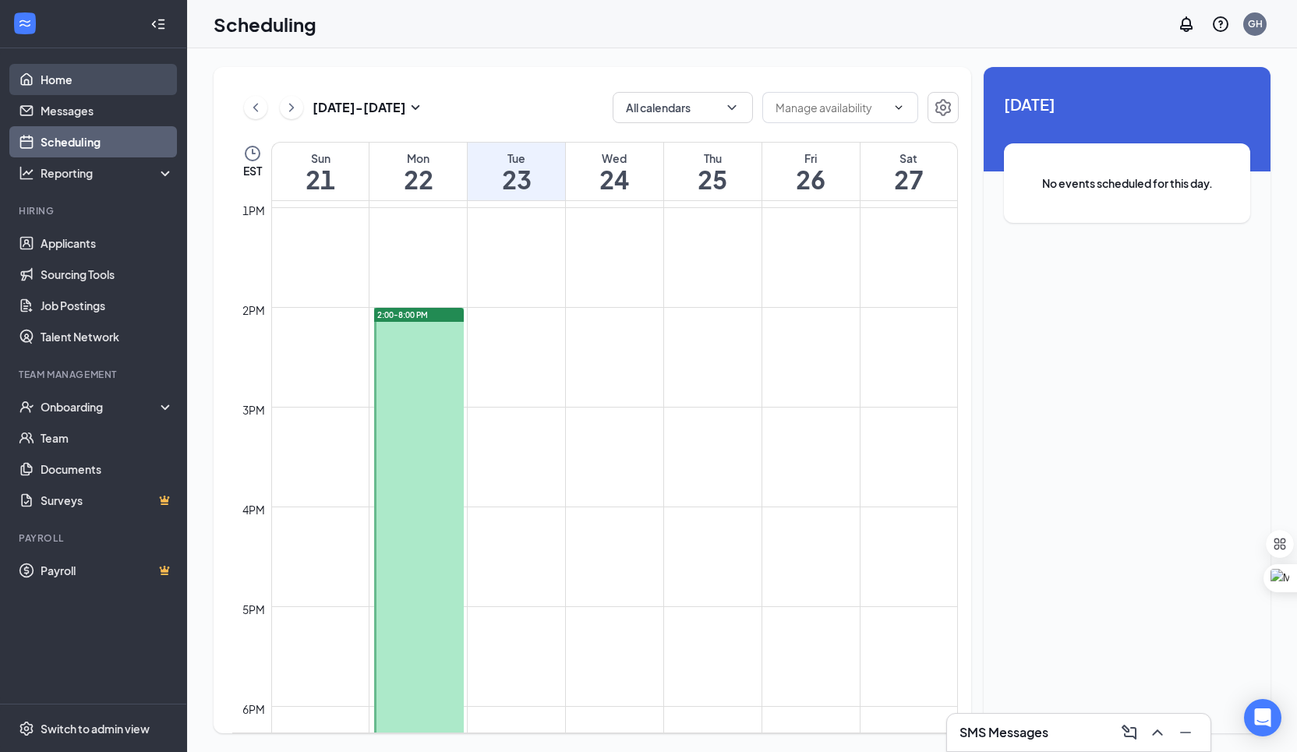
click at [129, 85] on link "Home" at bounding box center [107, 79] width 133 height 31
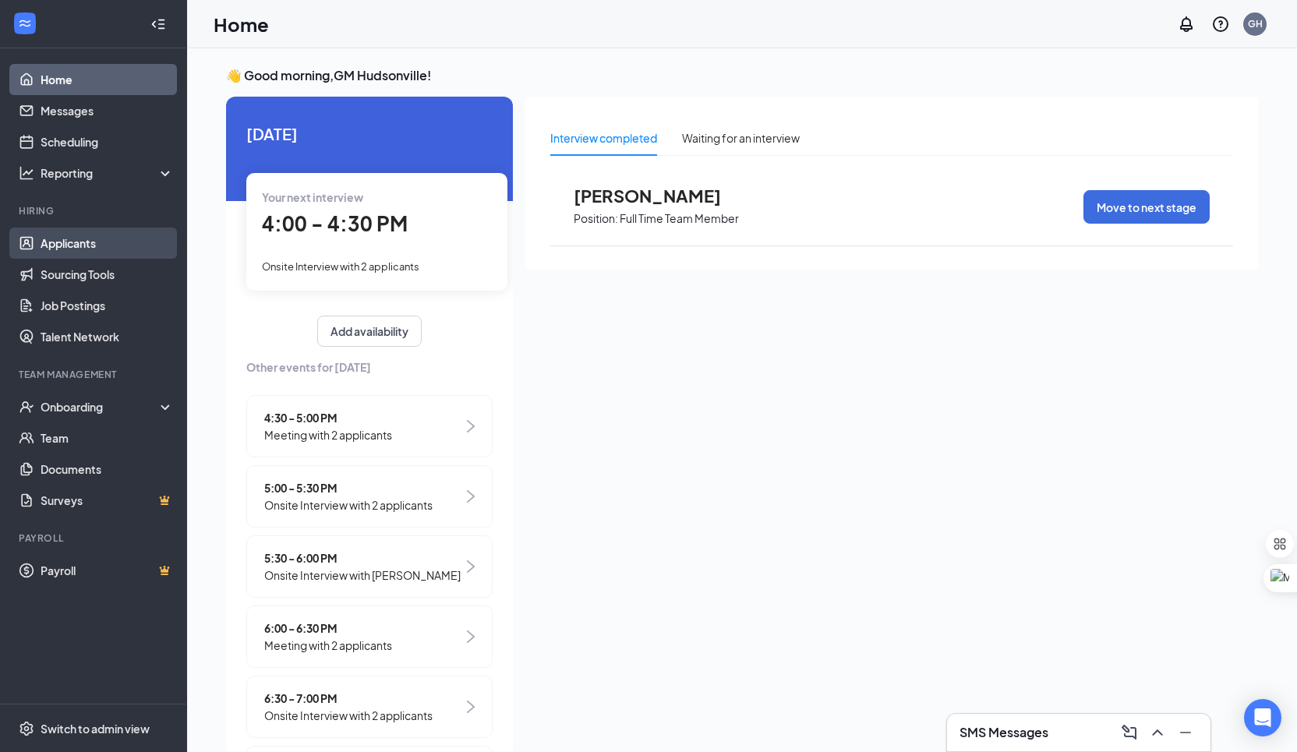
click at [107, 236] on link "Applicants" at bounding box center [107, 243] width 133 height 31
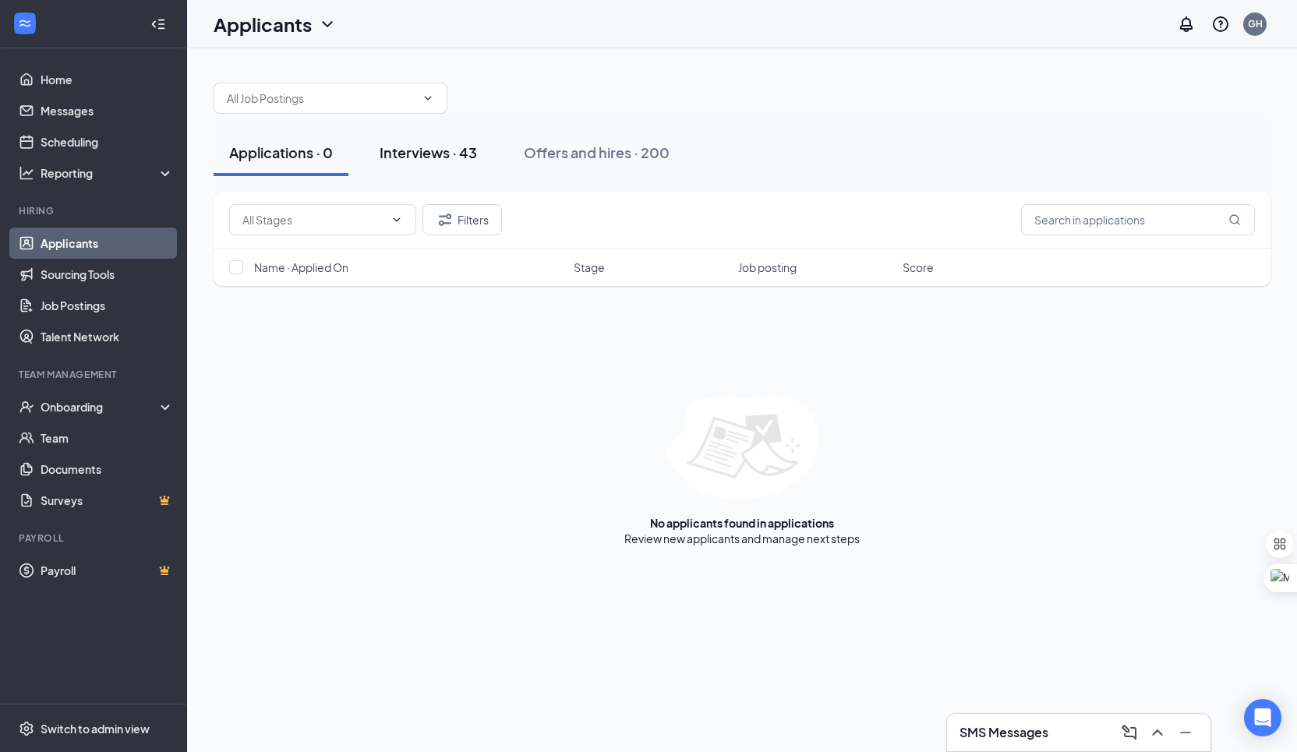
click at [409, 154] on div "Interviews · 43" at bounding box center [428, 152] width 97 height 19
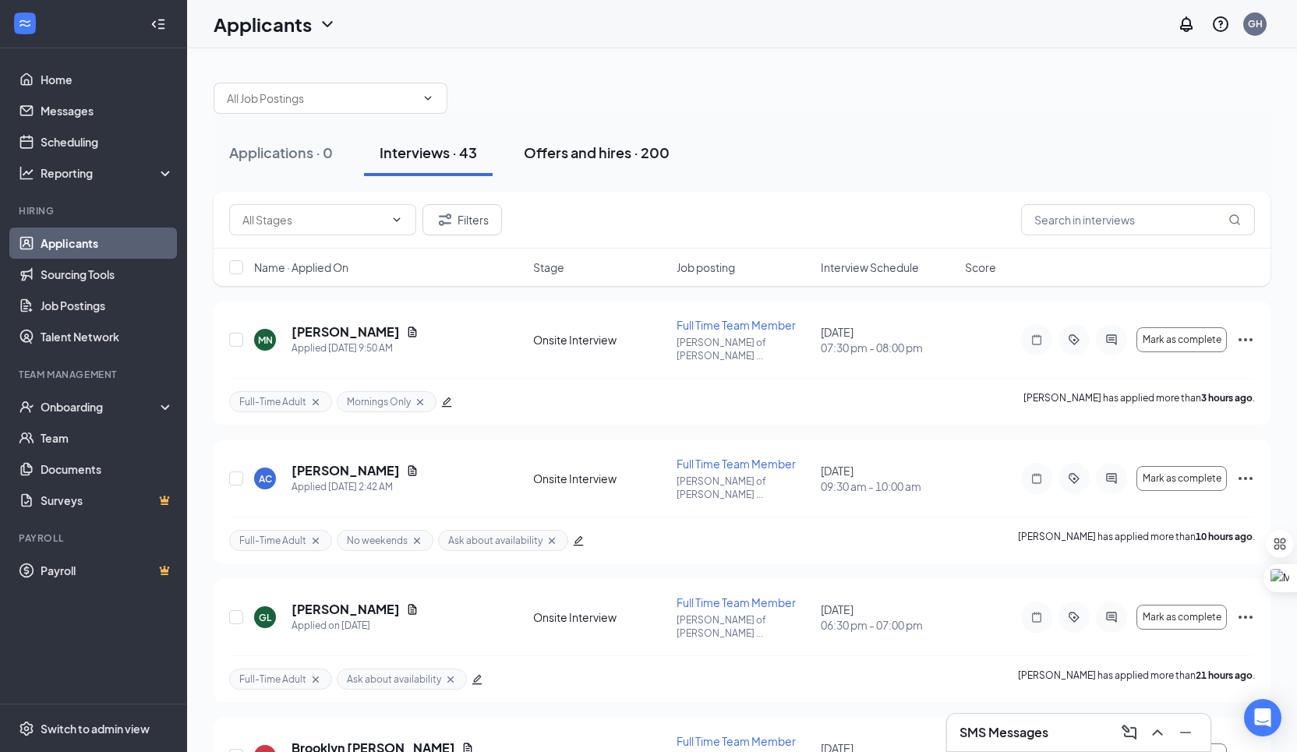
click at [561, 149] on div "Offers and hires · 200" at bounding box center [597, 152] width 146 height 19
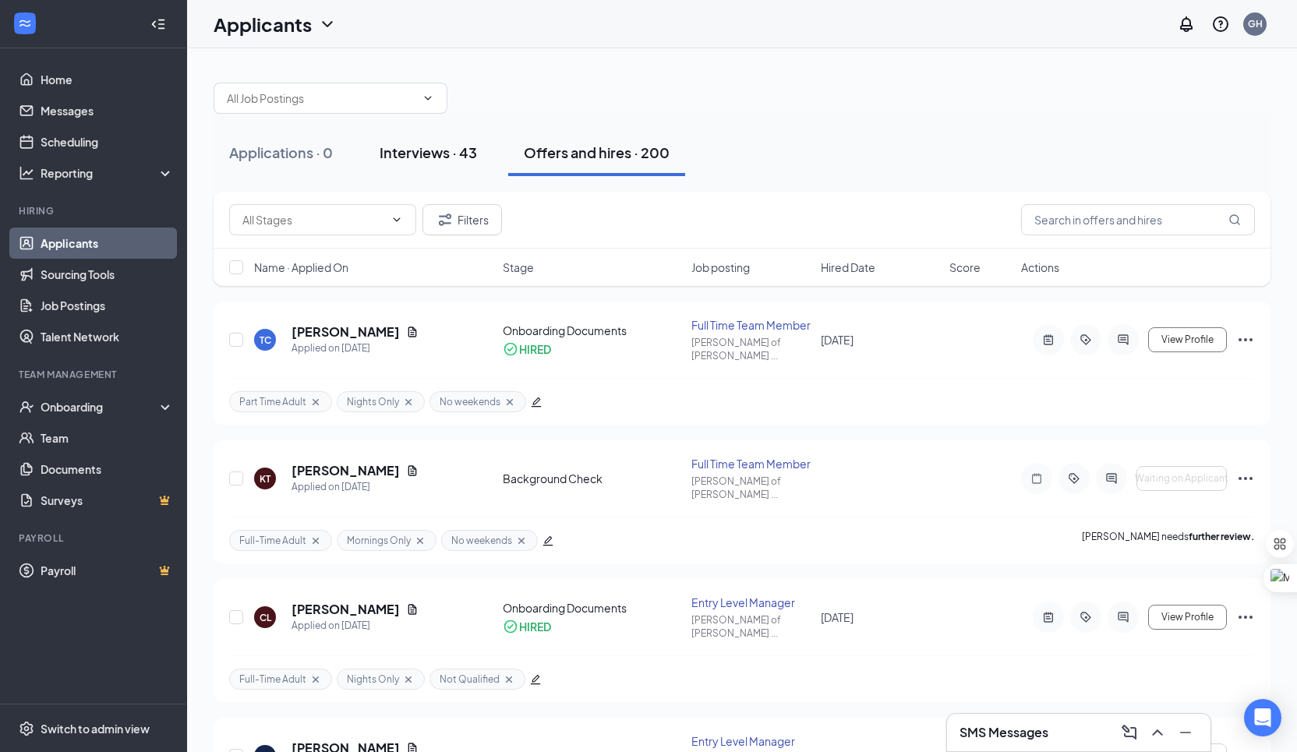
click at [436, 174] on button "Interviews · 43" at bounding box center [428, 152] width 129 height 47
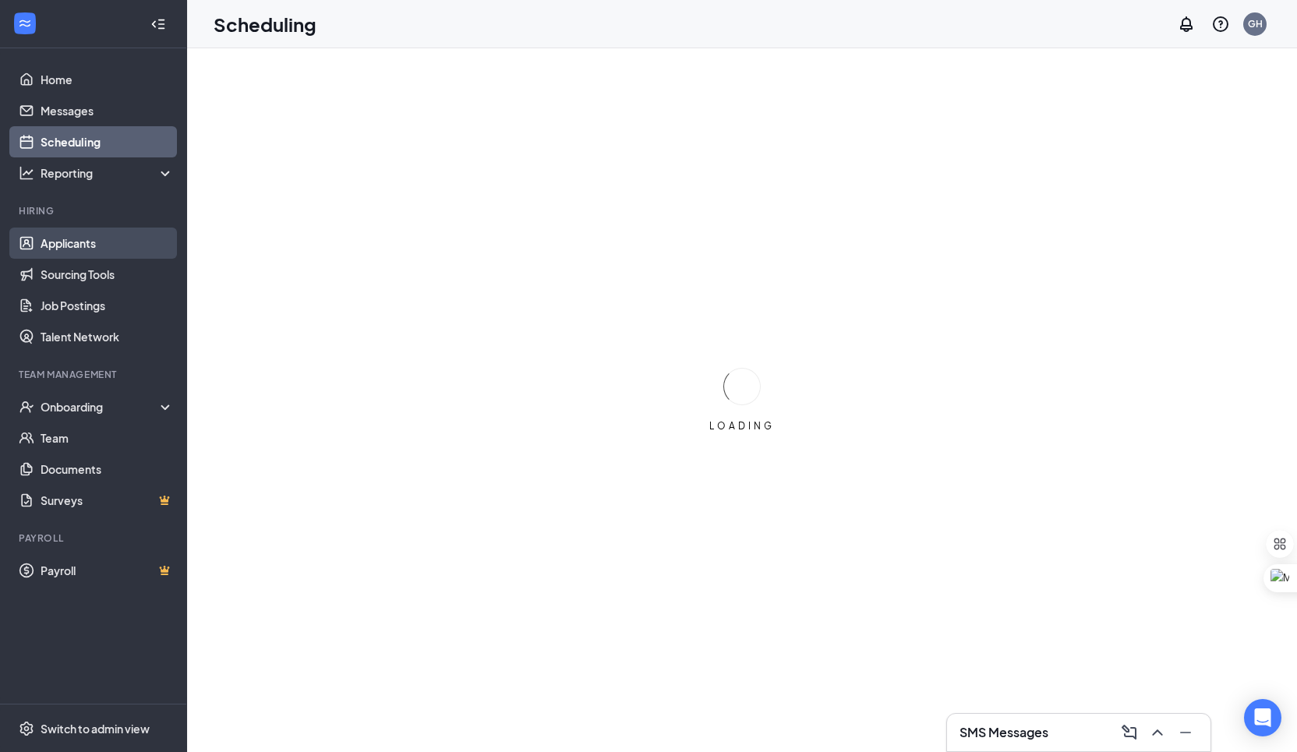
click at [57, 242] on link "Applicants" at bounding box center [107, 243] width 133 height 31
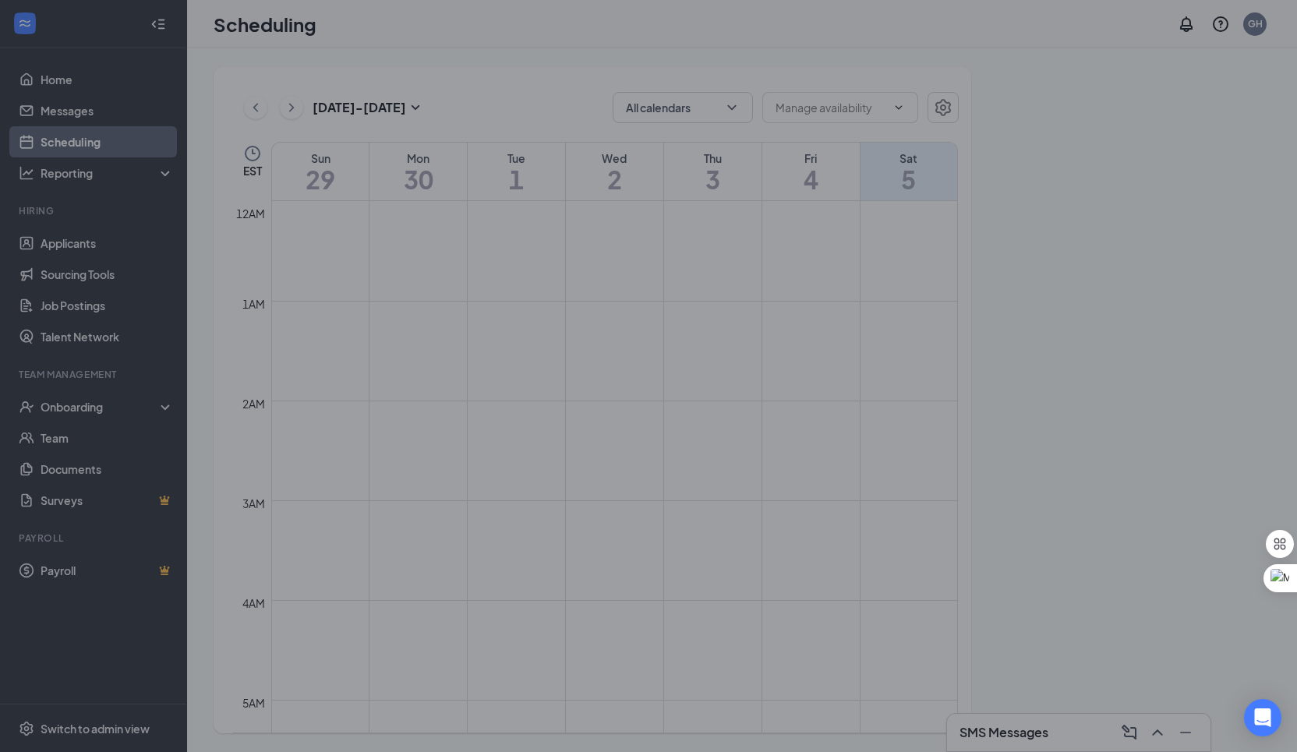
scroll to position [766, 0]
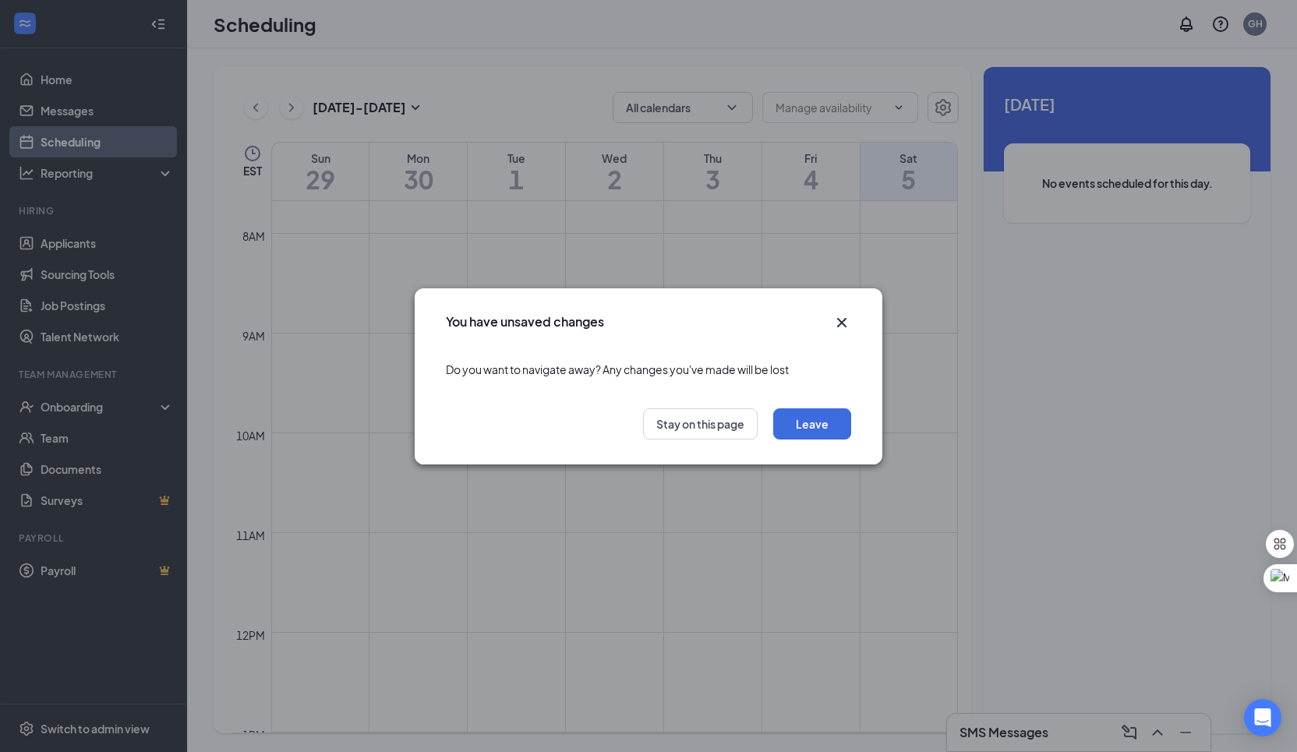
click at [815, 404] on div "Leave Stay on this page" at bounding box center [649, 429] width 468 height 72
click at [815, 423] on button "Leave" at bounding box center [812, 423] width 78 height 31
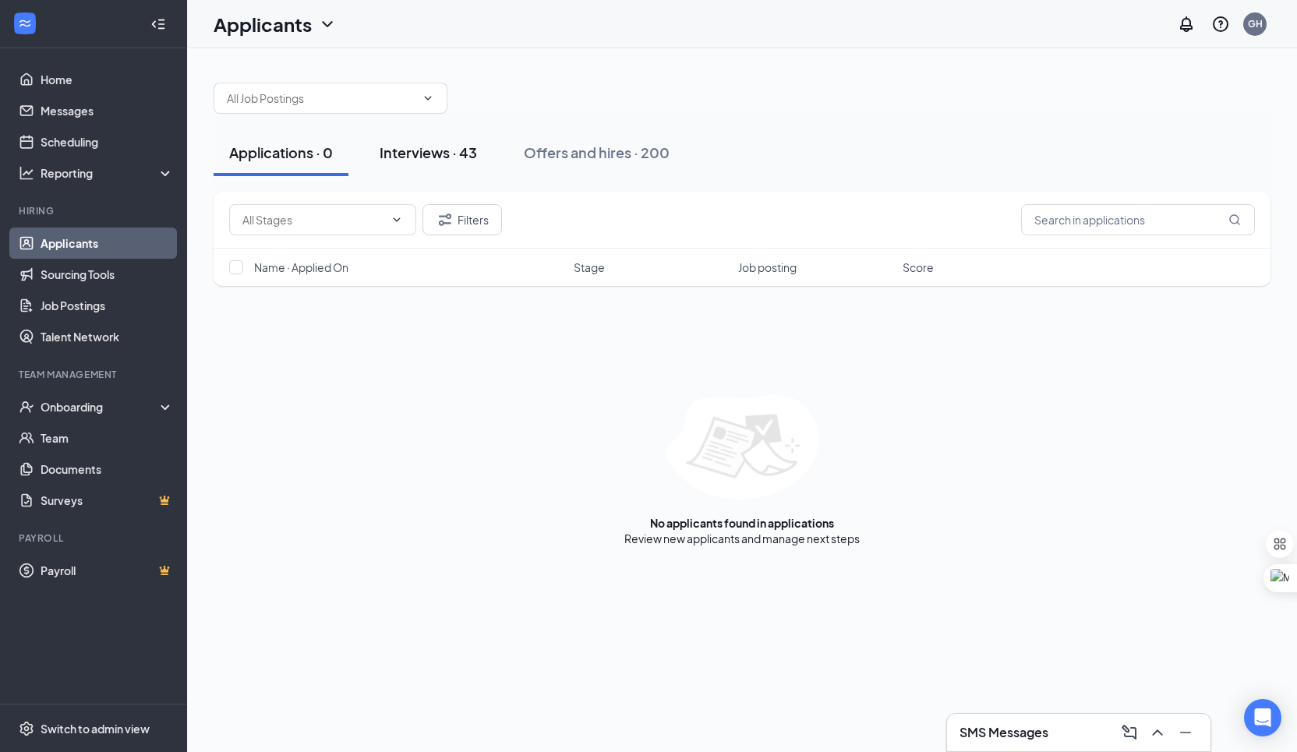
click at [465, 164] on button "Interviews · 43" at bounding box center [428, 152] width 129 height 47
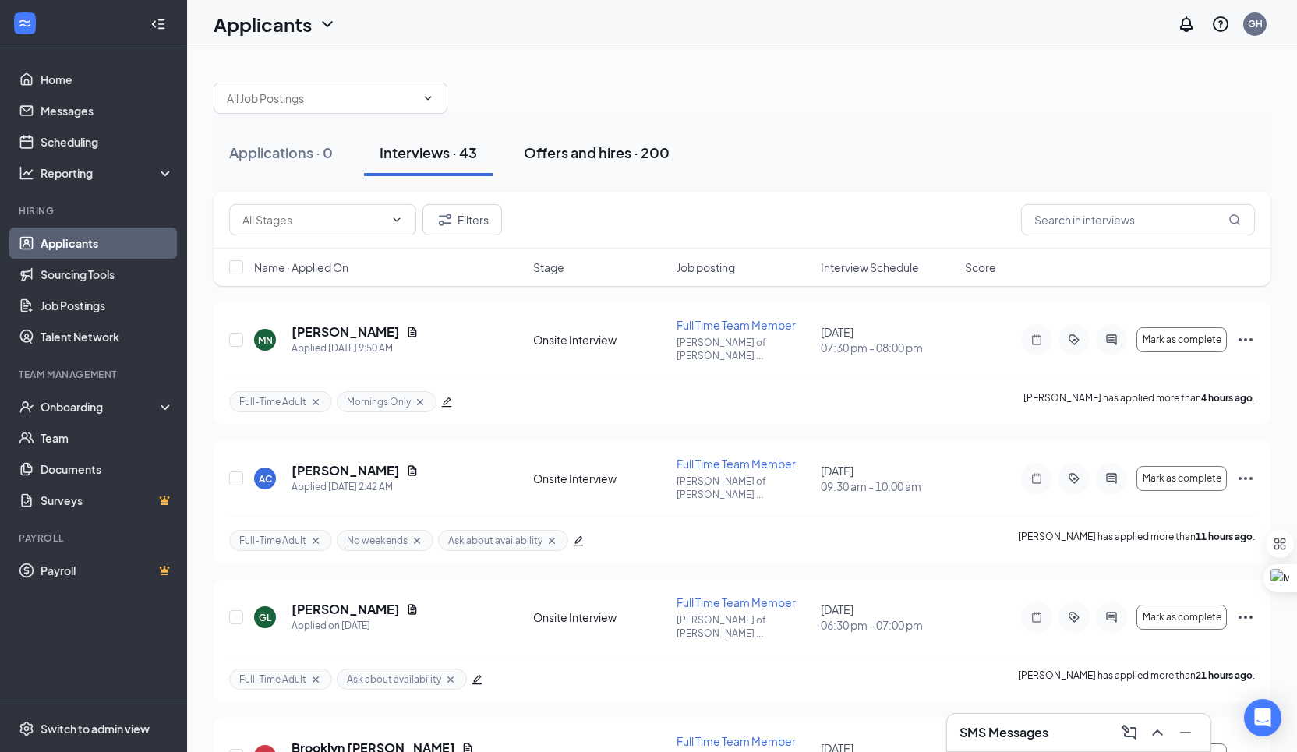
click at [631, 159] on div "Offers and hires · 200" at bounding box center [597, 152] width 146 height 19
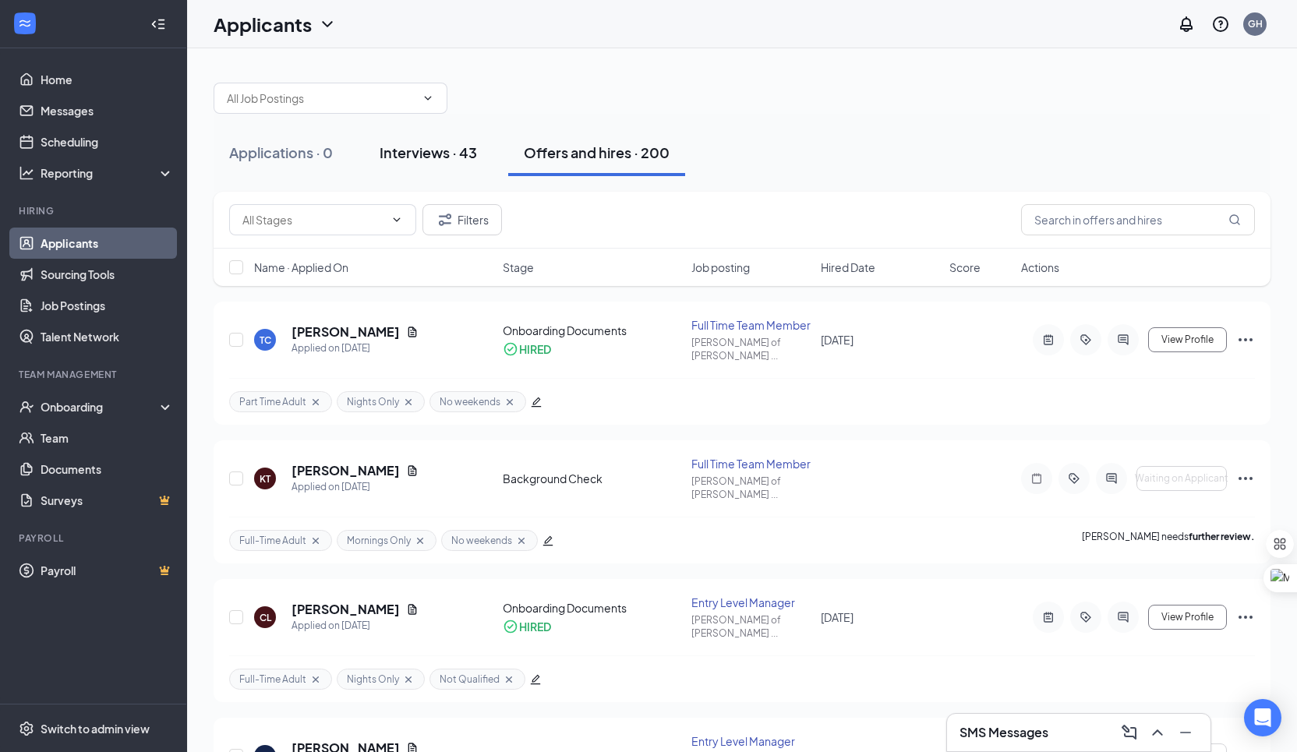
click at [445, 163] on button "Interviews · 43" at bounding box center [428, 152] width 129 height 47
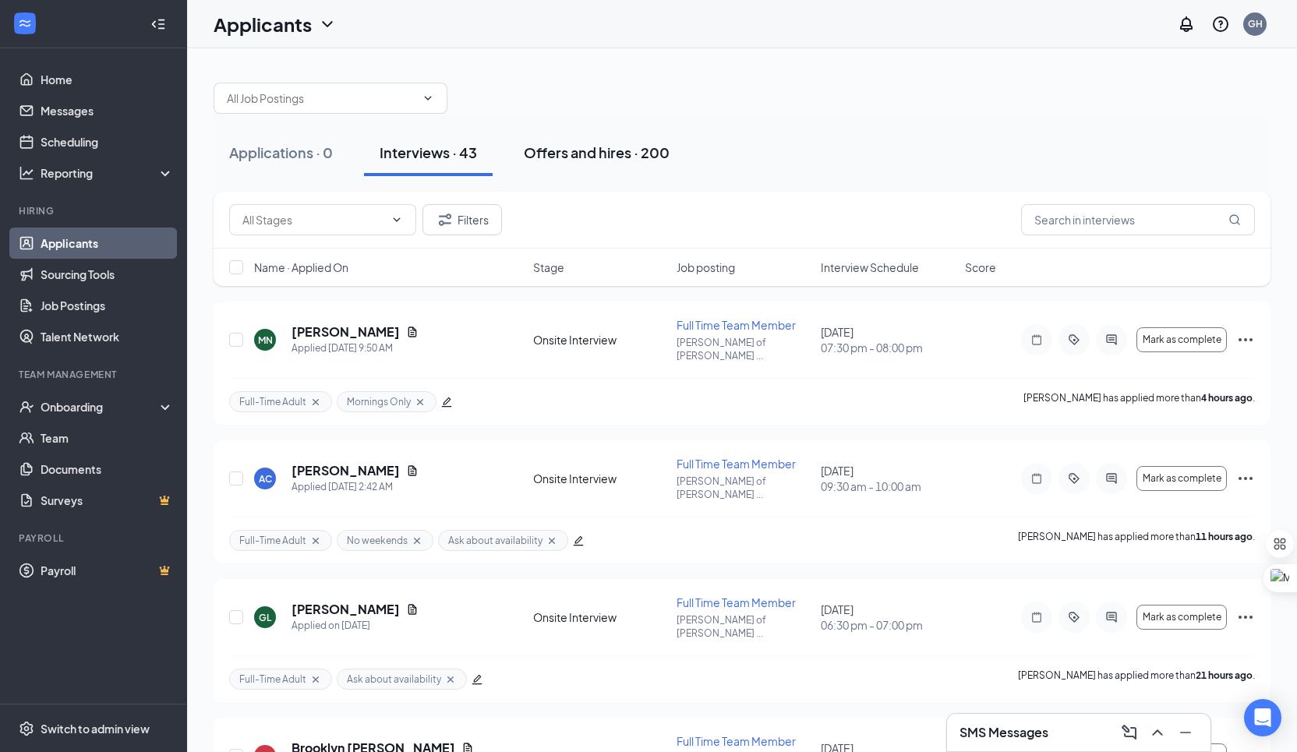
click at [572, 166] on button "Offers and hires · 200" at bounding box center [596, 152] width 177 height 47
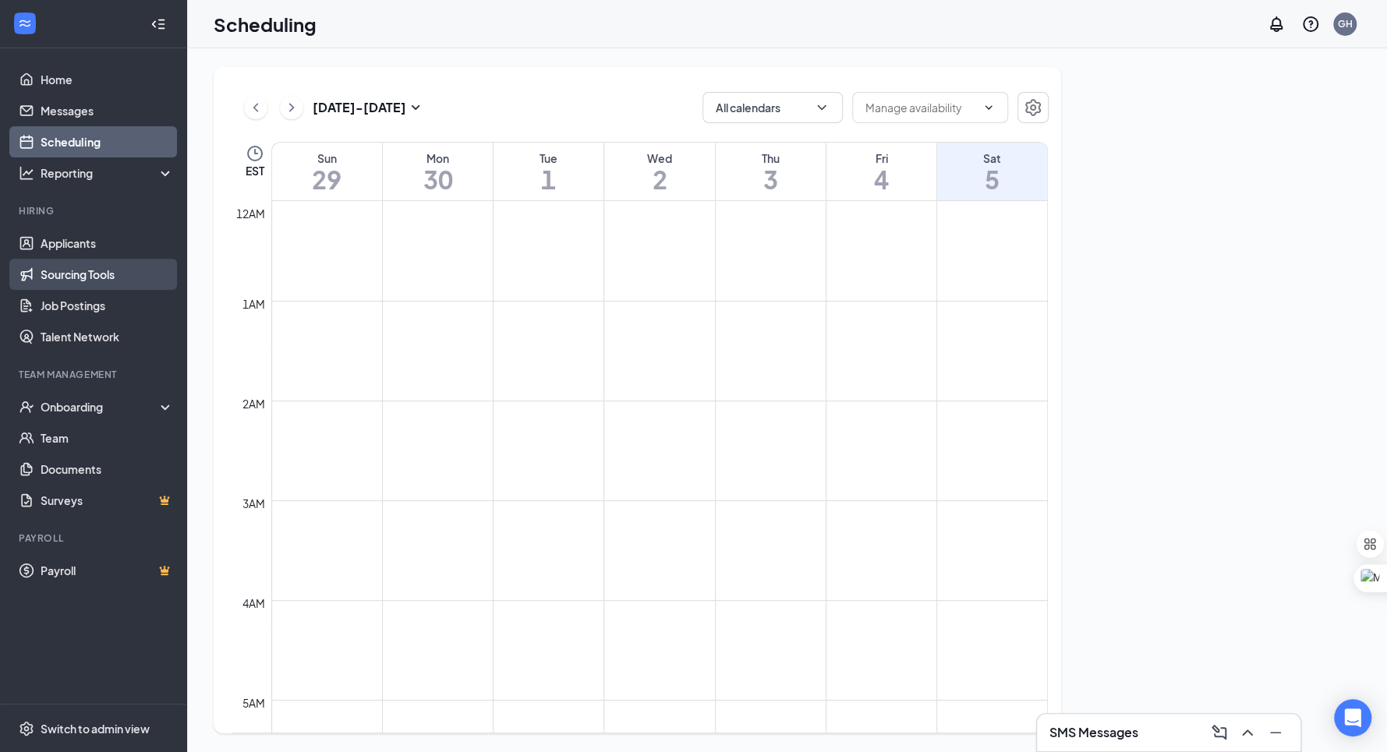
scroll to position [766, 0]
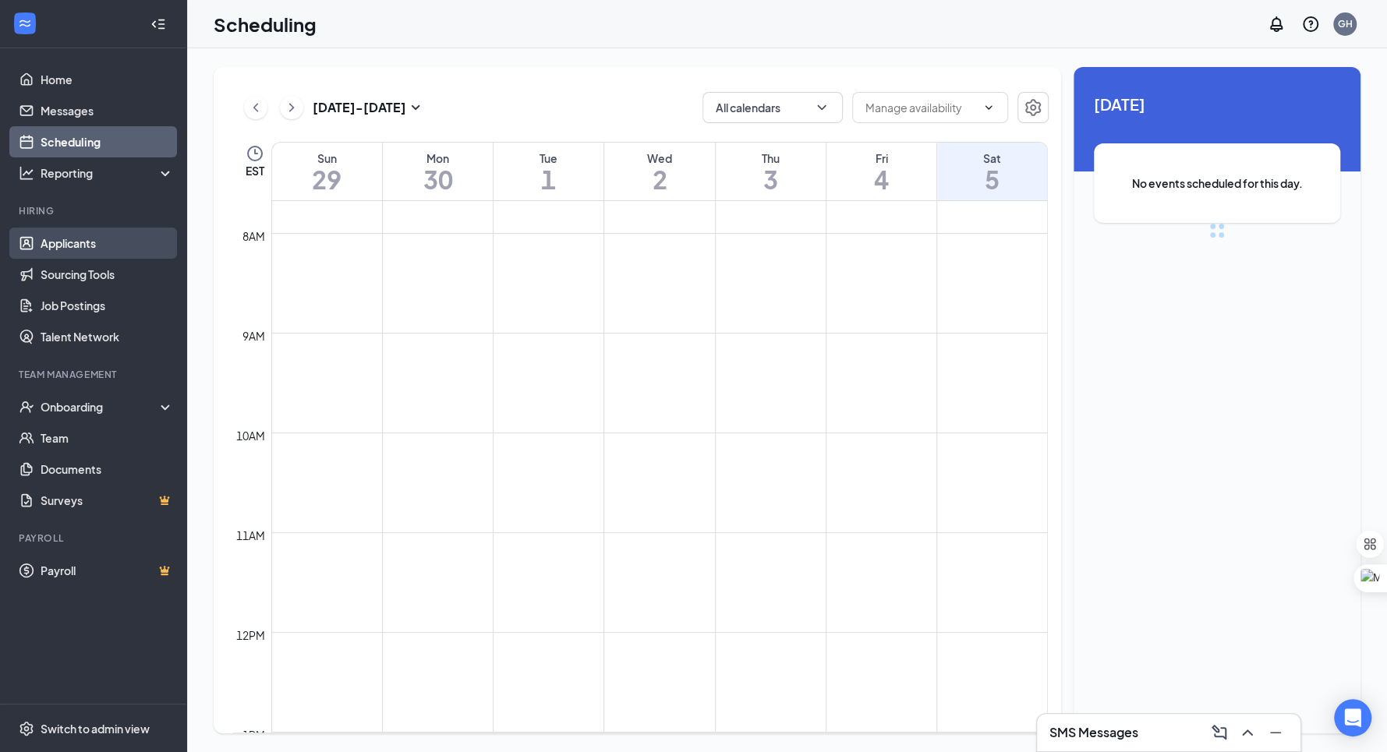
click at [111, 238] on link "Applicants" at bounding box center [107, 243] width 133 height 31
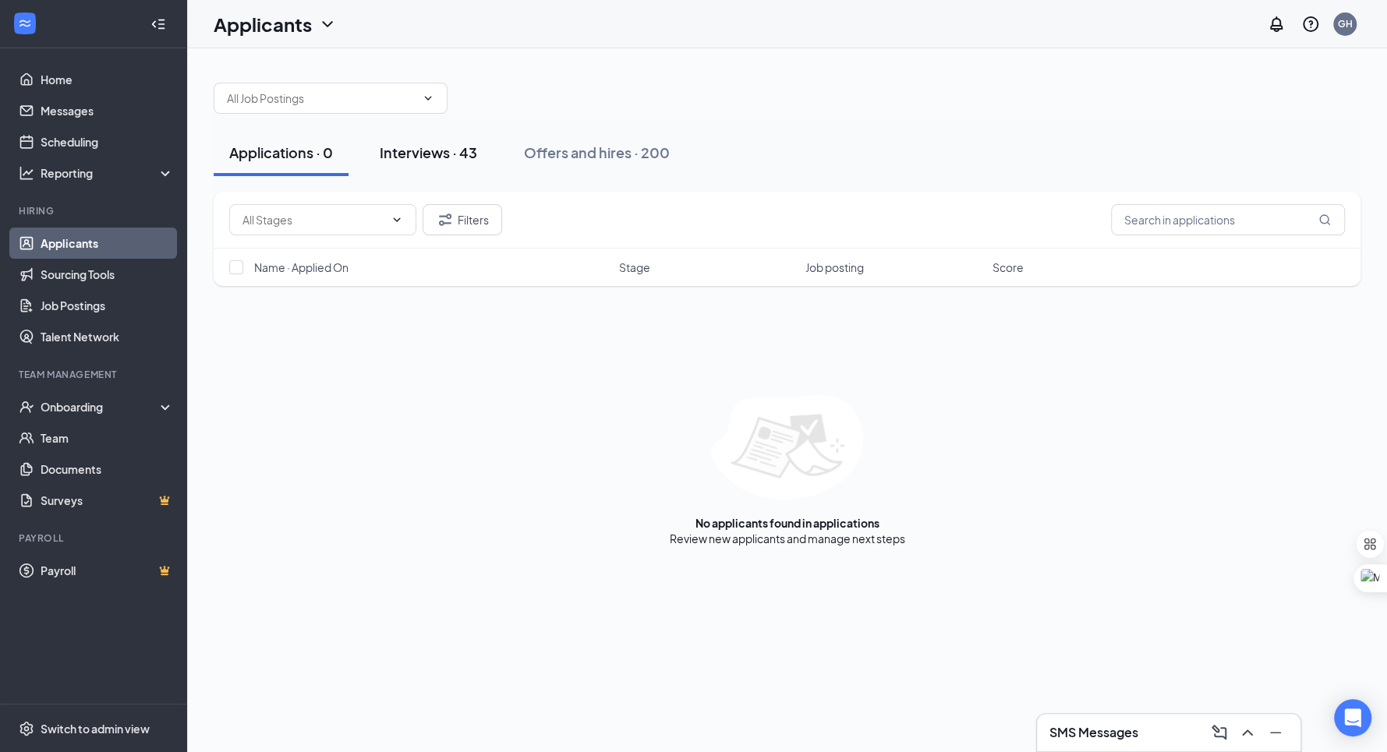
click at [426, 149] on div "Interviews · 43" at bounding box center [428, 152] width 97 height 19
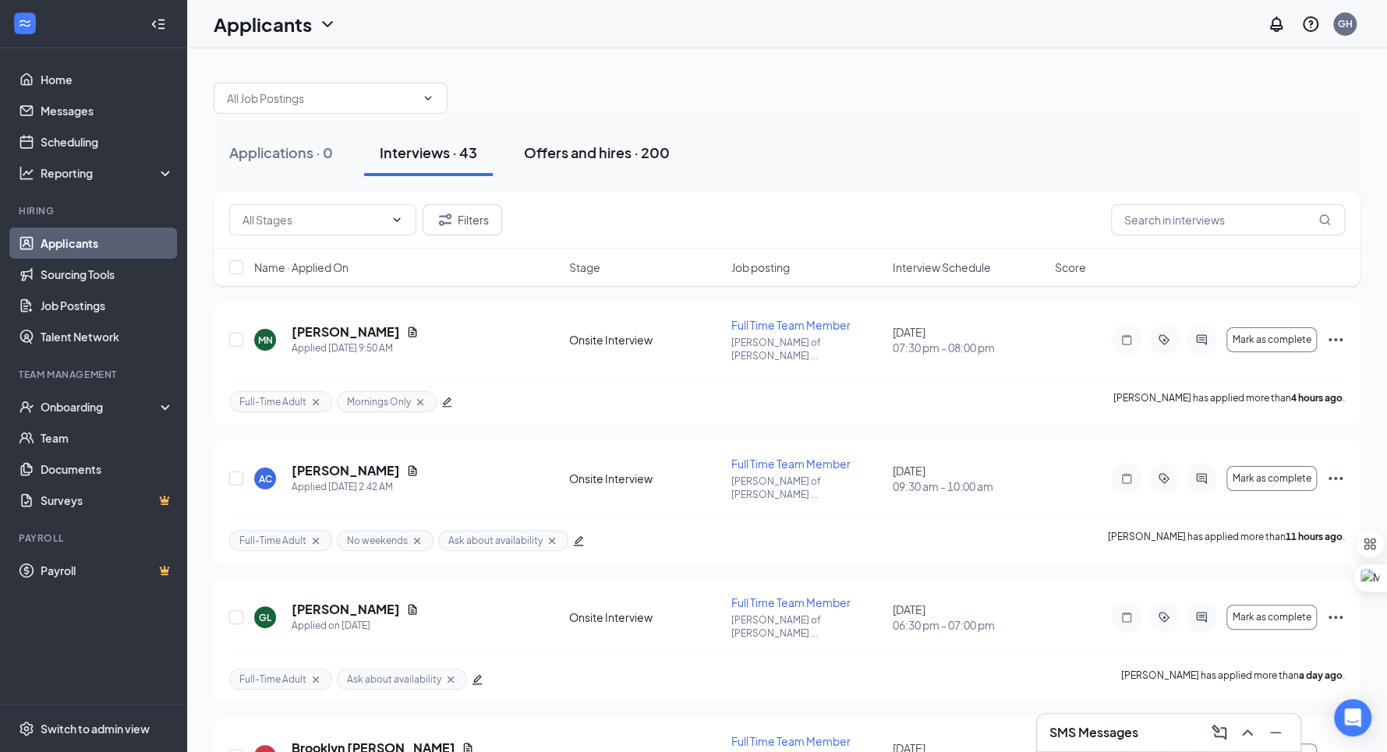
click at [565, 164] on button "Offers and hires · 200" at bounding box center [596, 152] width 177 height 47
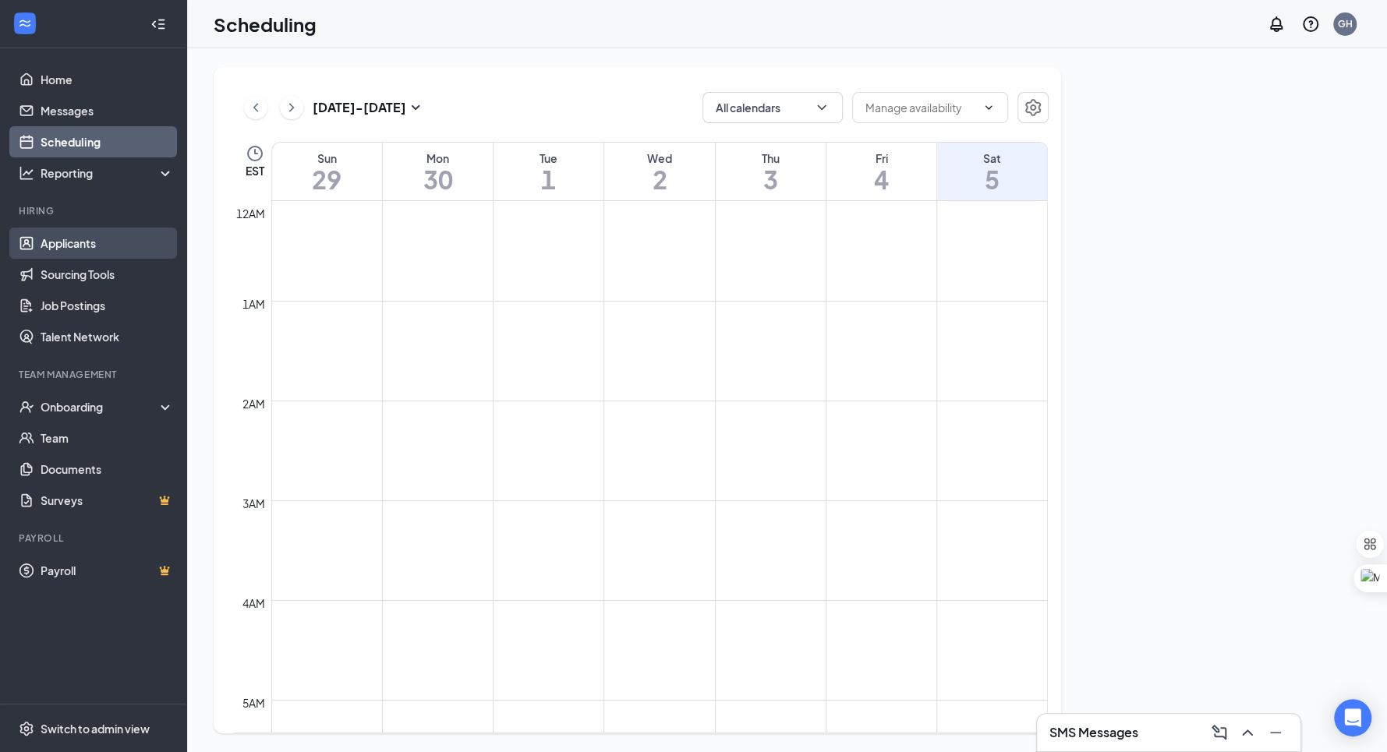
scroll to position [766, 0]
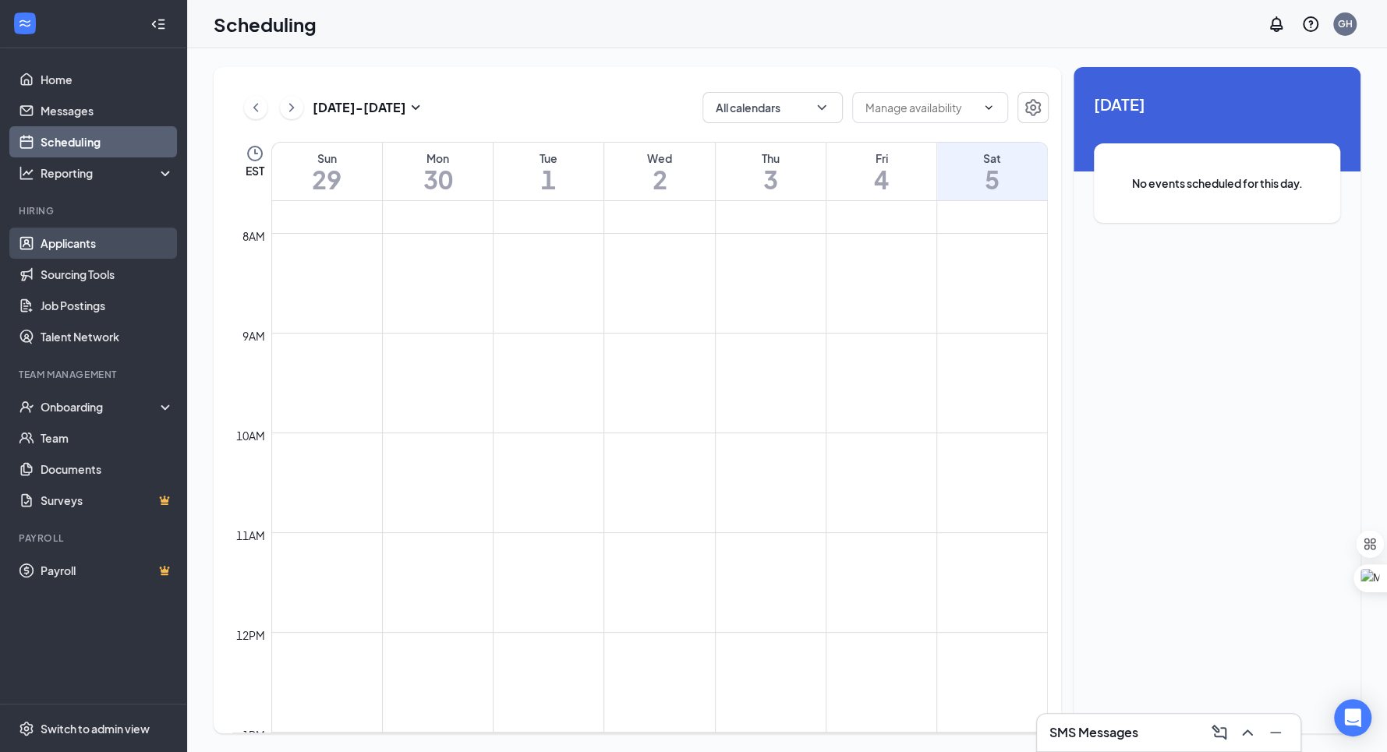
click at [119, 242] on link "Applicants" at bounding box center [107, 243] width 133 height 31
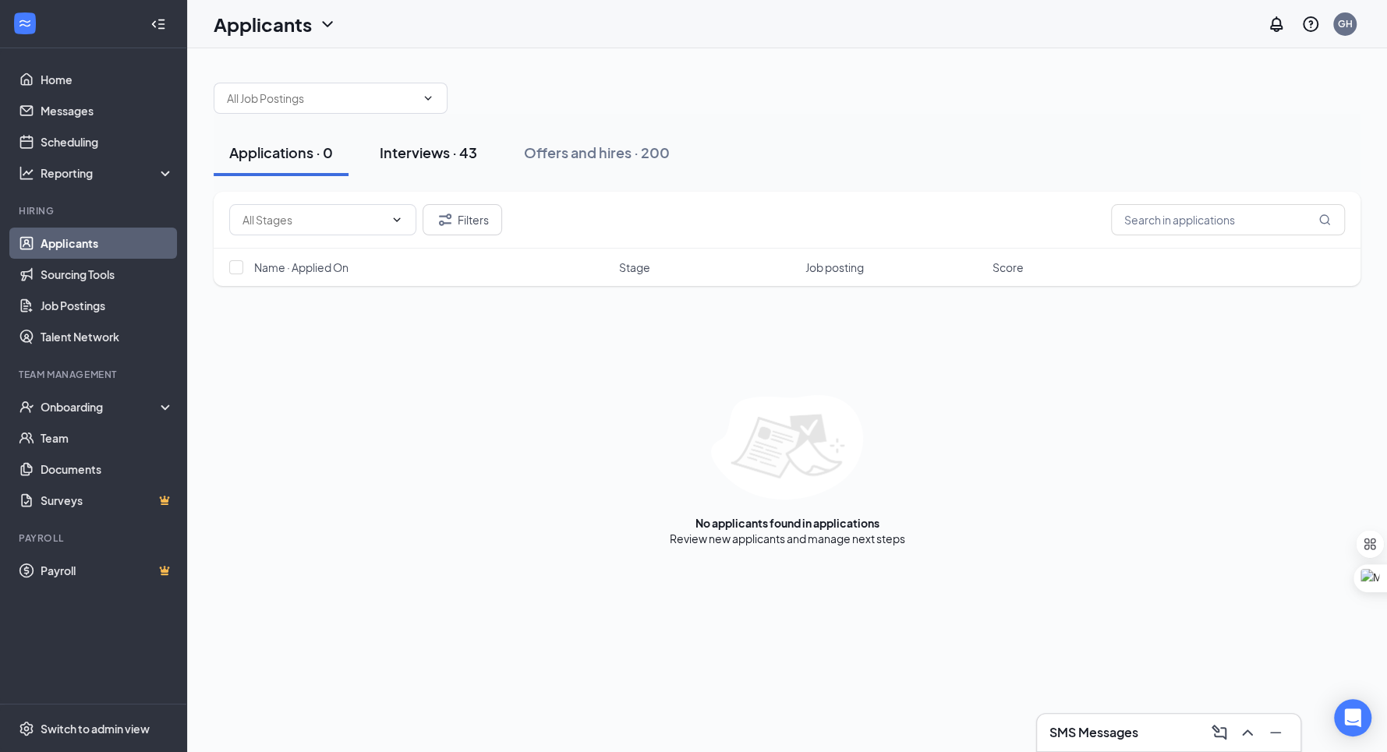
click at [473, 152] on div "Interviews · 43" at bounding box center [428, 152] width 97 height 19
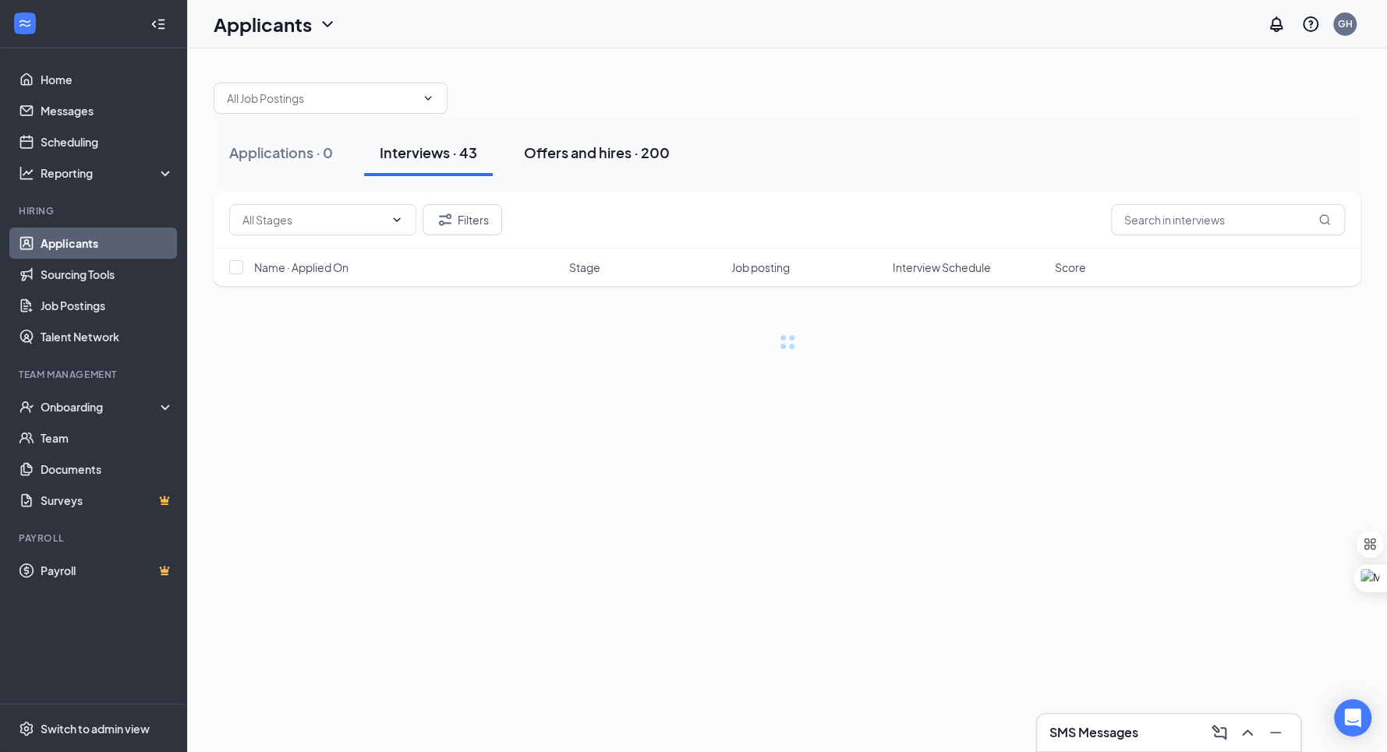
click at [586, 152] on div "Offers and hires · 200" at bounding box center [597, 152] width 146 height 19
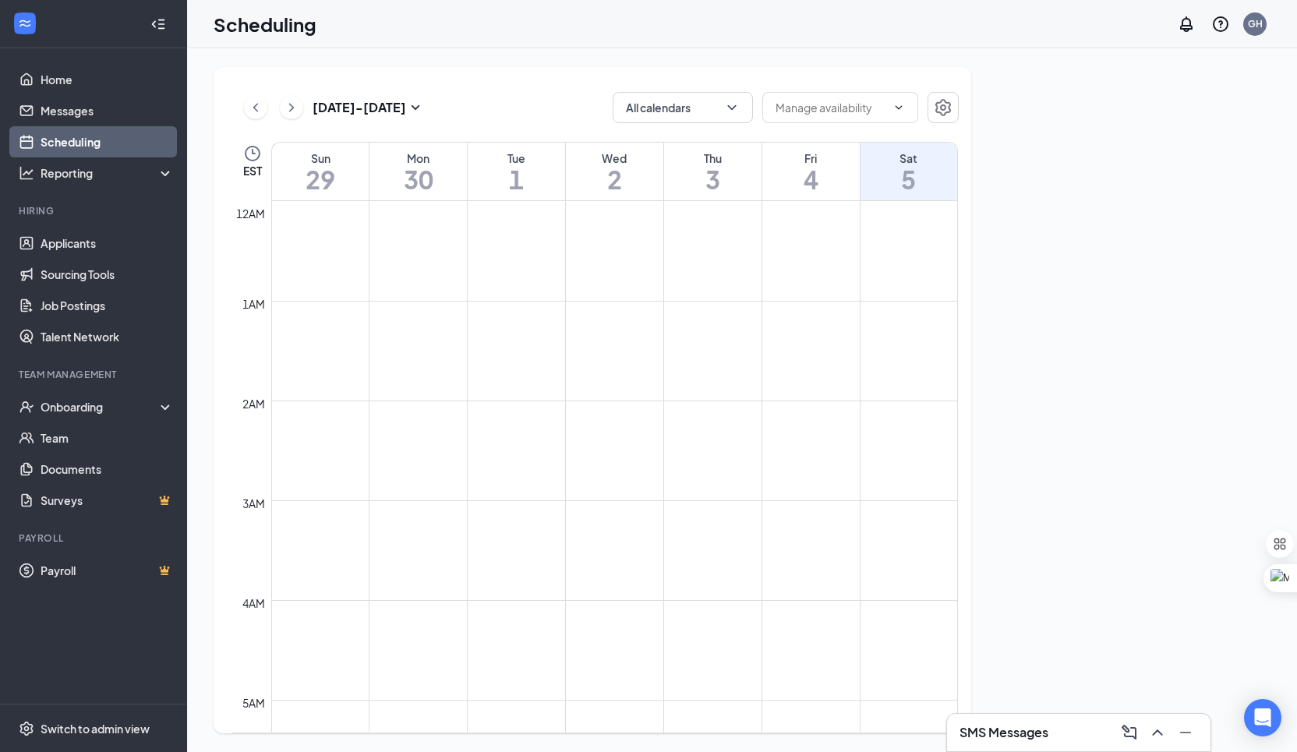
scroll to position [766, 0]
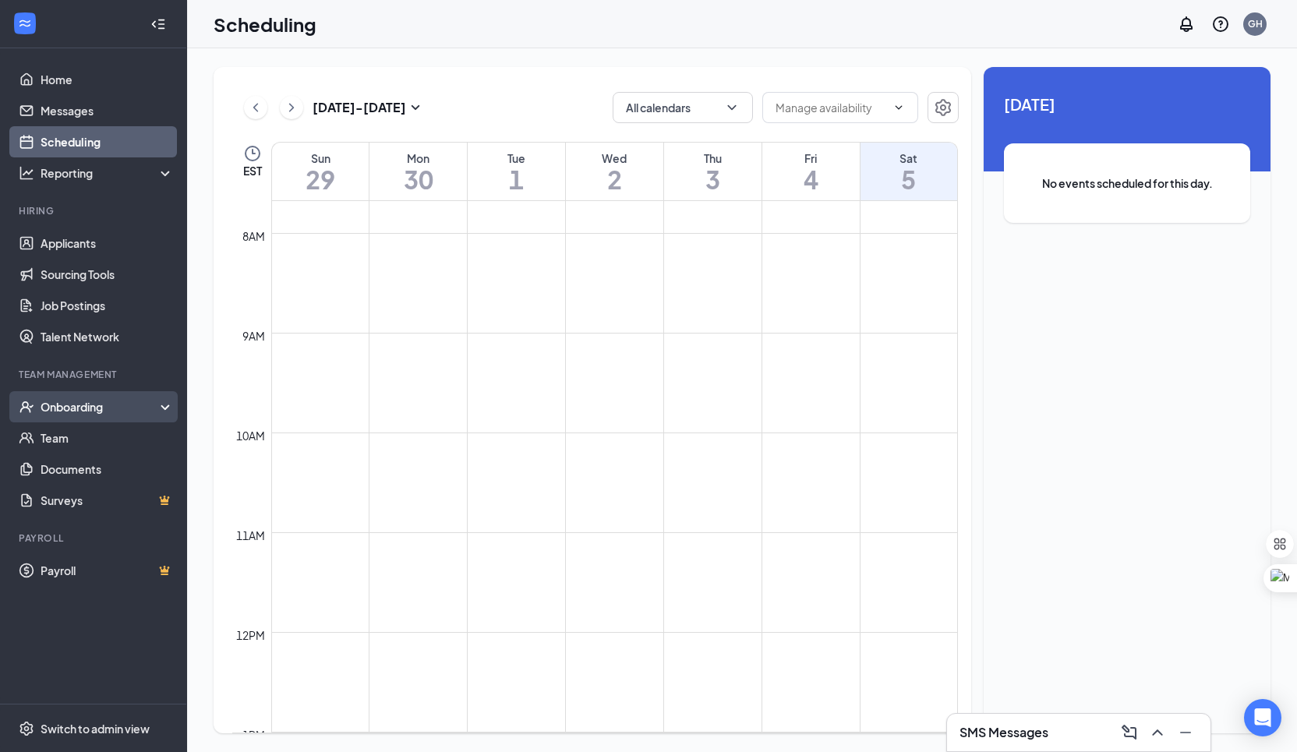
click at [73, 409] on div "Onboarding" at bounding box center [101, 407] width 120 height 16
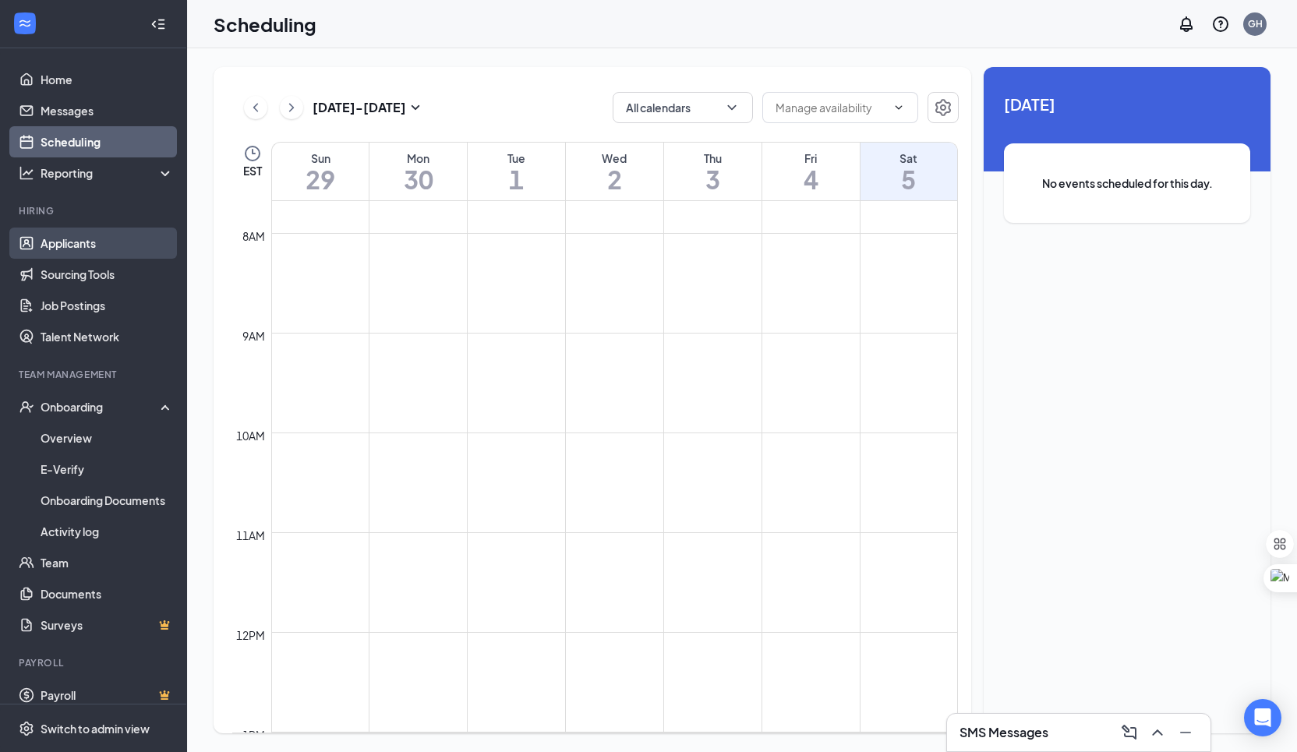
click at [108, 244] on link "Applicants" at bounding box center [107, 243] width 133 height 31
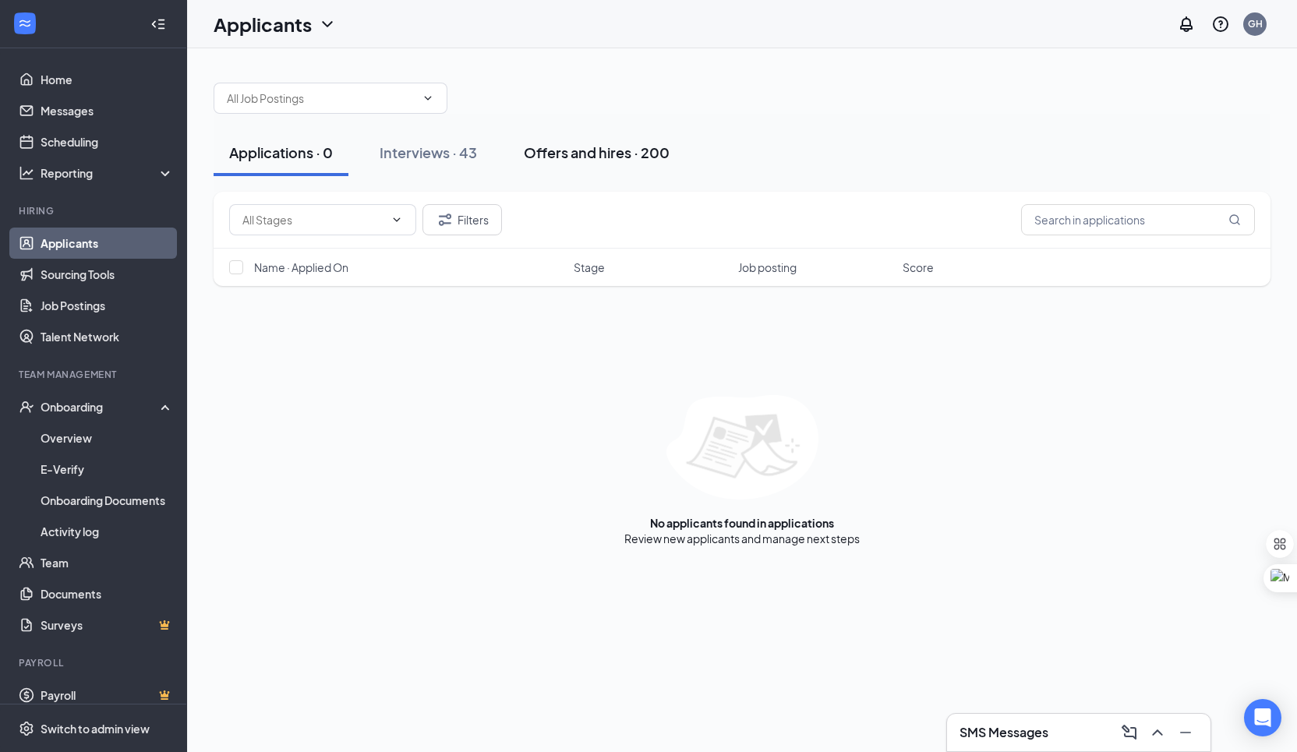
click at [557, 164] on button "Offers and hires · 200" at bounding box center [596, 152] width 177 height 47
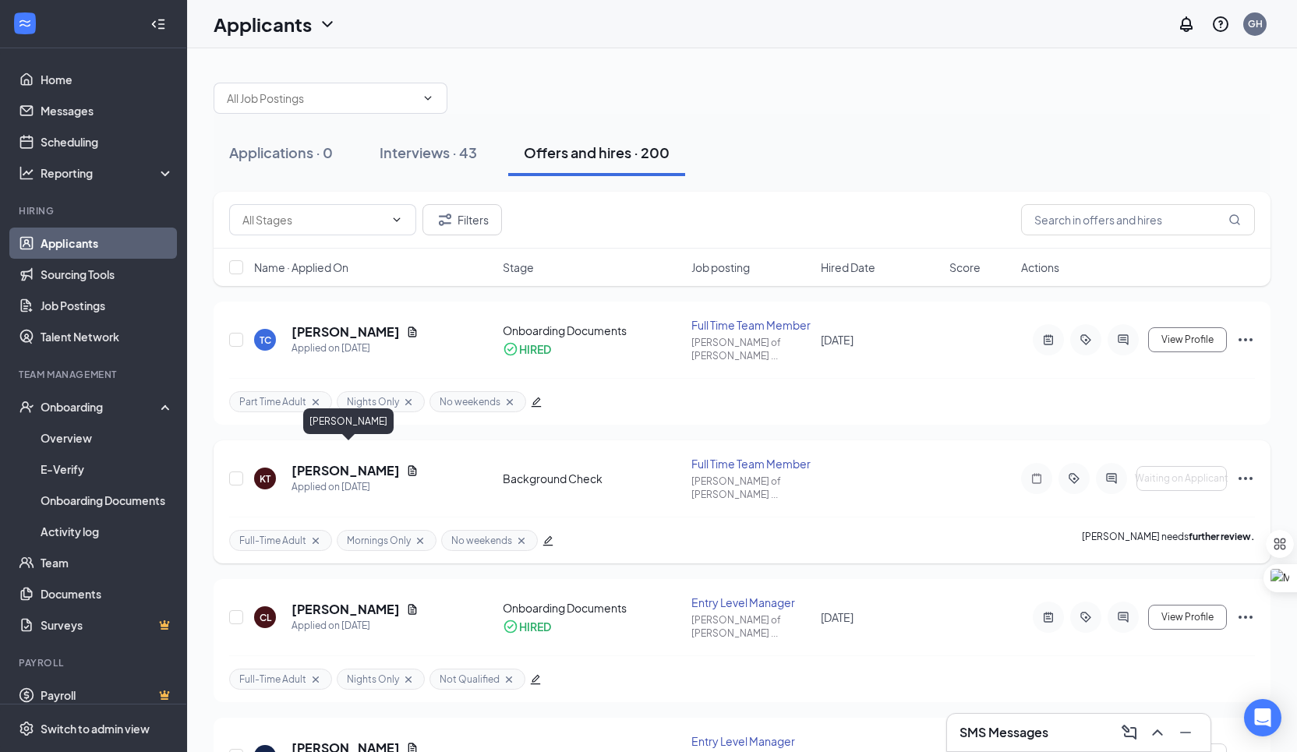
click at [400, 462] on h5 "[PERSON_NAME]" at bounding box center [345, 470] width 108 height 17
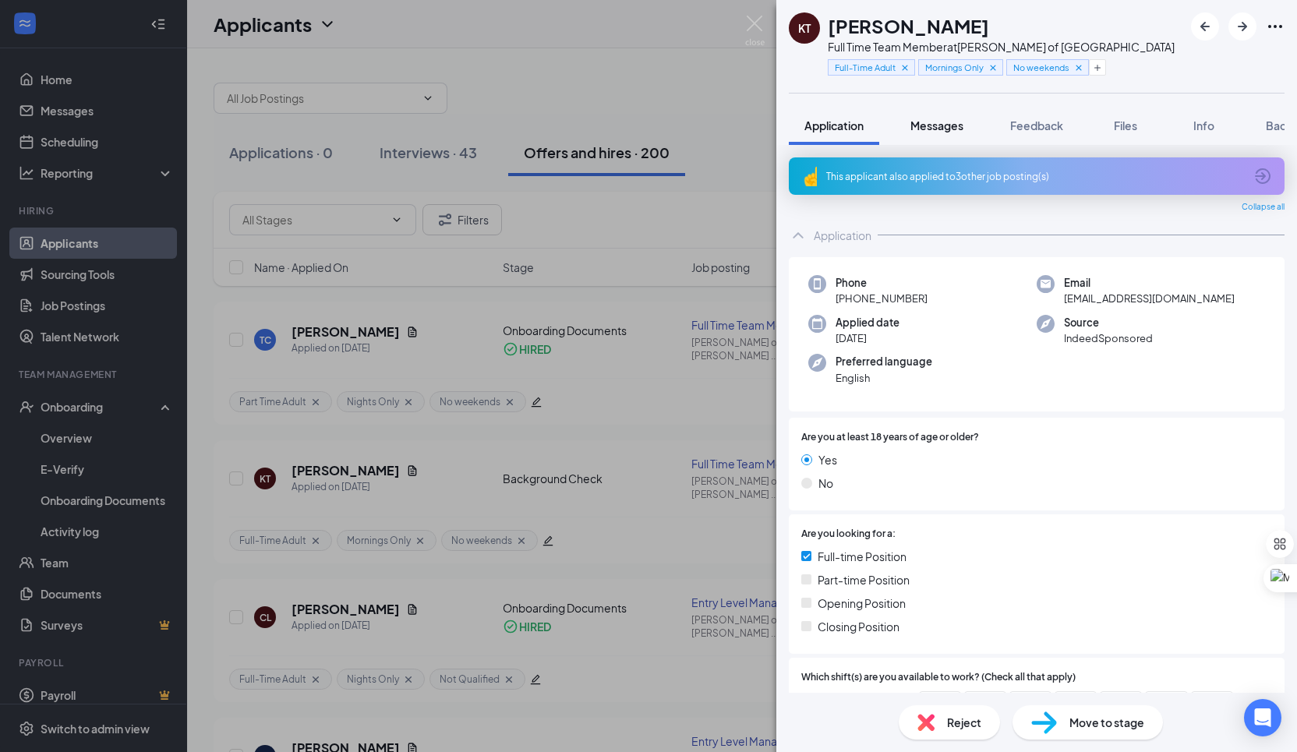
click at [936, 121] on span "Messages" at bounding box center [936, 125] width 53 height 14
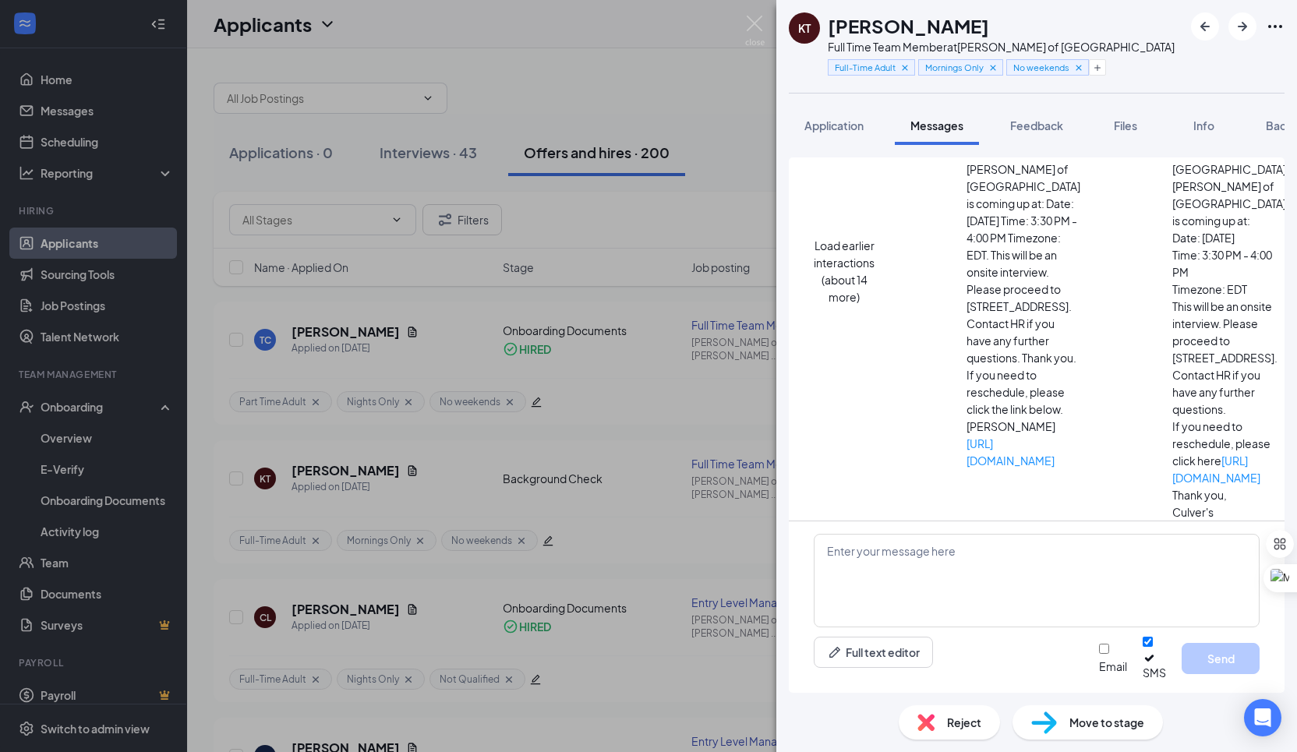
scroll to position [248, 0]
click at [931, 597] on textarea at bounding box center [1037, 581] width 446 height 94
click at [658, 568] on div "[PERSON_NAME] Full Time Team Member at [GEOGRAPHIC_DATA][PERSON_NAME] of [GEOGR…" at bounding box center [648, 376] width 1297 height 752
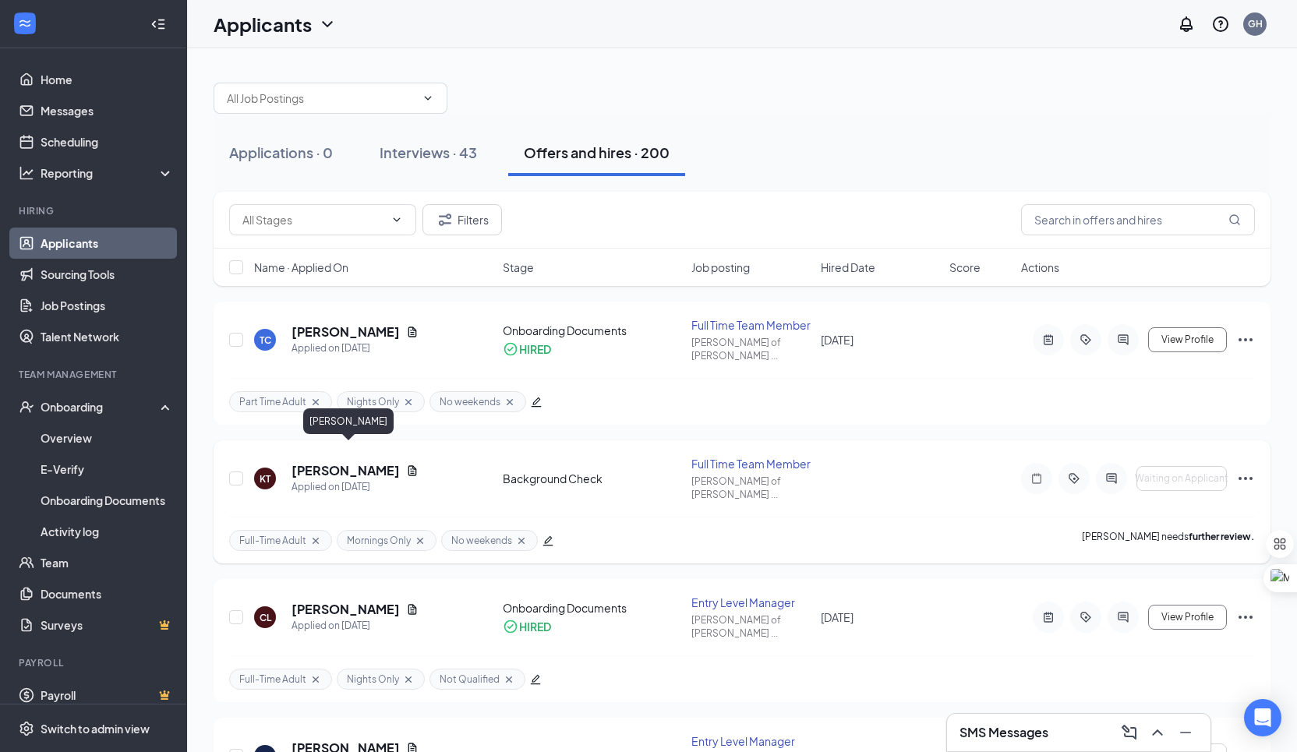
click at [398, 462] on h5 "[PERSON_NAME]" at bounding box center [345, 470] width 108 height 17
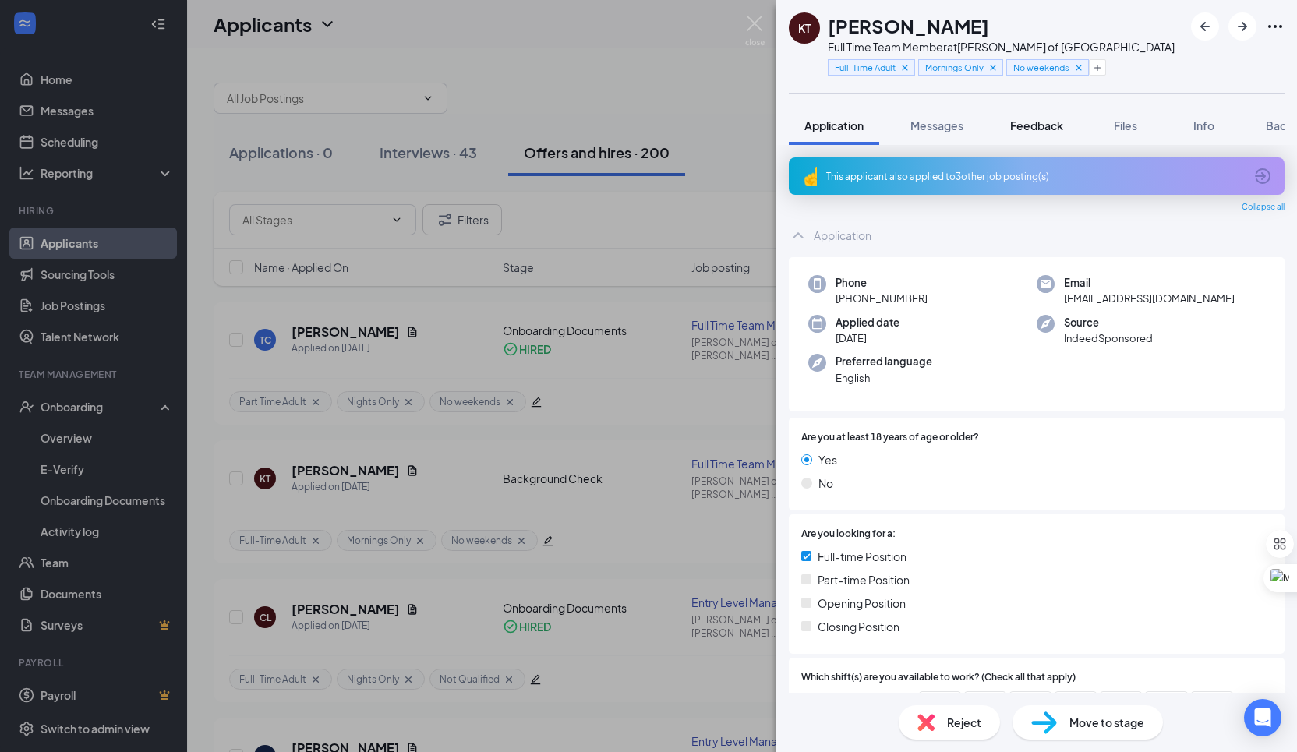
click at [1038, 123] on span "Feedback" at bounding box center [1036, 125] width 53 height 14
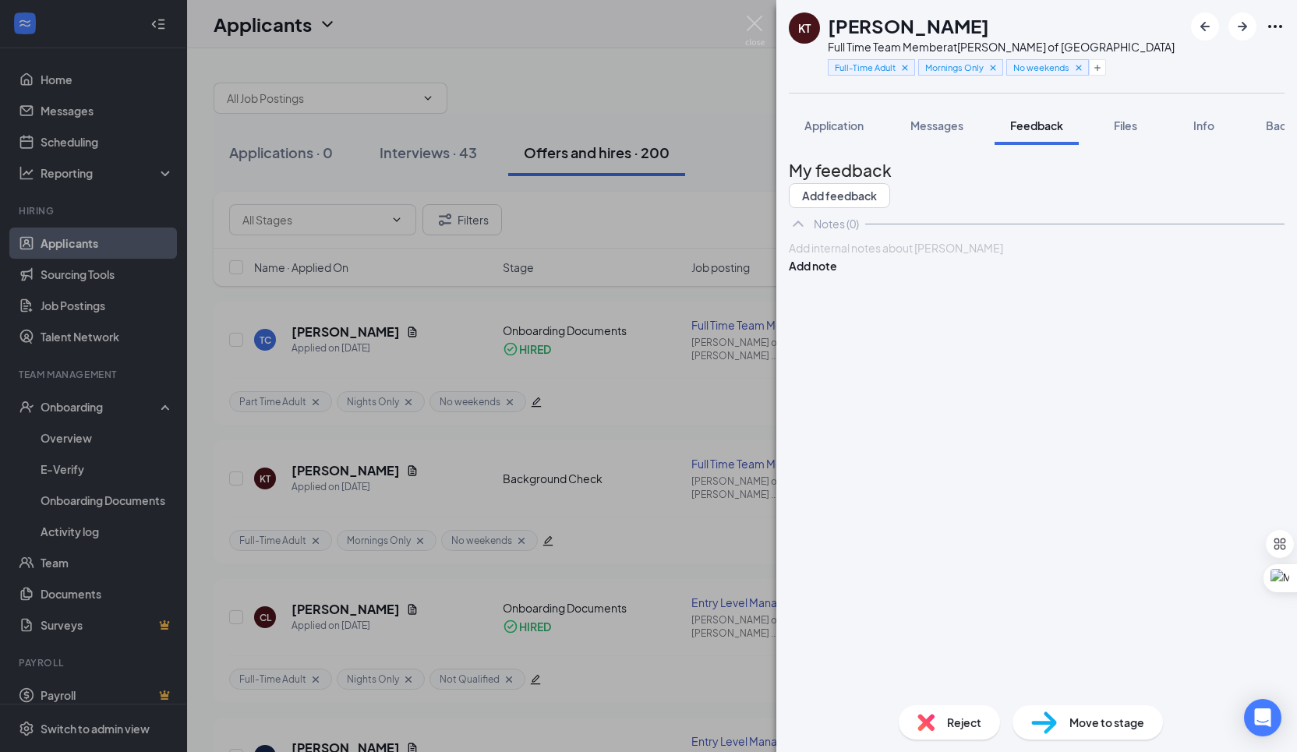
click at [866, 256] on div at bounding box center [1037, 248] width 494 height 16
click at [704, 393] on div "[PERSON_NAME] Full Time Team Member at [PERSON_NAME] of [GEOGRAPHIC_DATA] Full-…" at bounding box center [648, 376] width 1297 height 752
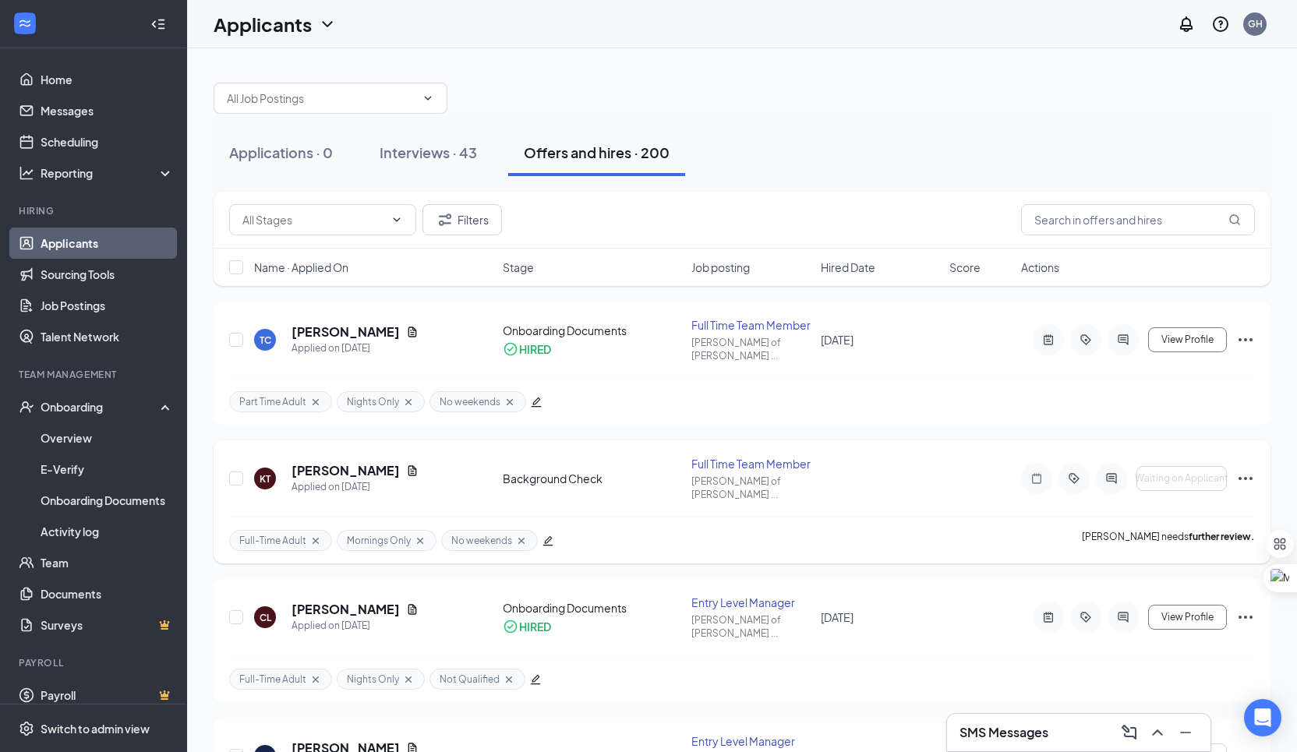
click at [399, 462] on h5 "[PERSON_NAME]" at bounding box center [345, 470] width 108 height 17
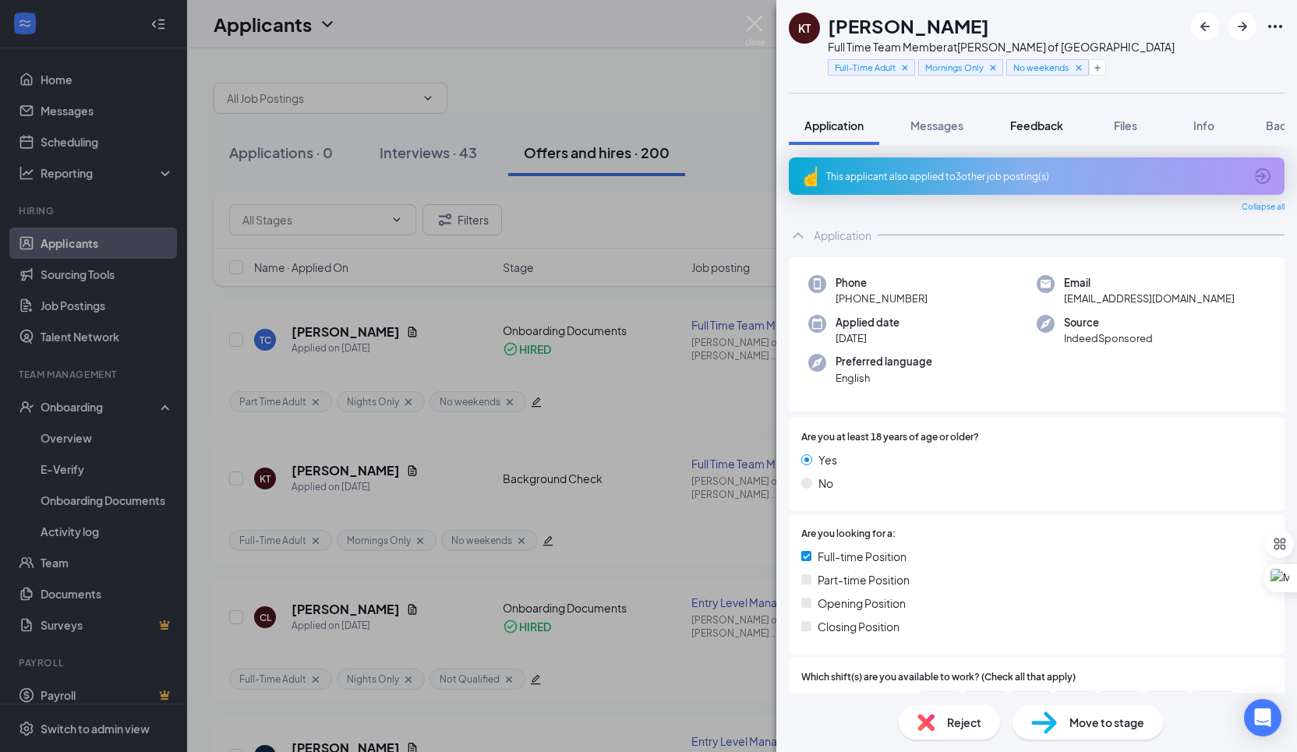
click at [1021, 123] on span "Feedback" at bounding box center [1036, 125] width 53 height 14
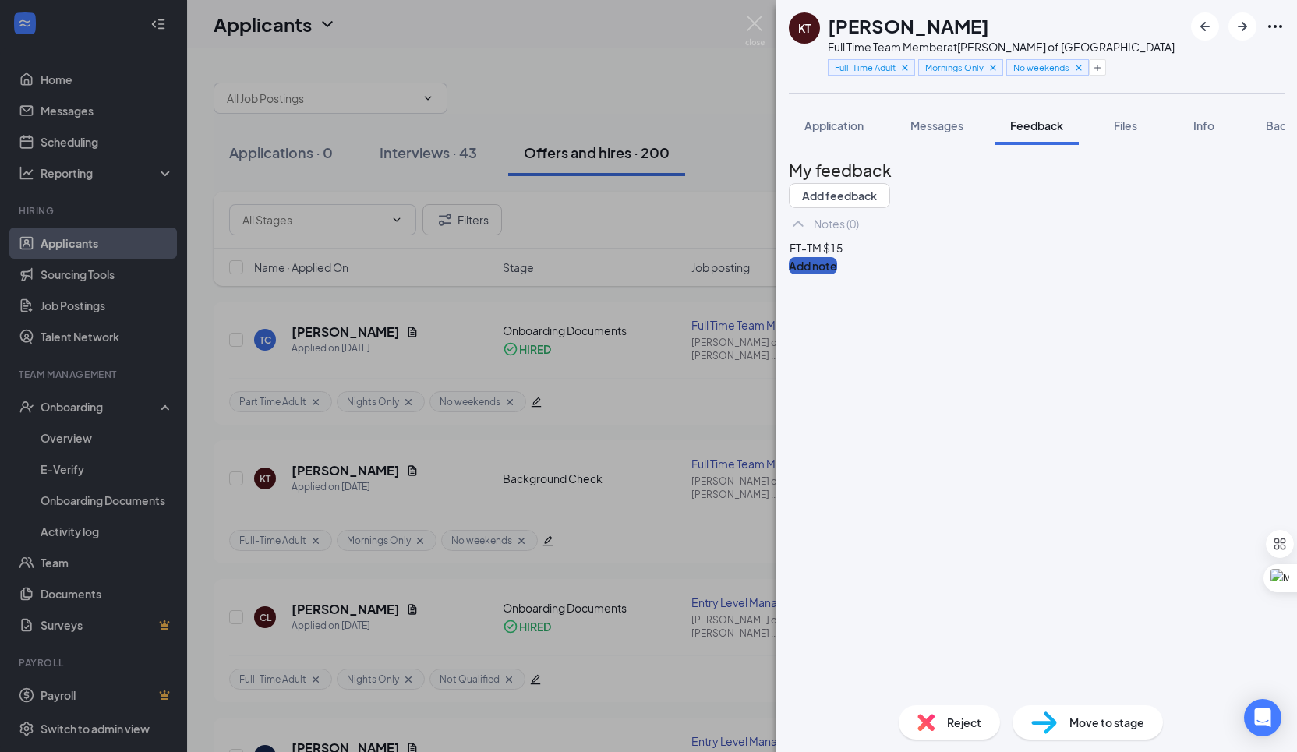
click at [837, 274] on button "Add note" at bounding box center [813, 265] width 48 height 17
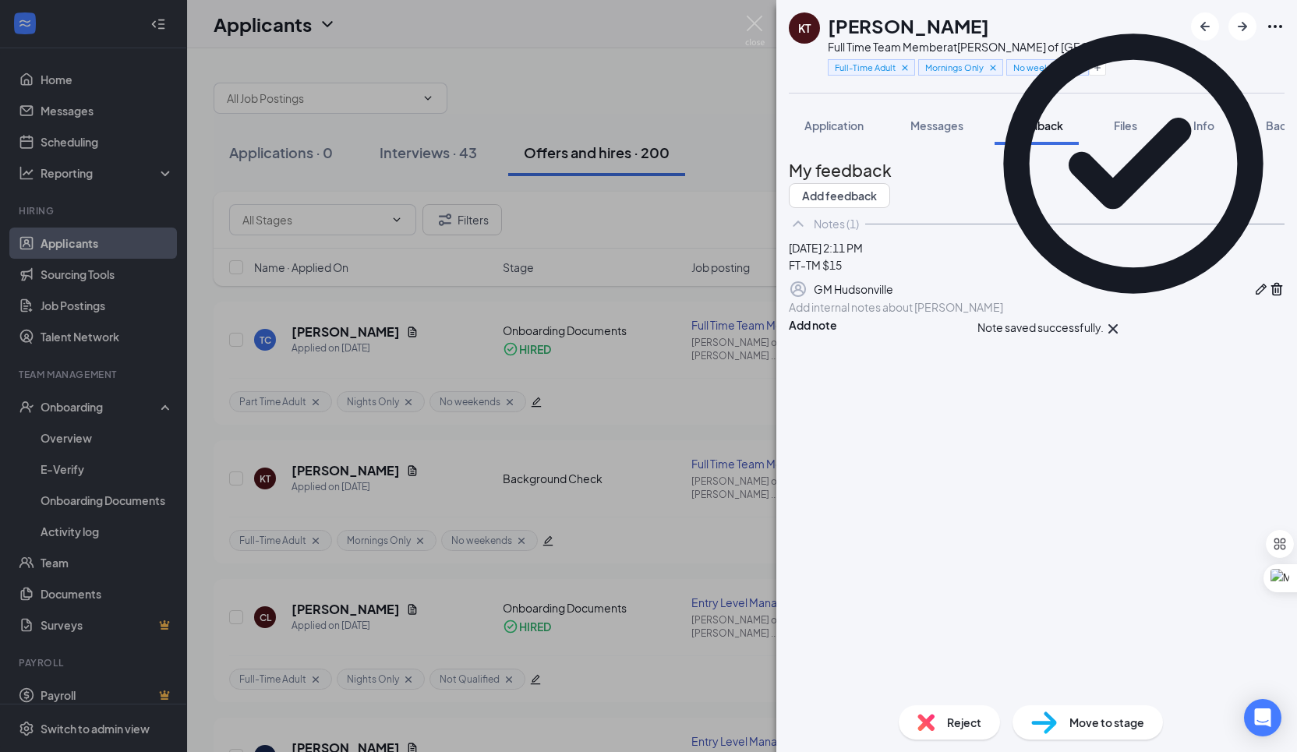
click at [602, 214] on div "[PERSON_NAME] Full Time Team Member at [PERSON_NAME] of [GEOGRAPHIC_DATA] Full-…" at bounding box center [648, 376] width 1297 height 752
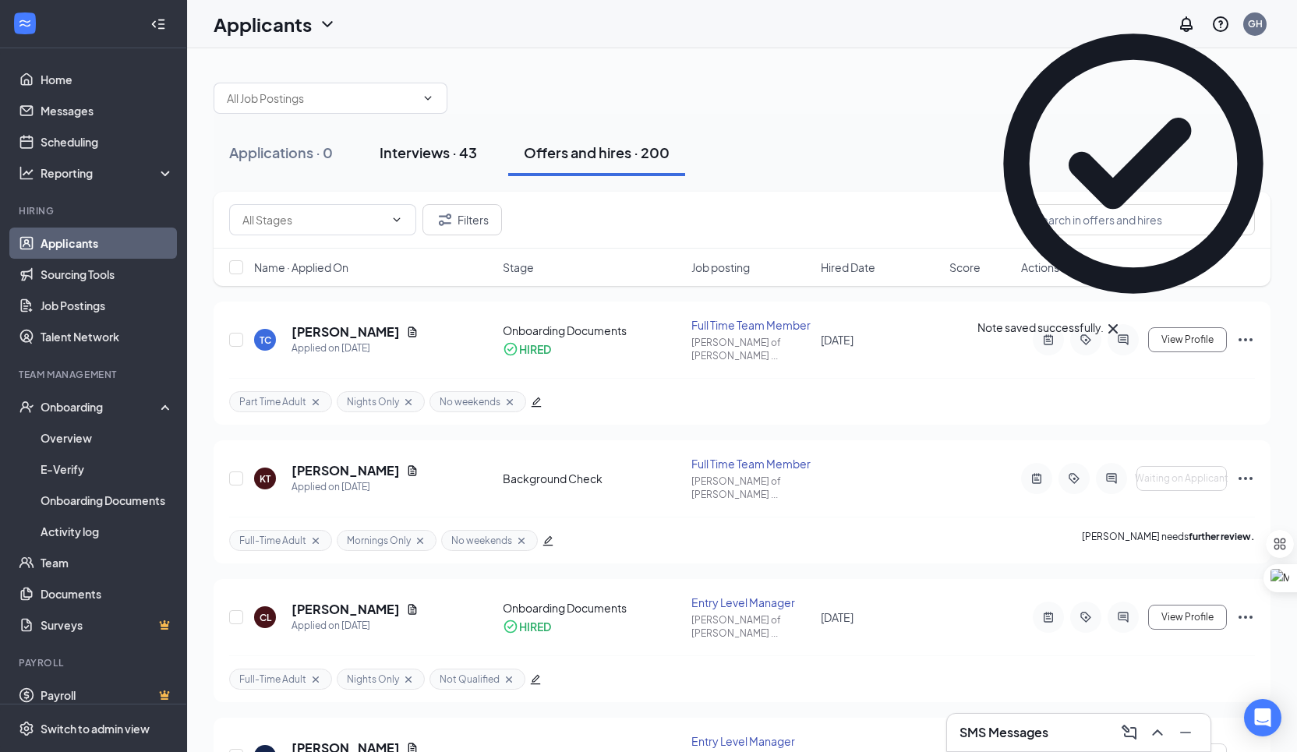
click at [457, 150] on div "Interviews · 43" at bounding box center [428, 152] width 97 height 19
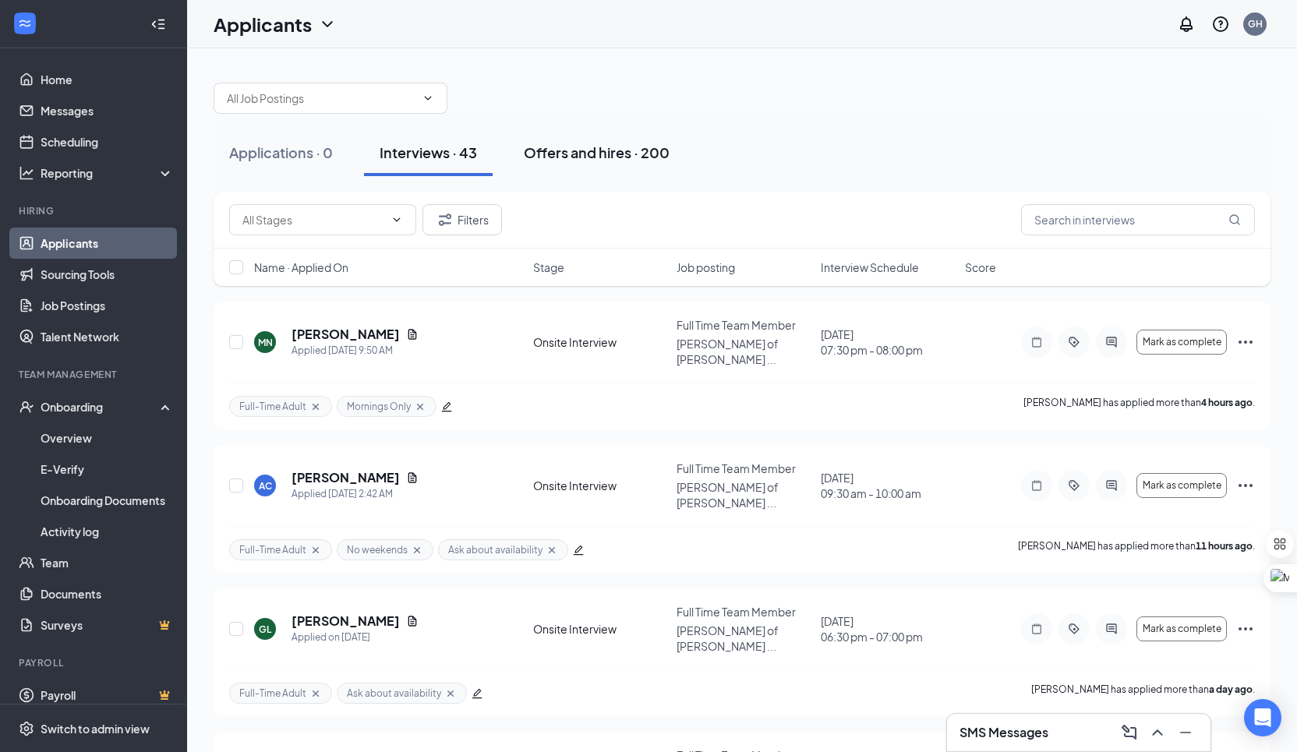
click at [600, 147] on div "Offers and hires · 200" at bounding box center [597, 152] width 146 height 19
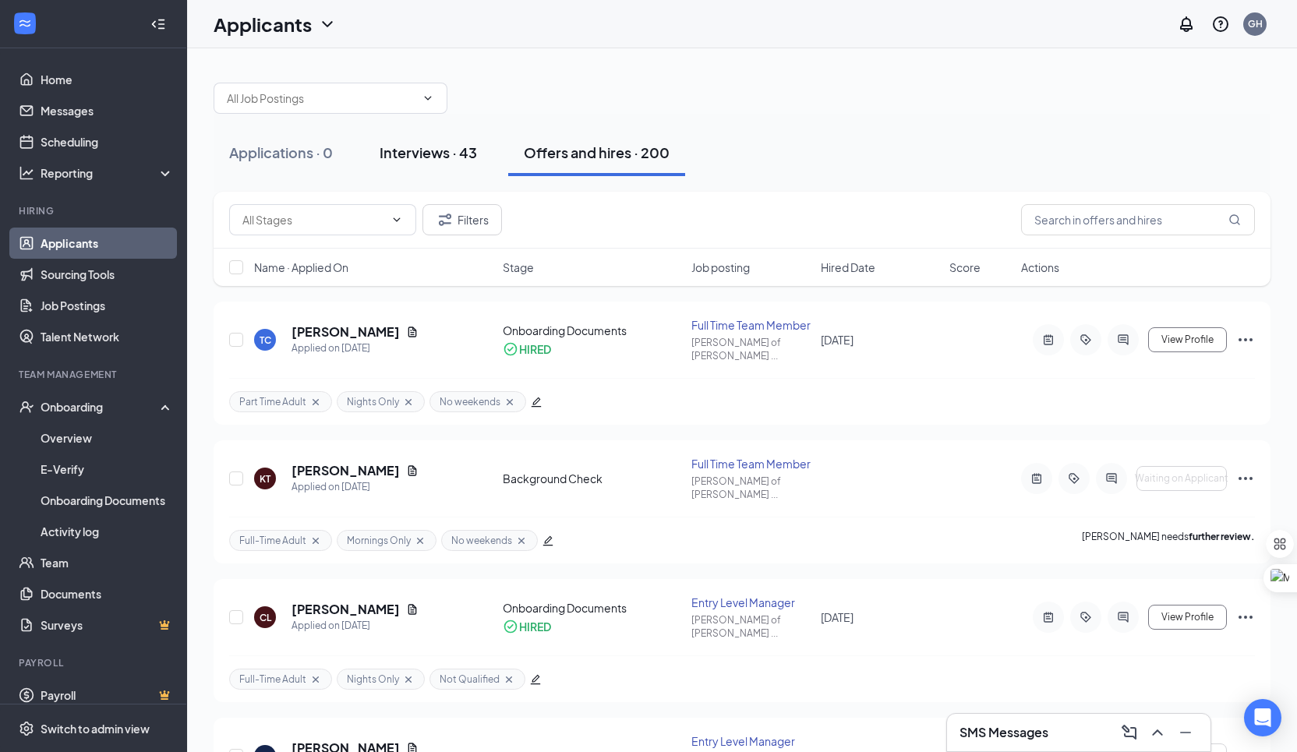
click at [452, 154] on div "Interviews · 43" at bounding box center [428, 152] width 97 height 19
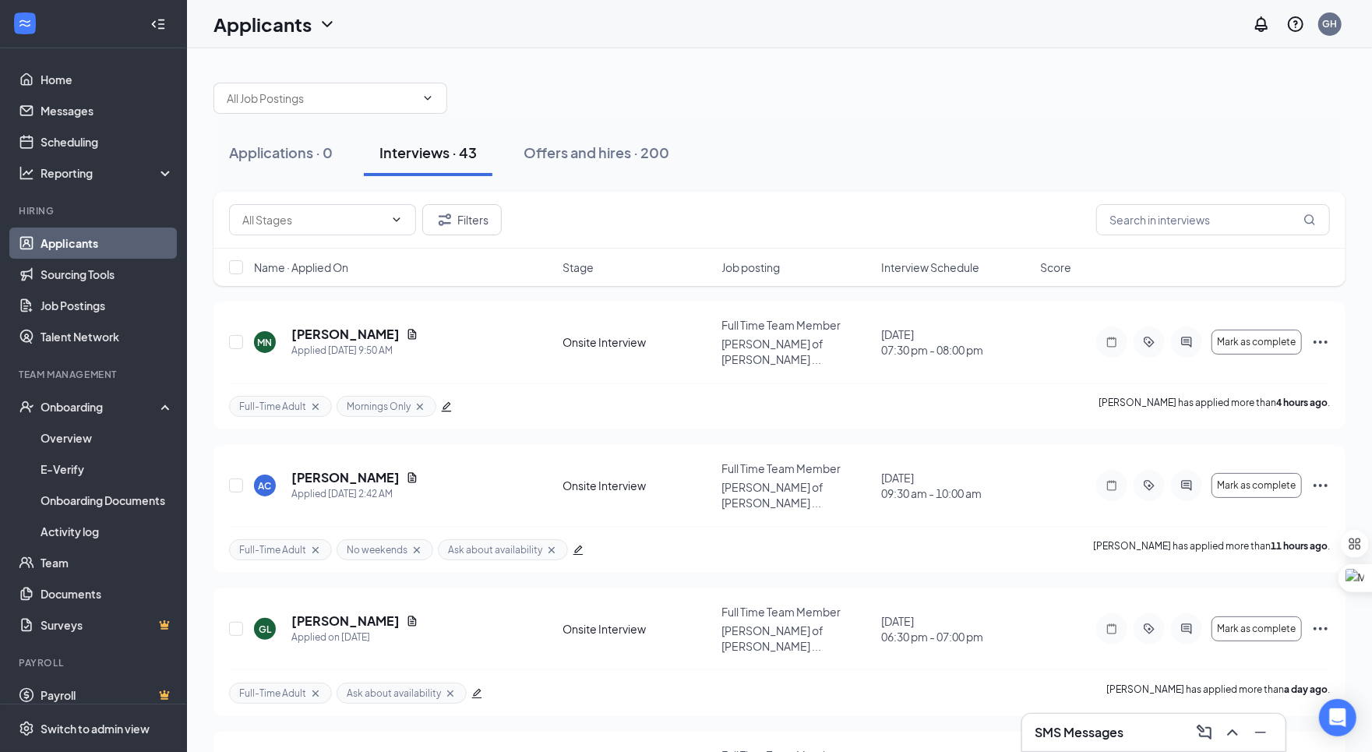
click at [126, 387] on li "Team Management Onboarding Overview E-Verify Onboarding Documents Activity log …" at bounding box center [93, 504] width 186 height 273
click at [151, 401] on div "Onboarding" at bounding box center [101, 407] width 120 height 16
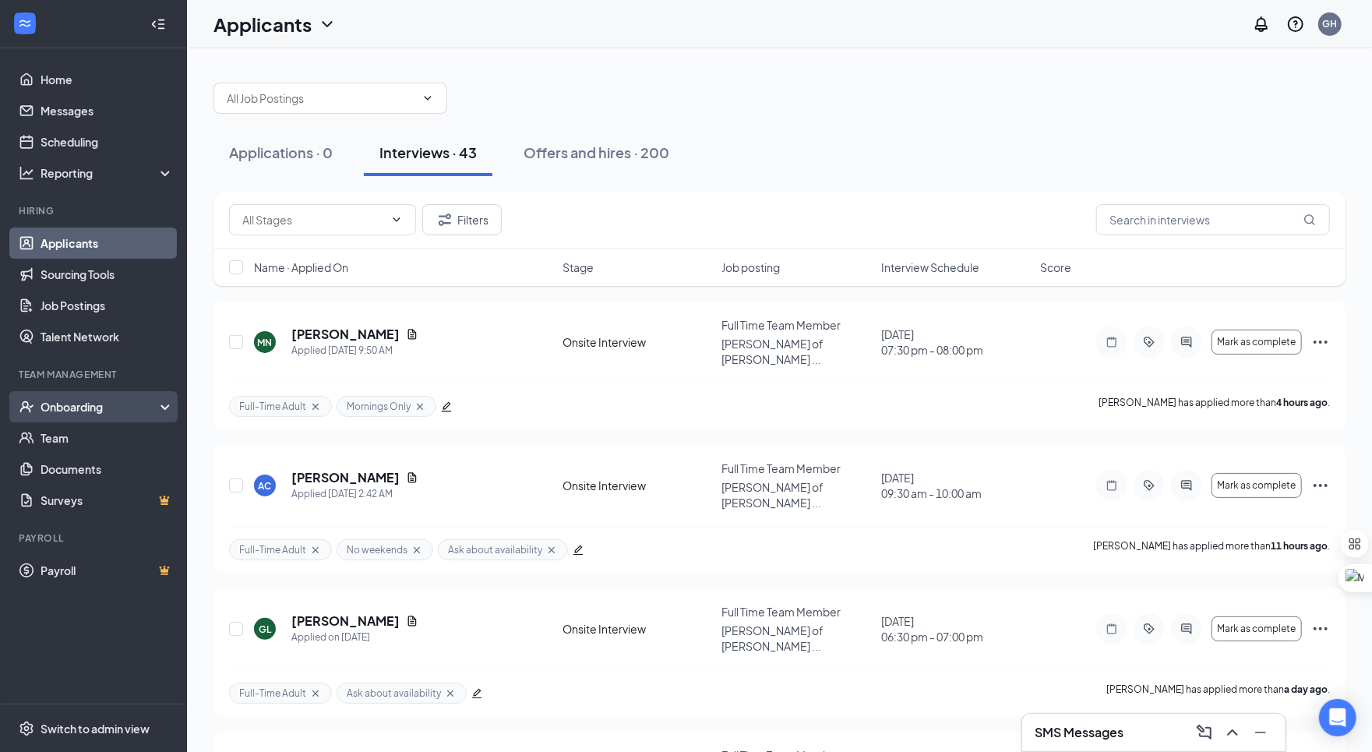
drag, startPoint x: 109, startPoint y: 422, endPoint x: 120, endPoint y: 406, distance: 19.7
click at [120, 406] on ul "Onboarding Overview E-Verify Onboarding Documents Activity log Team Documents S…" at bounding box center [93, 453] width 186 height 125
click at [120, 406] on div "Onboarding" at bounding box center [101, 407] width 120 height 16
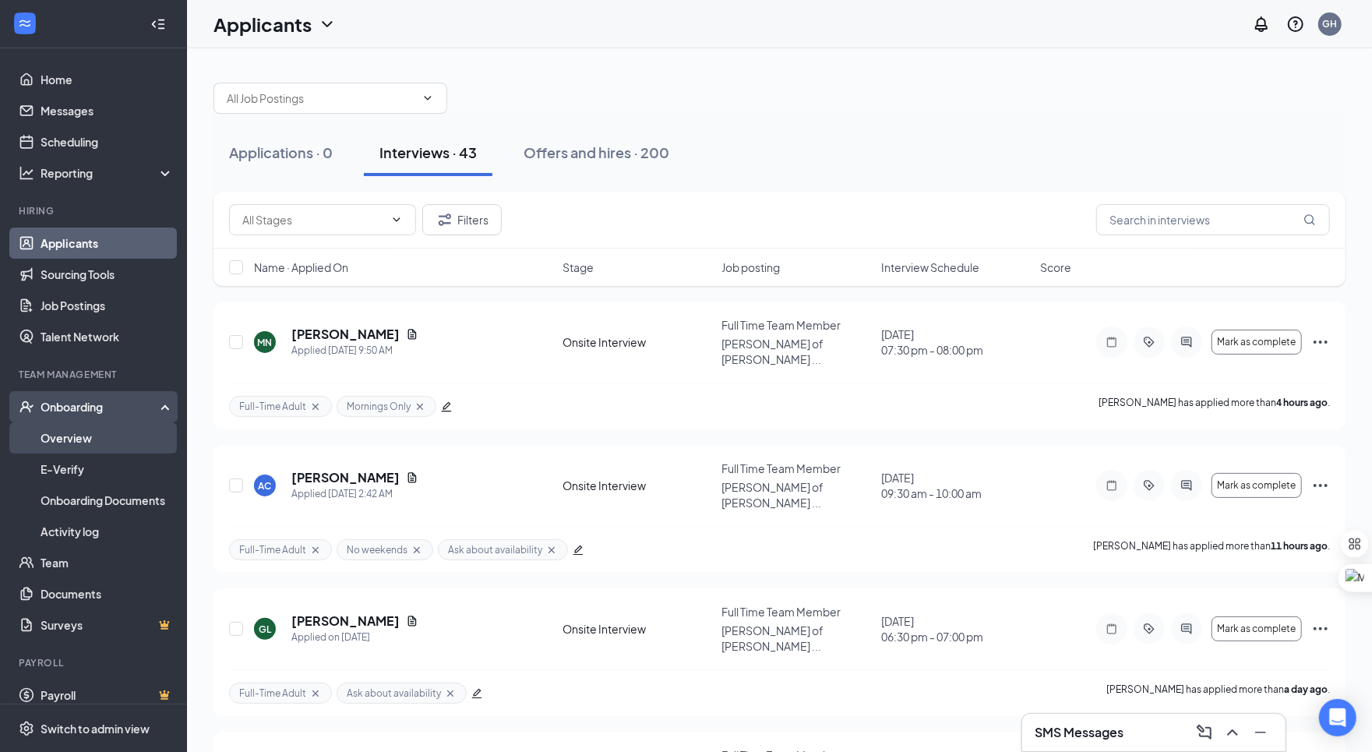
click at [132, 430] on link "Overview" at bounding box center [107, 437] width 133 height 31
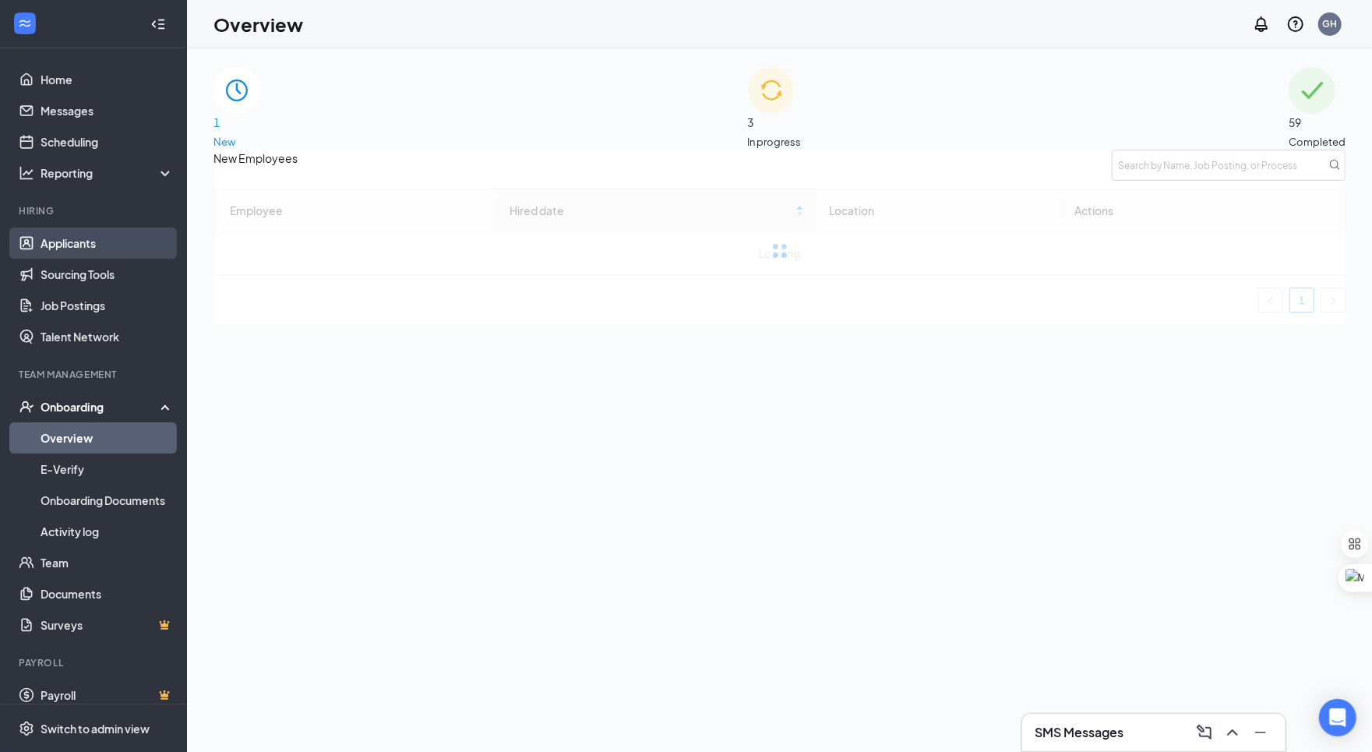
click at [83, 231] on link "Applicants" at bounding box center [107, 243] width 133 height 31
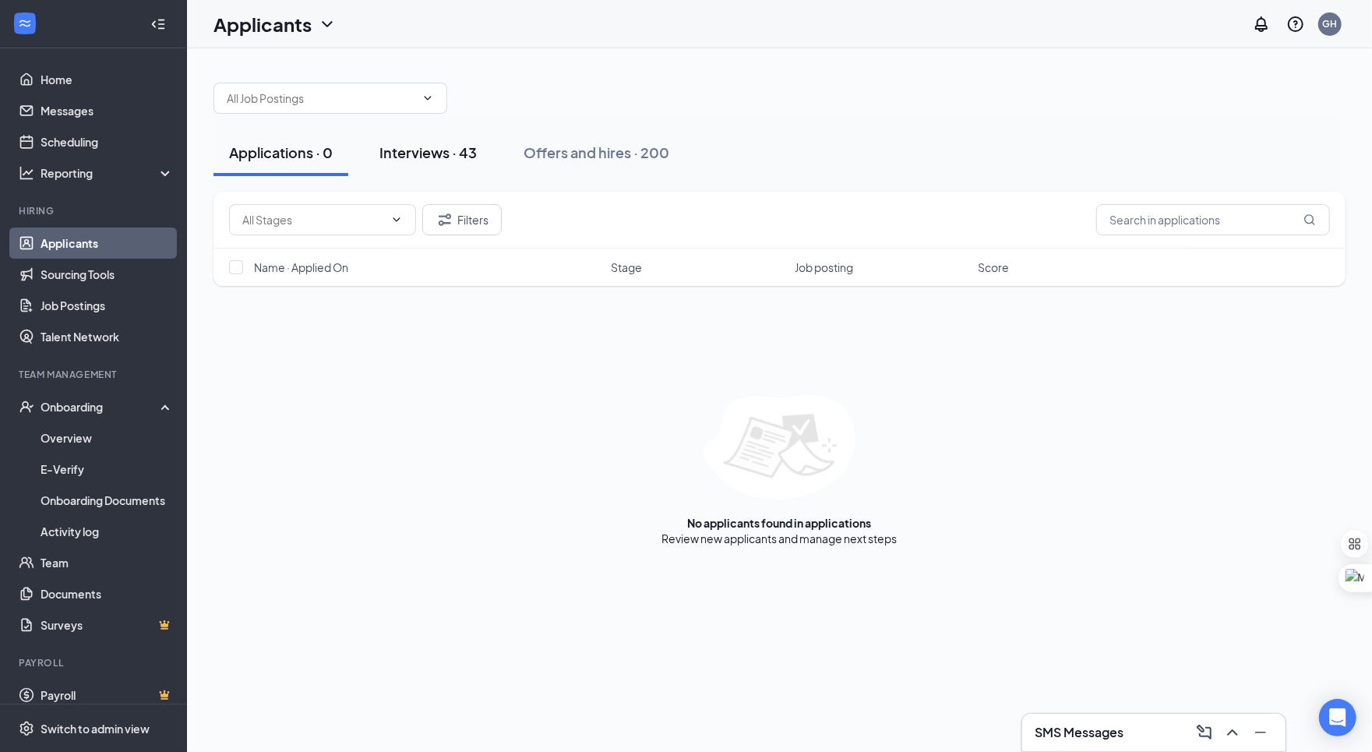
click at [416, 161] on button "Interviews · 43" at bounding box center [428, 152] width 129 height 47
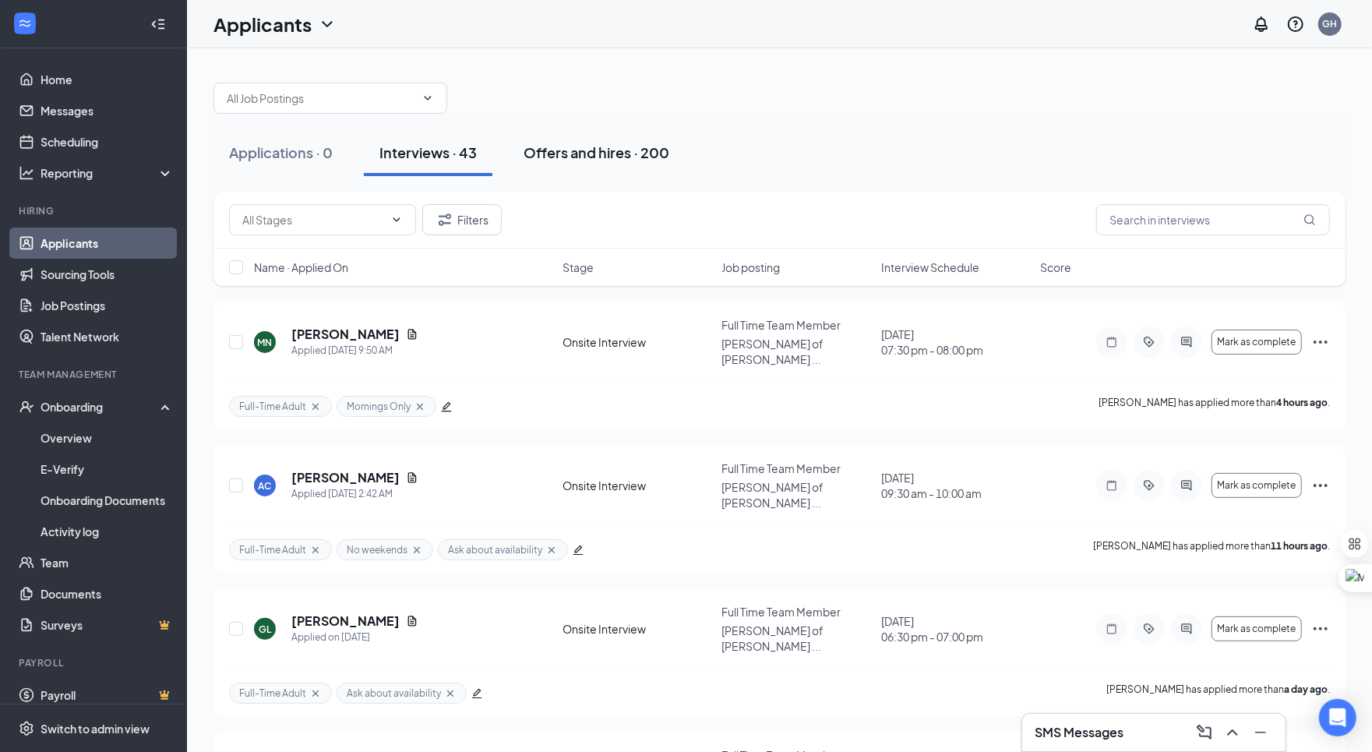
click at [581, 154] on div "Offers and hires · 200" at bounding box center [597, 152] width 146 height 19
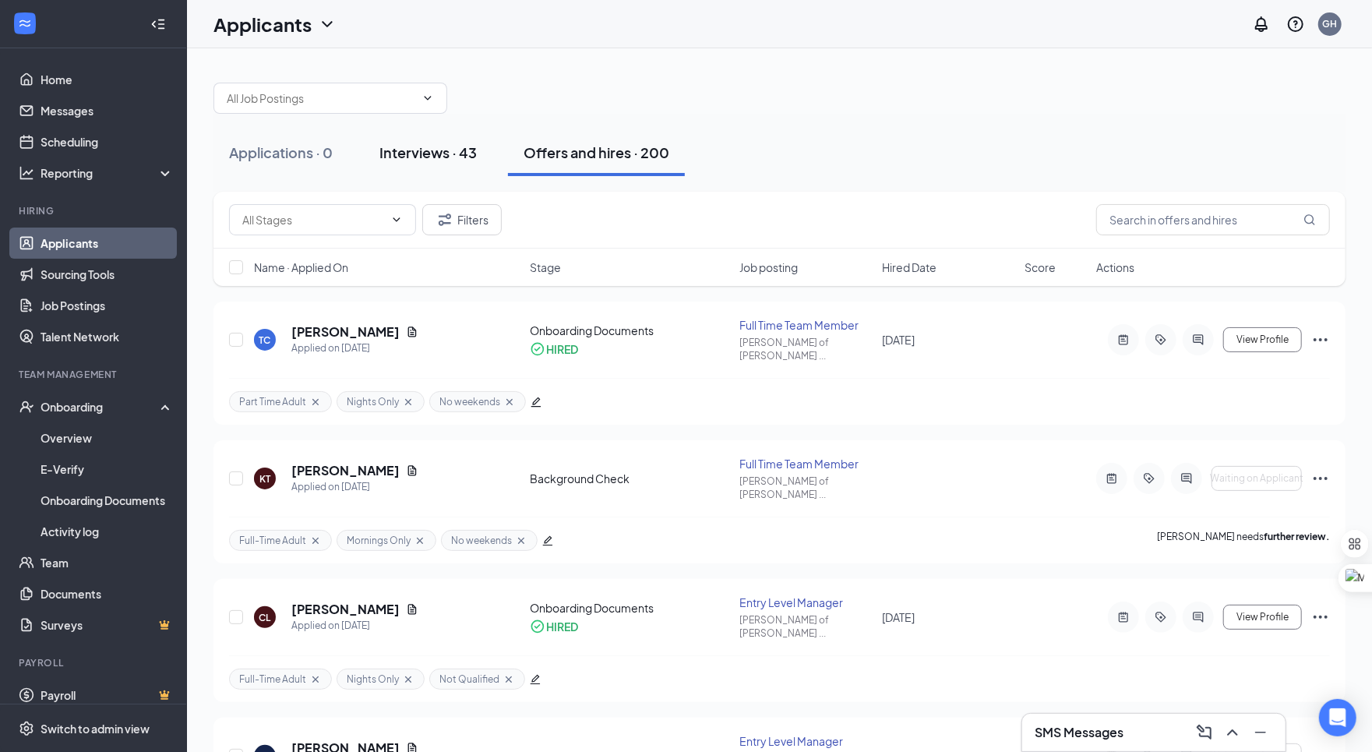
click at [430, 168] on button "Interviews · 43" at bounding box center [428, 152] width 129 height 47
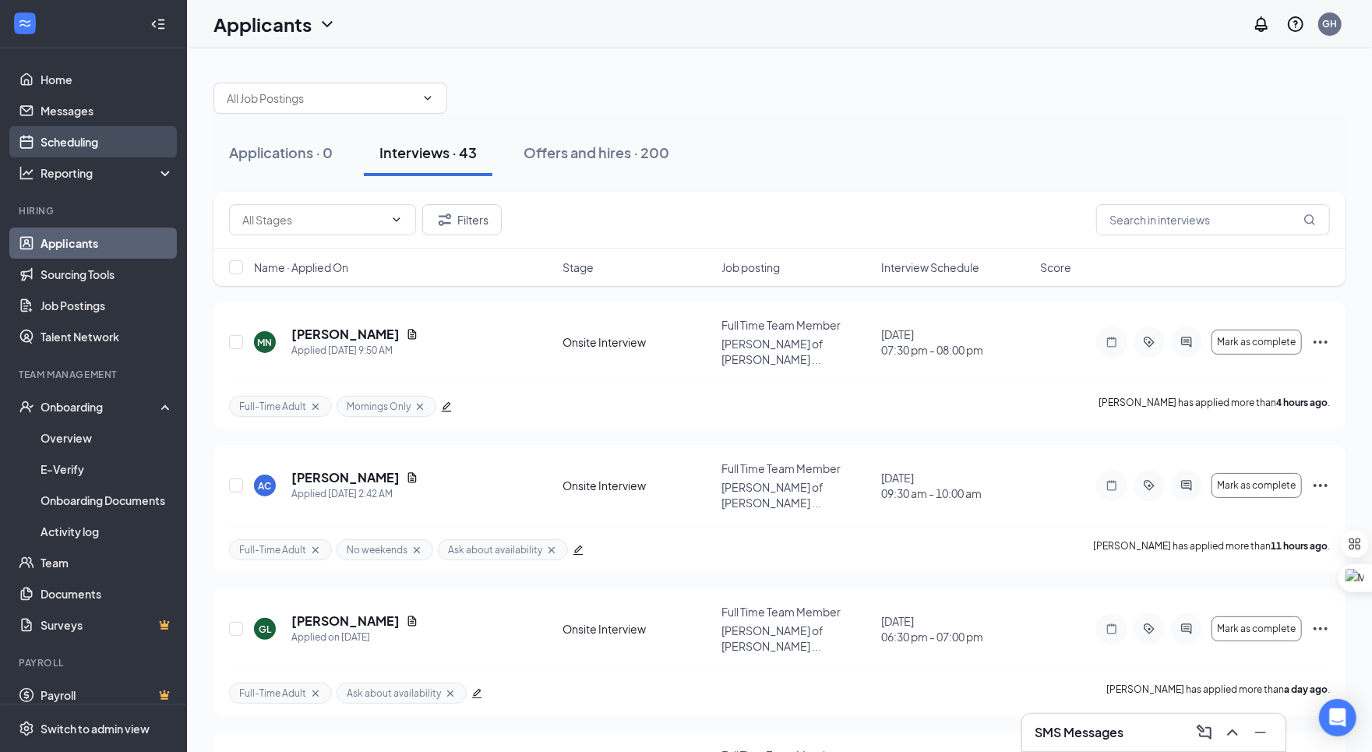
click at [87, 155] on link "Scheduling" at bounding box center [107, 141] width 133 height 31
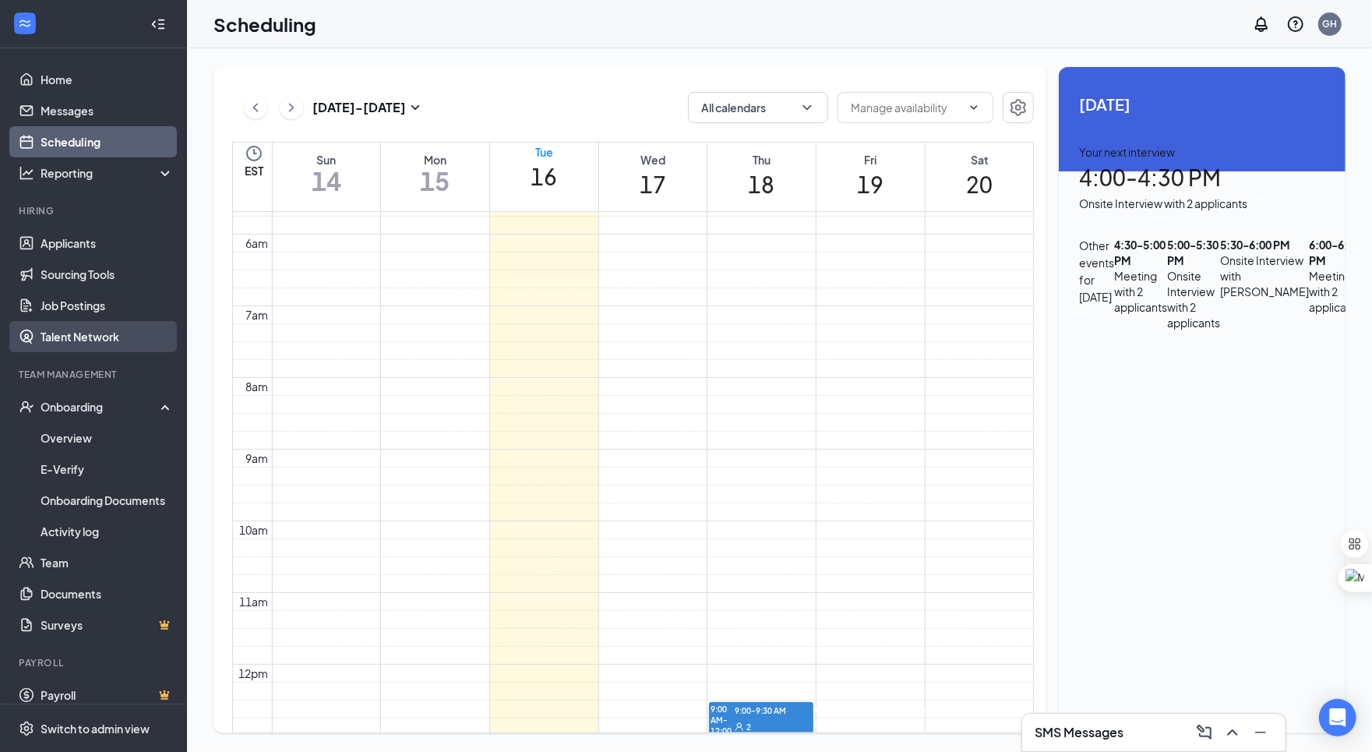
scroll to position [390, 0]
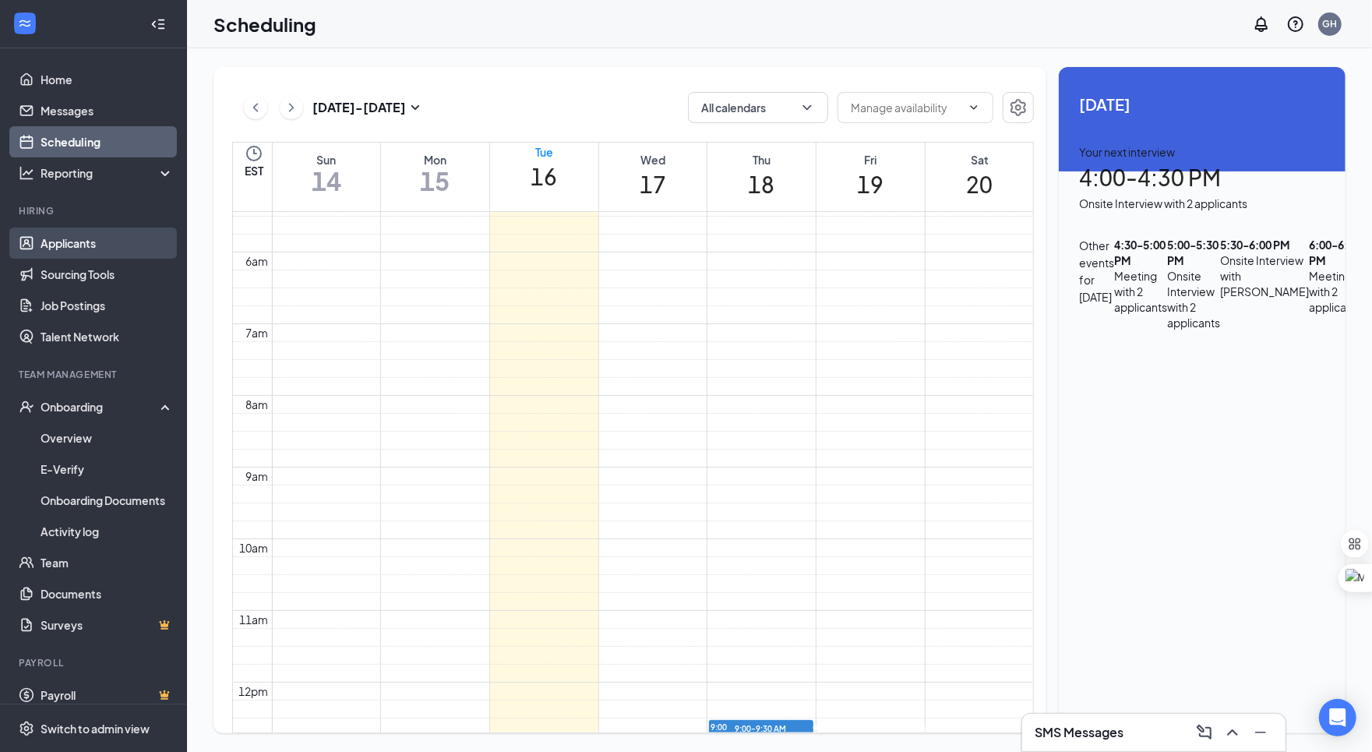
click at [112, 251] on link "Applicants" at bounding box center [107, 243] width 133 height 31
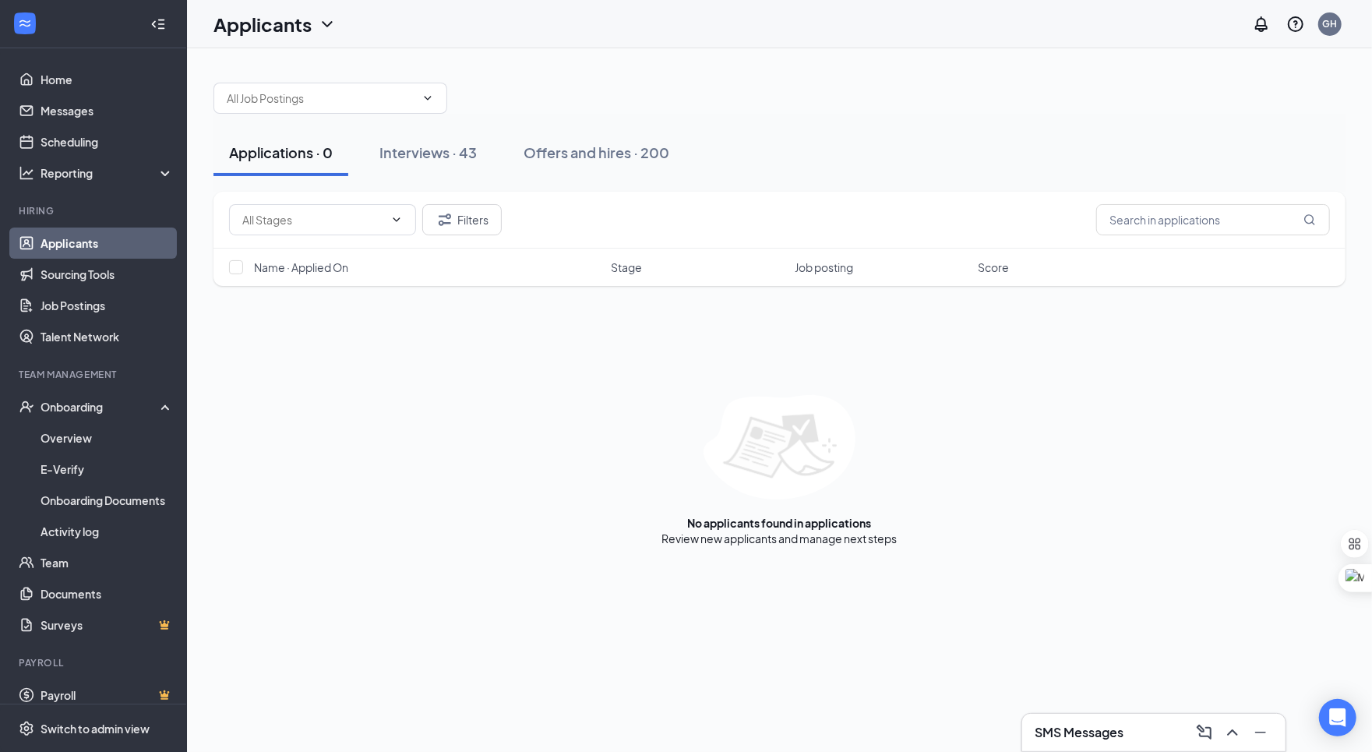
click at [396, 175] on div "Applications · 0 Interviews · 43 Offers and hires · 200" at bounding box center [780, 153] width 1132 height 78
click at [433, 149] on div "Interviews · 43" at bounding box center [428, 152] width 97 height 19
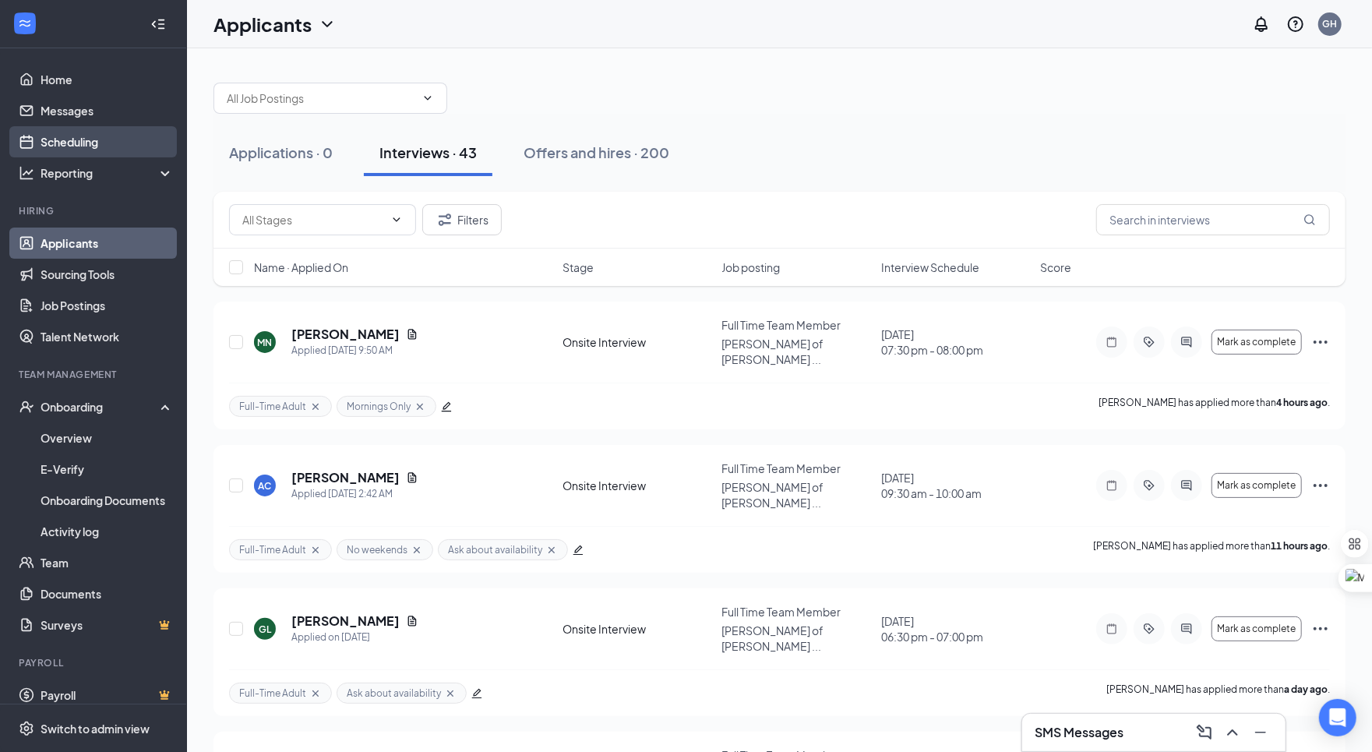
click at [115, 150] on link "Scheduling" at bounding box center [107, 141] width 133 height 31
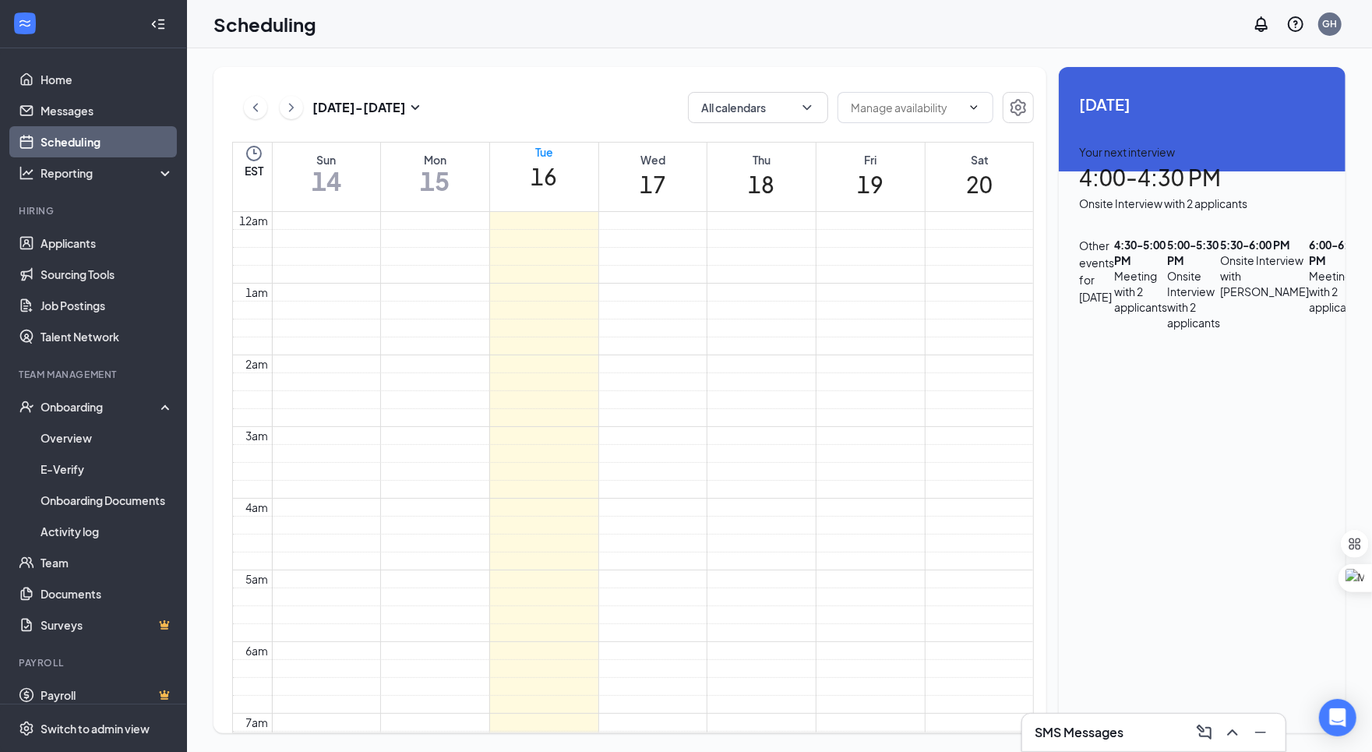
scroll to position [766, 0]
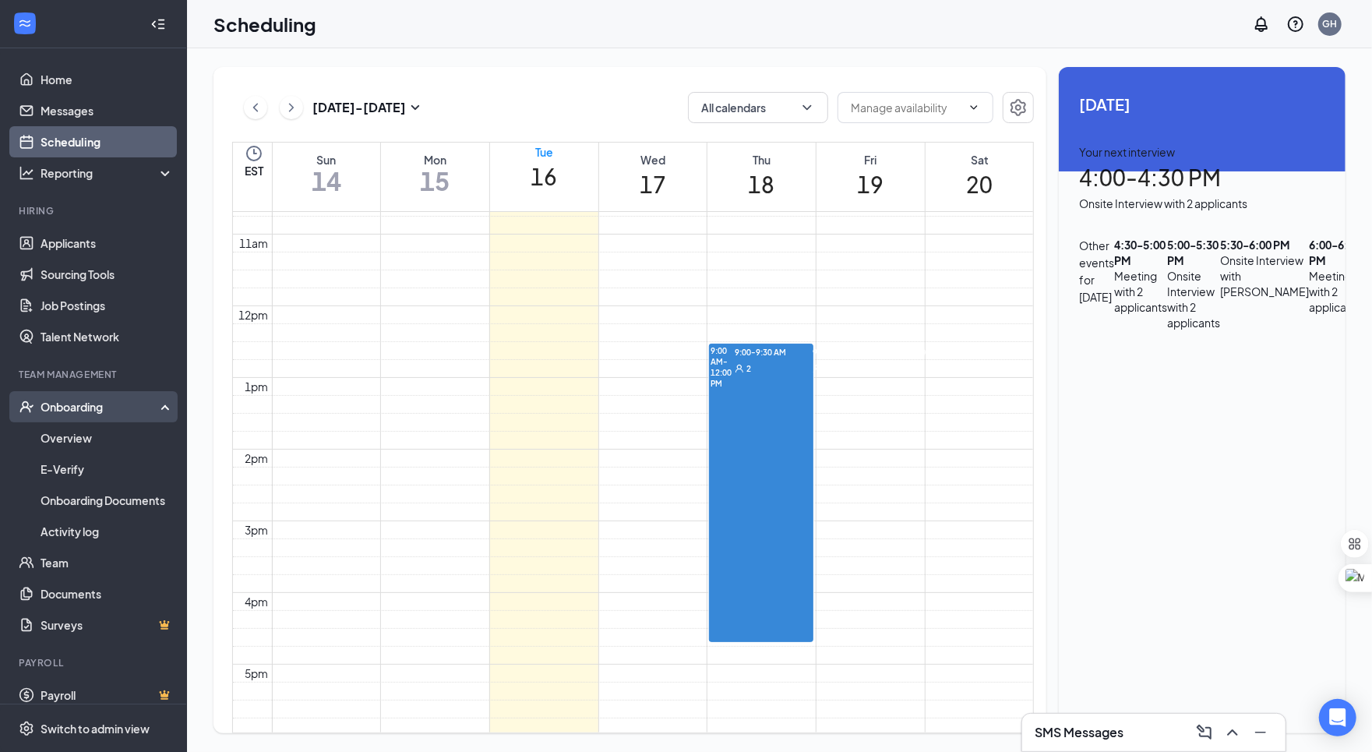
click at [115, 404] on div "Onboarding" at bounding box center [101, 407] width 120 height 16
click at [105, 248] on link "Applicants" at bounding box center [107, 243] width 133 height 31
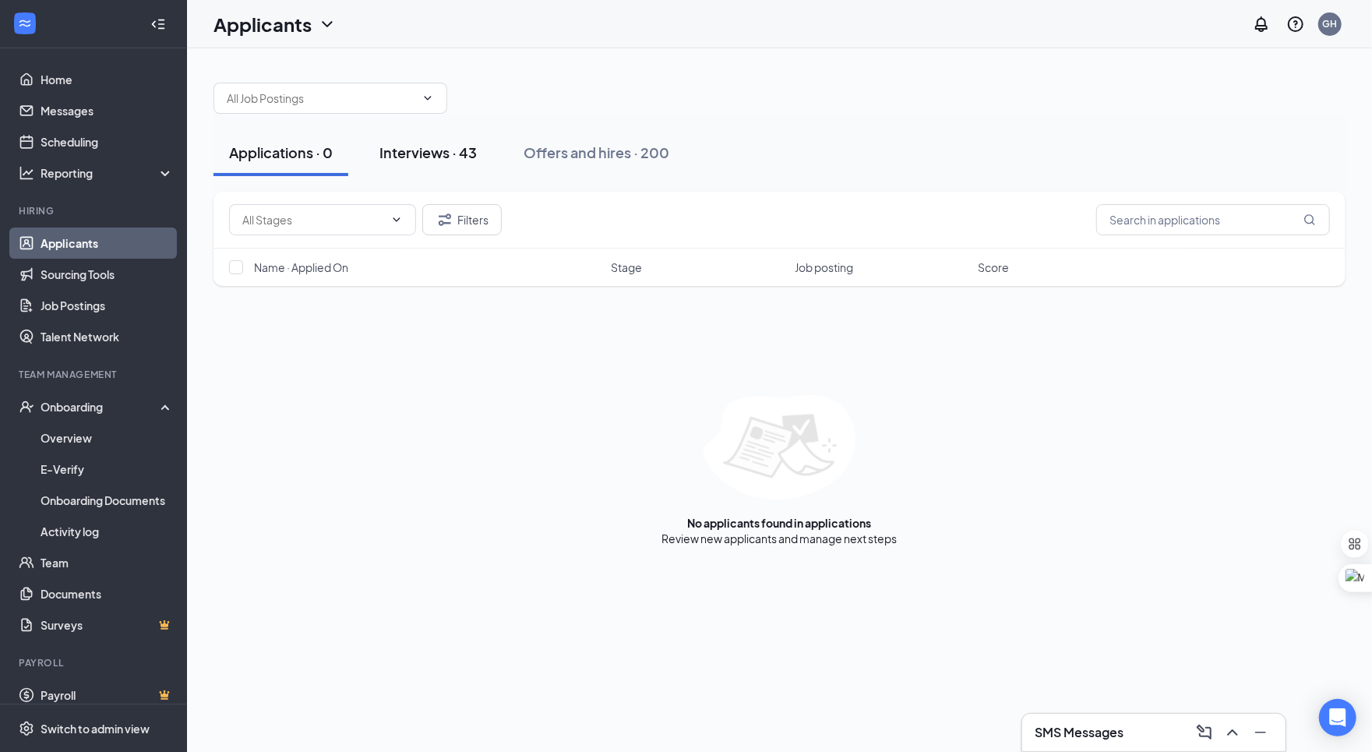
click at [413, 139] on button "Interviews · 43" at bounding box center [428, 152] width 129 height 47
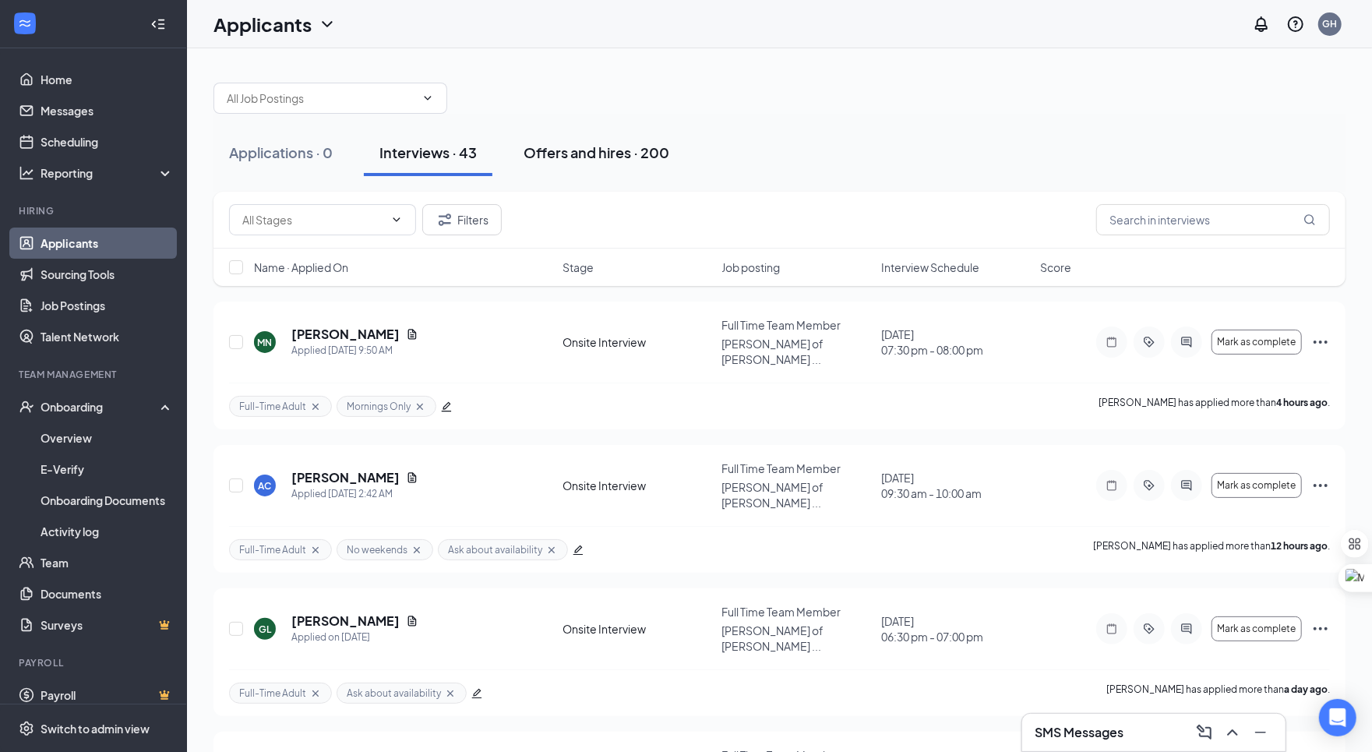
click at [588, 164] on button "Offers and hires · 200" at bounding box center [596, 152] width 177 height 47
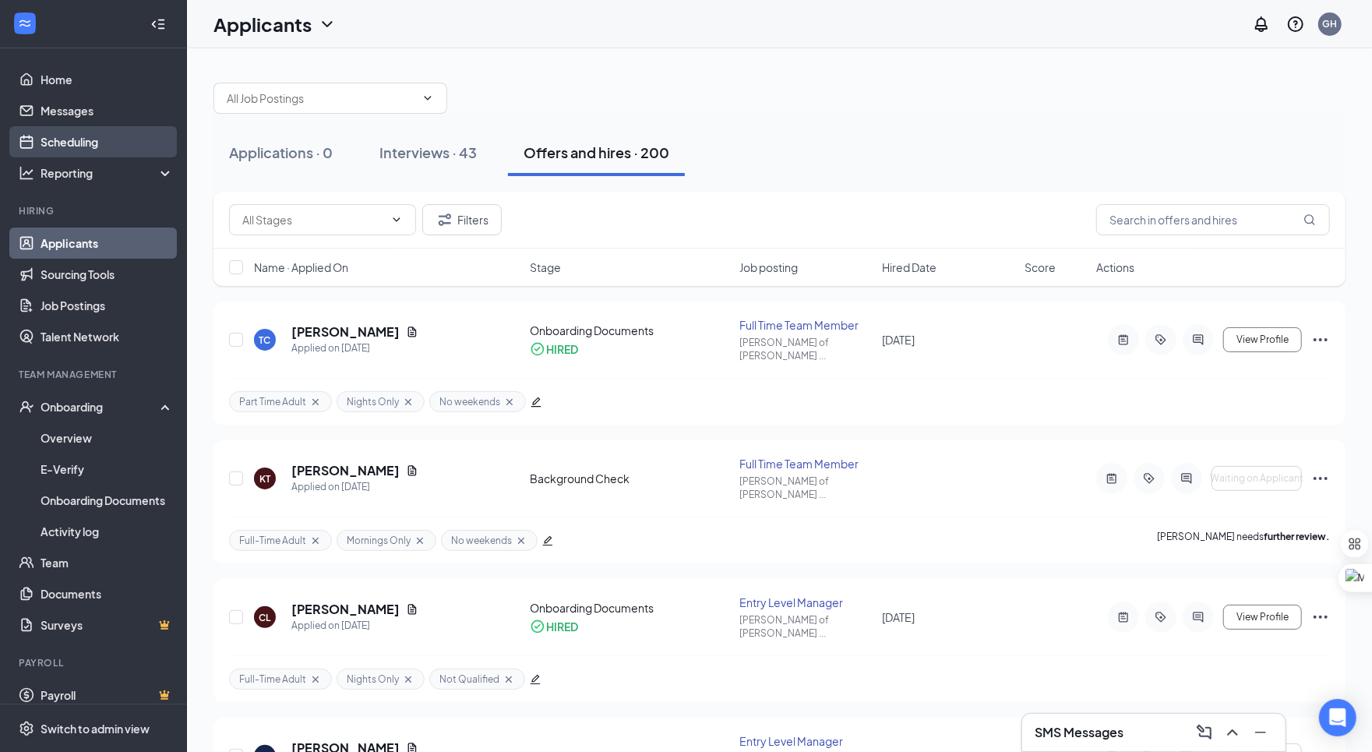
click at [83, 143] on link "Scheduling" at bounding box center [107, 141] width 133 height 31
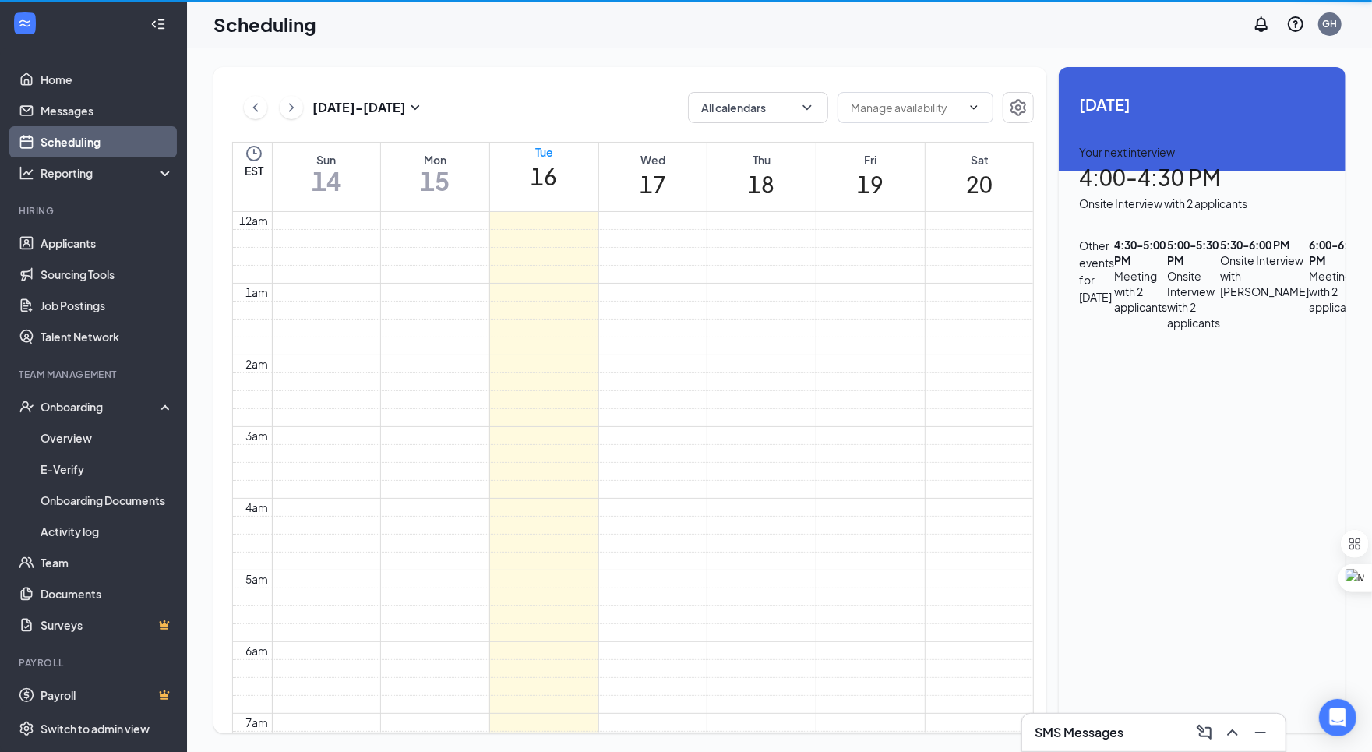
scroll to position [766, 0]
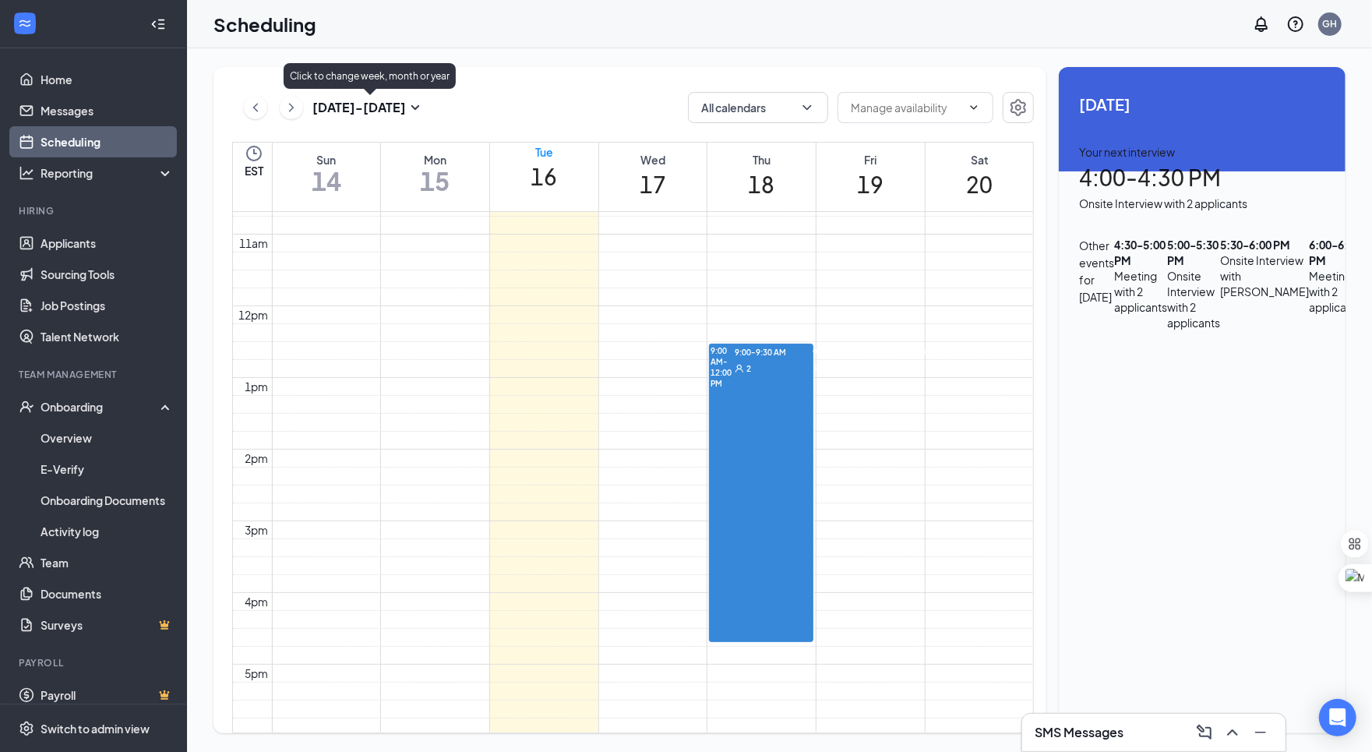
click at [298, 110] on icon "ChevronRight" at bounding box center [292, 107] width 16 height 19
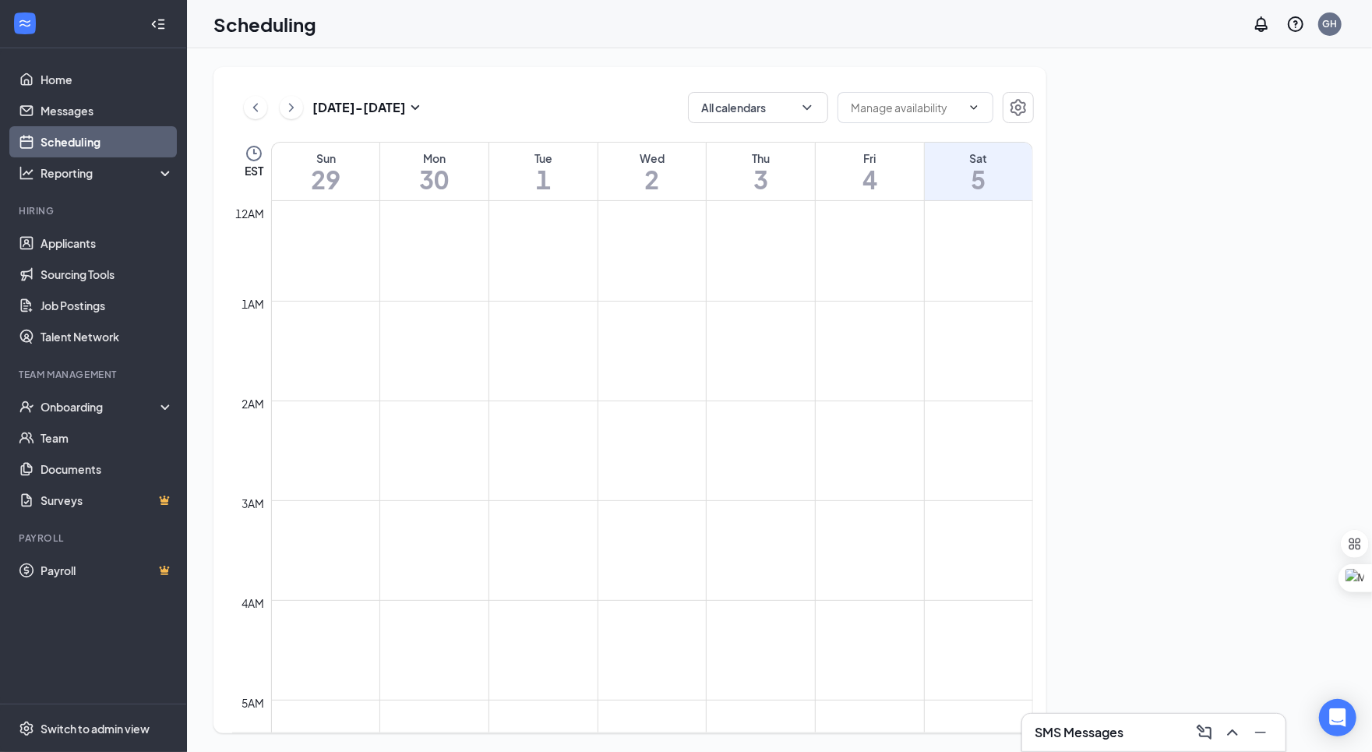
scroll to position [766, 0]
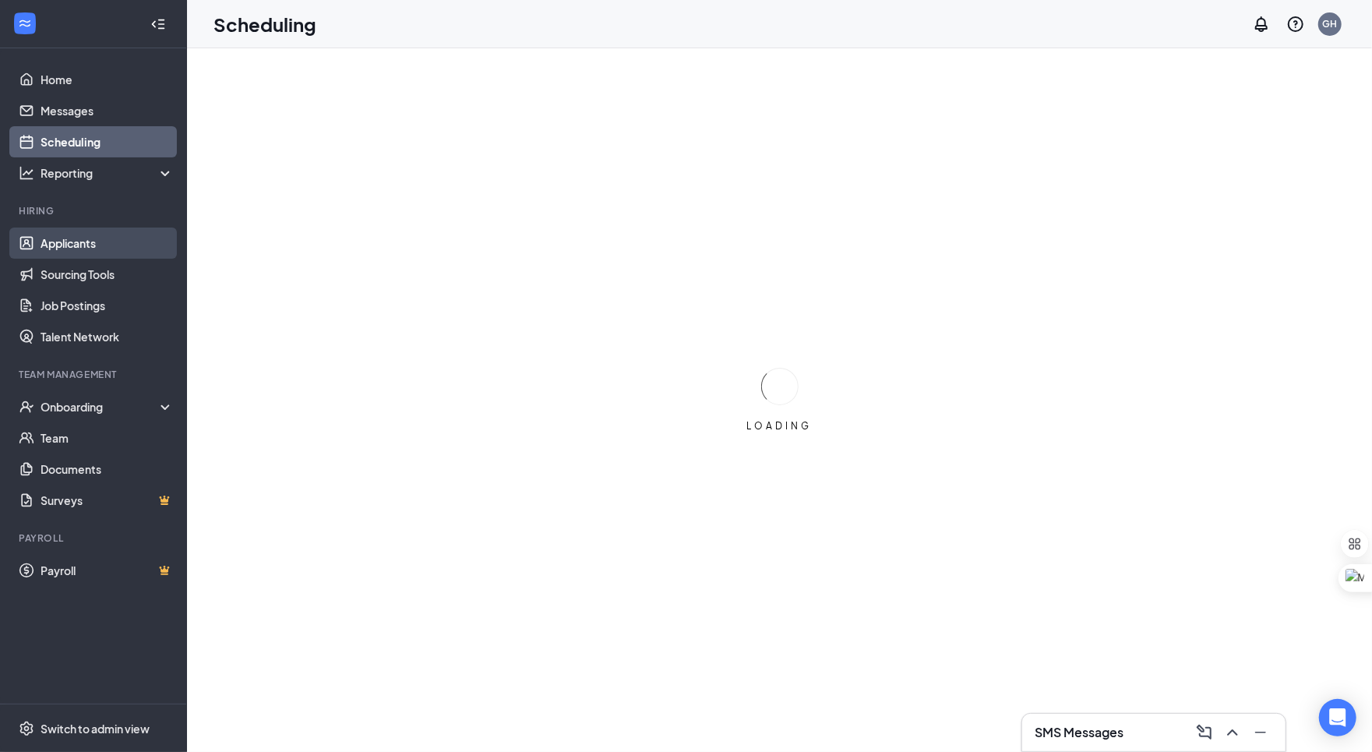
click at [85, 254] on link "Applicants" at bounding box center [107, 243] width 133 height 31
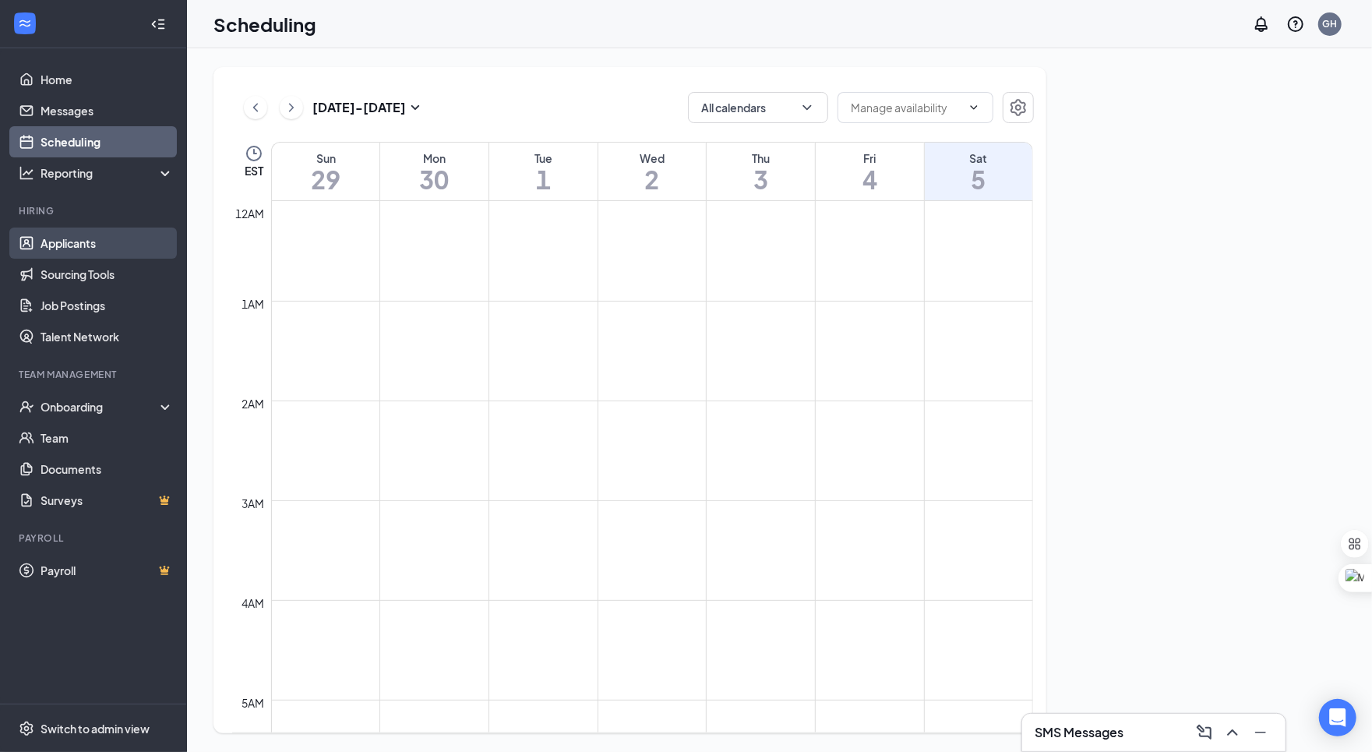
scroll to position [766, 0]
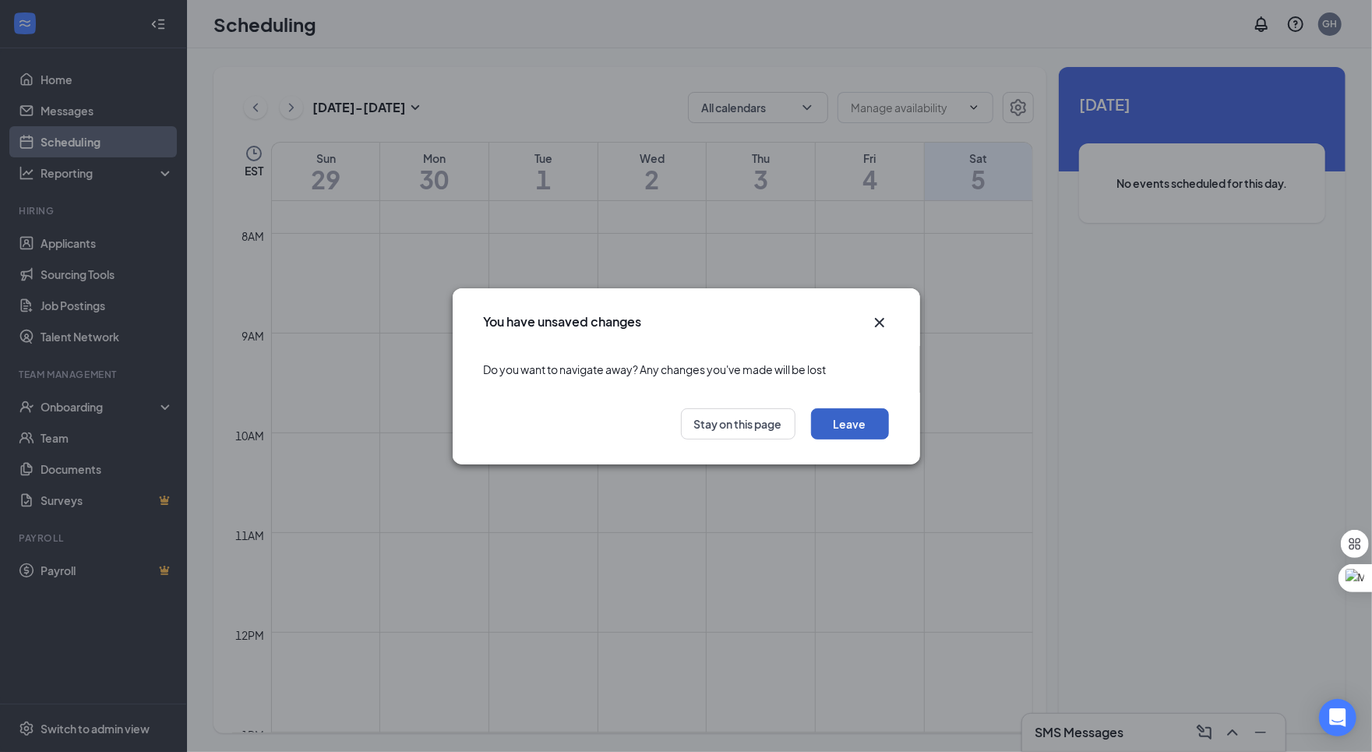
click at [887, 424] on button "Leave" at bounding box center [850, 423] width 78 height 31
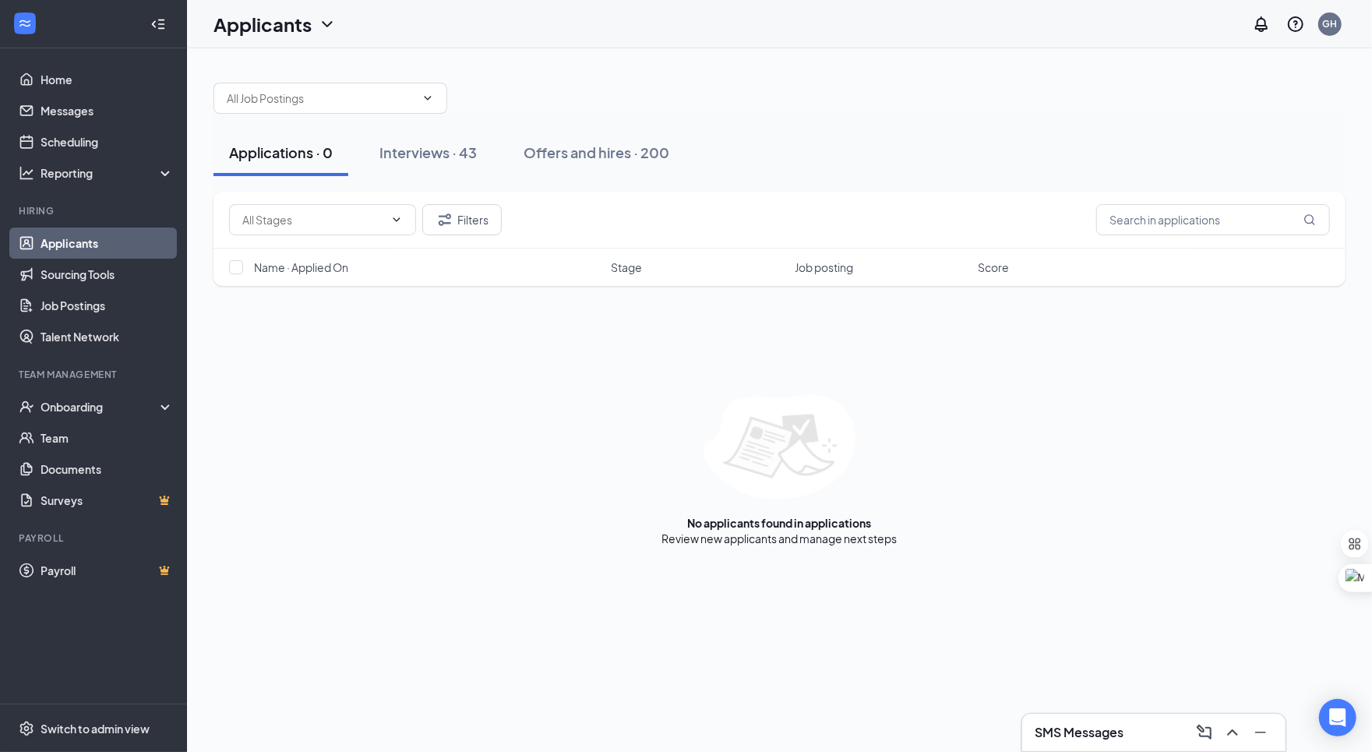
click at [399, 183] on div "Applications · 0 Interviews · 43 Offers and hires · 200" at bounding box center [780, 153] width 1132 height 78
click at [427, 147] on div "Interviews · 43" at bounding box center [428, 152] width 97 height 19
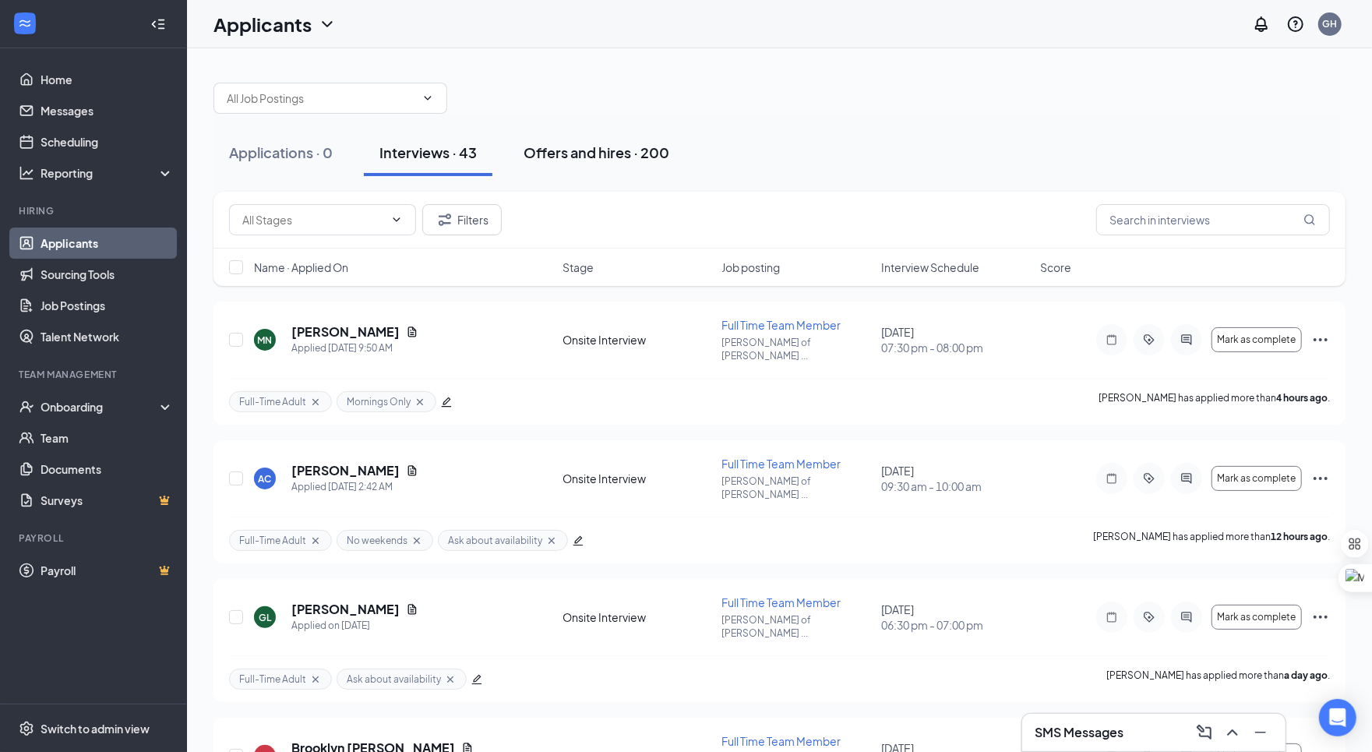
click at [597, 148] on div "Offers and hires · 200" at bounding box center [597, 152] width 146 height 19
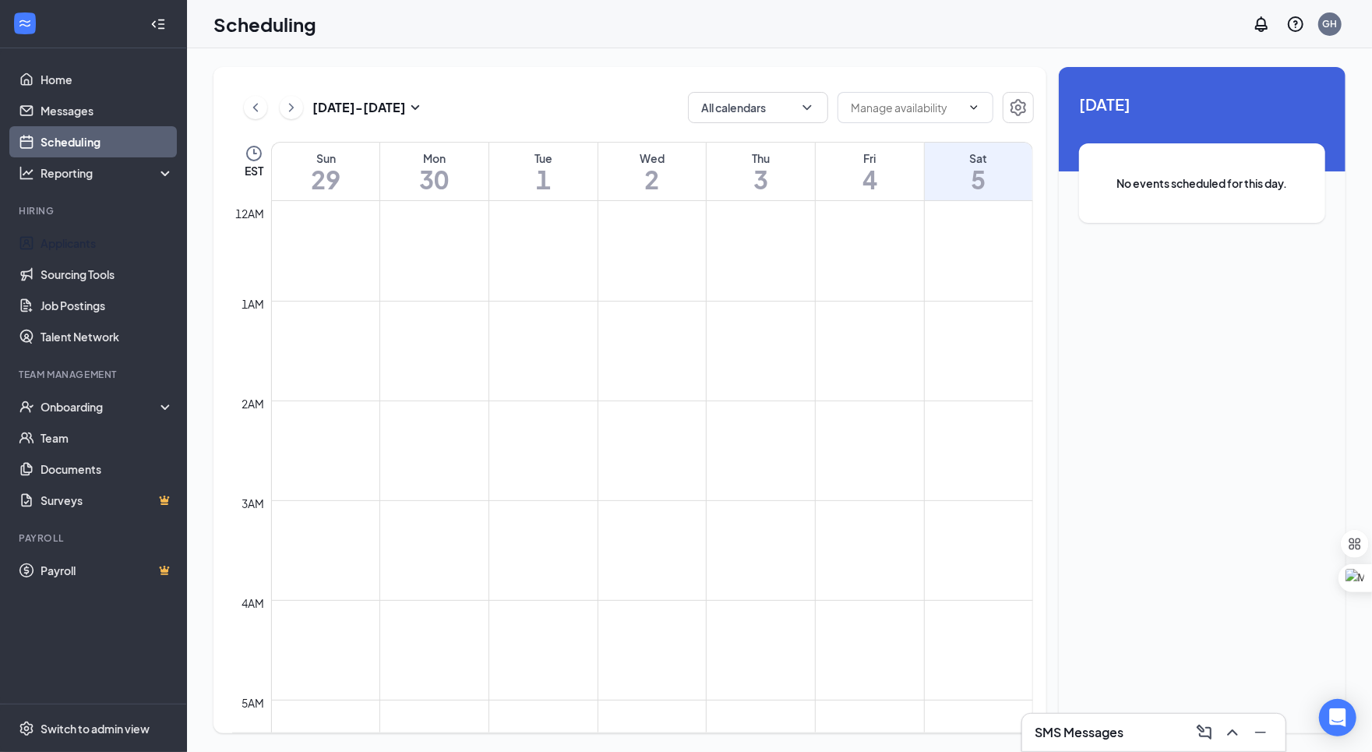
scroll to position [766, 0]
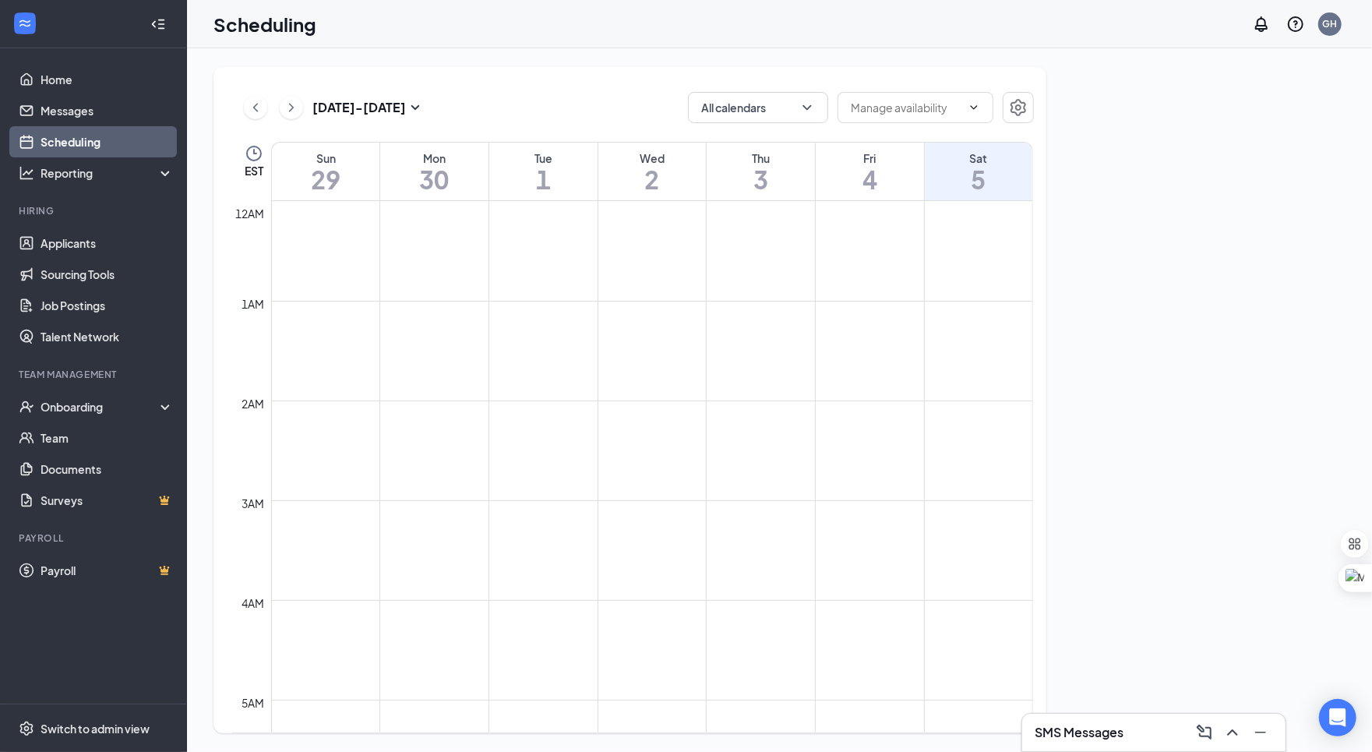
scroll to position [766, 0]
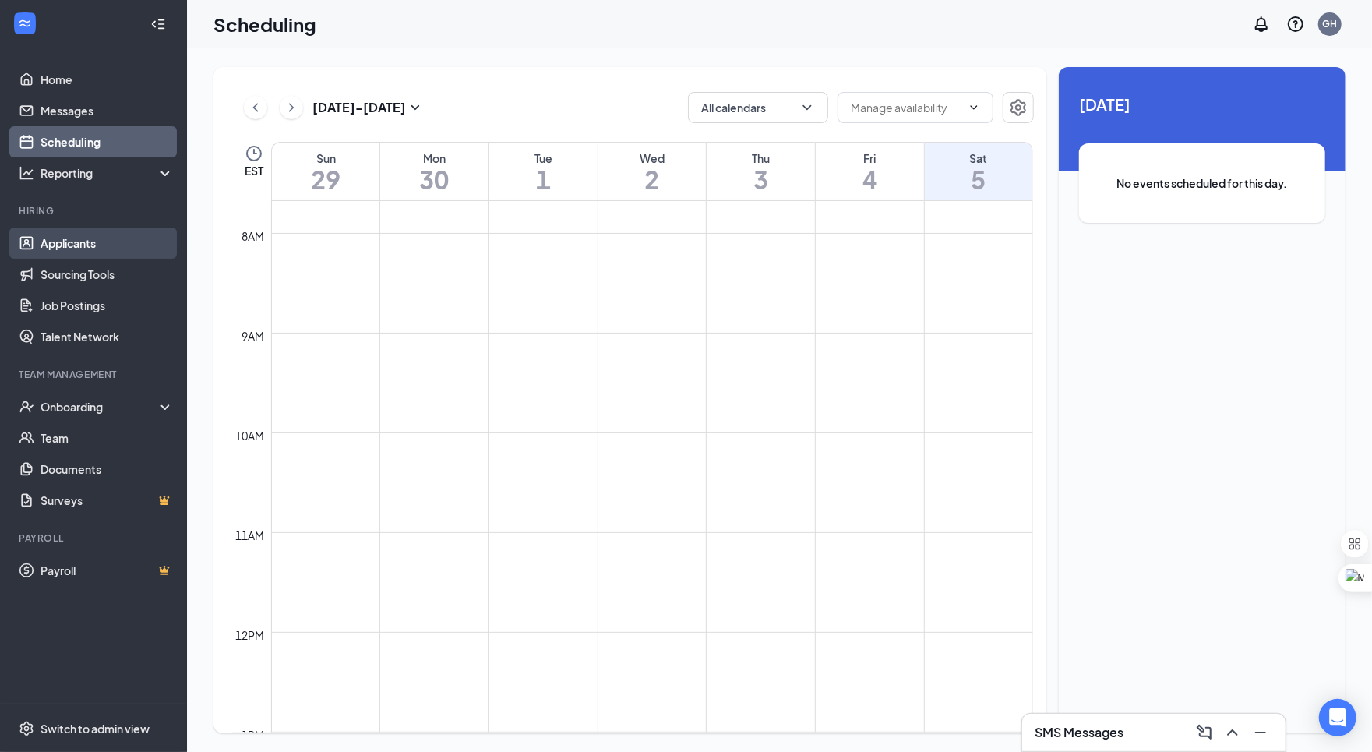
click at [104, 249] on link "Applicants" at bounding box center [107, 243] width 133 height 31
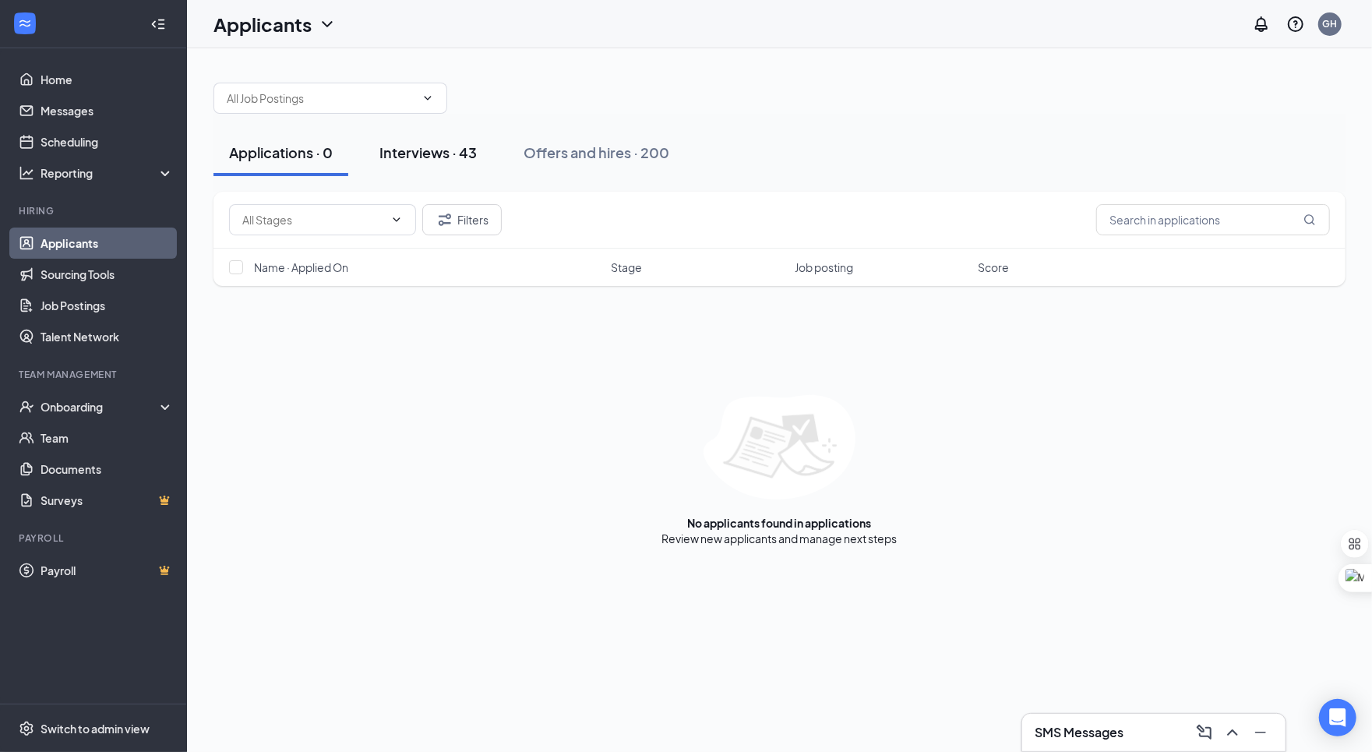
click at [447, 164] on button "Interviews · 43" at bounding box center [428, 152] width 129 height 47
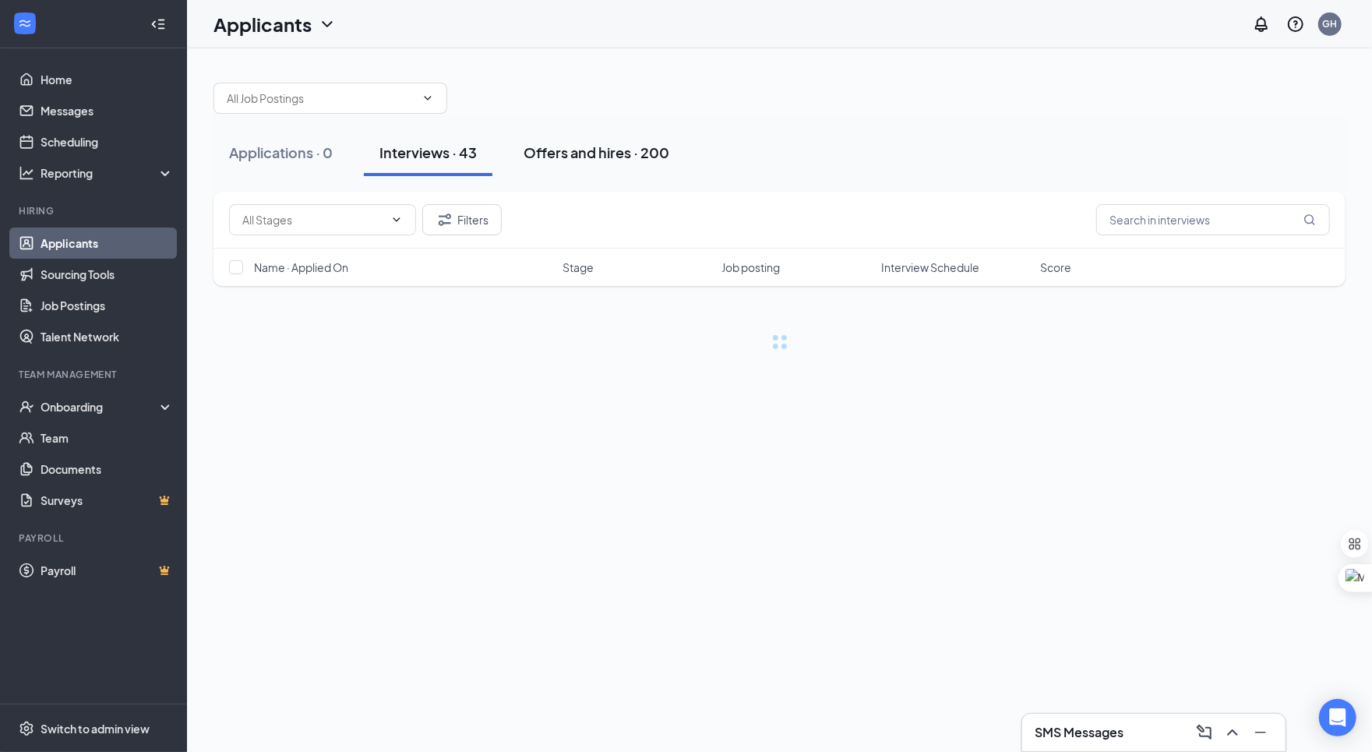
click at [569, 164] on button "Offers and hires · 200" at bounding box center [596, 152] width 177 height 47
